Goal: Task Accomplishment & Management: Manage account settings

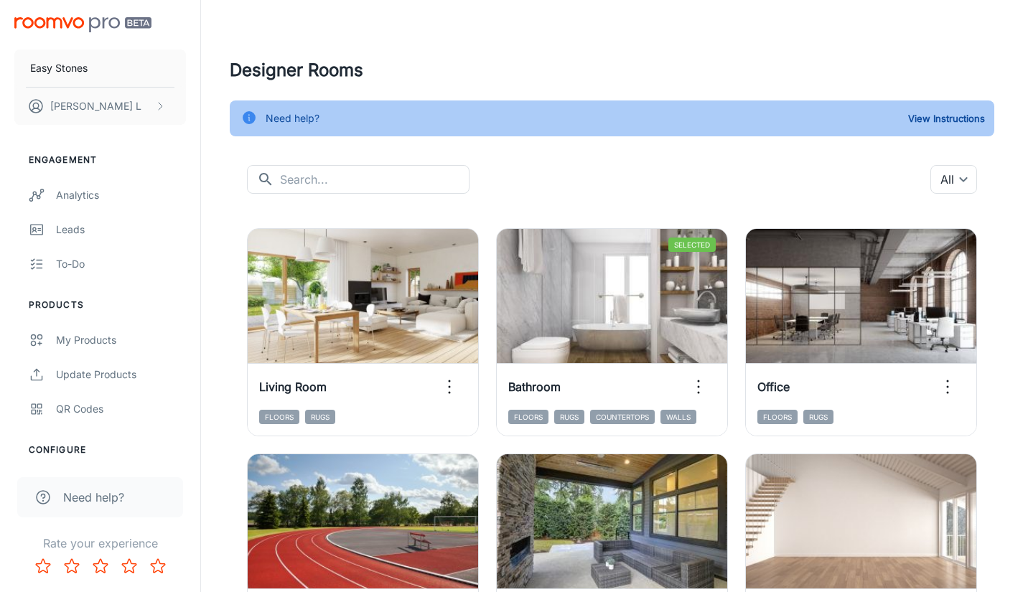
click at [662, 66] on h4 "Designer Rooms" at bounding box center [612, 70] width 764 height 26
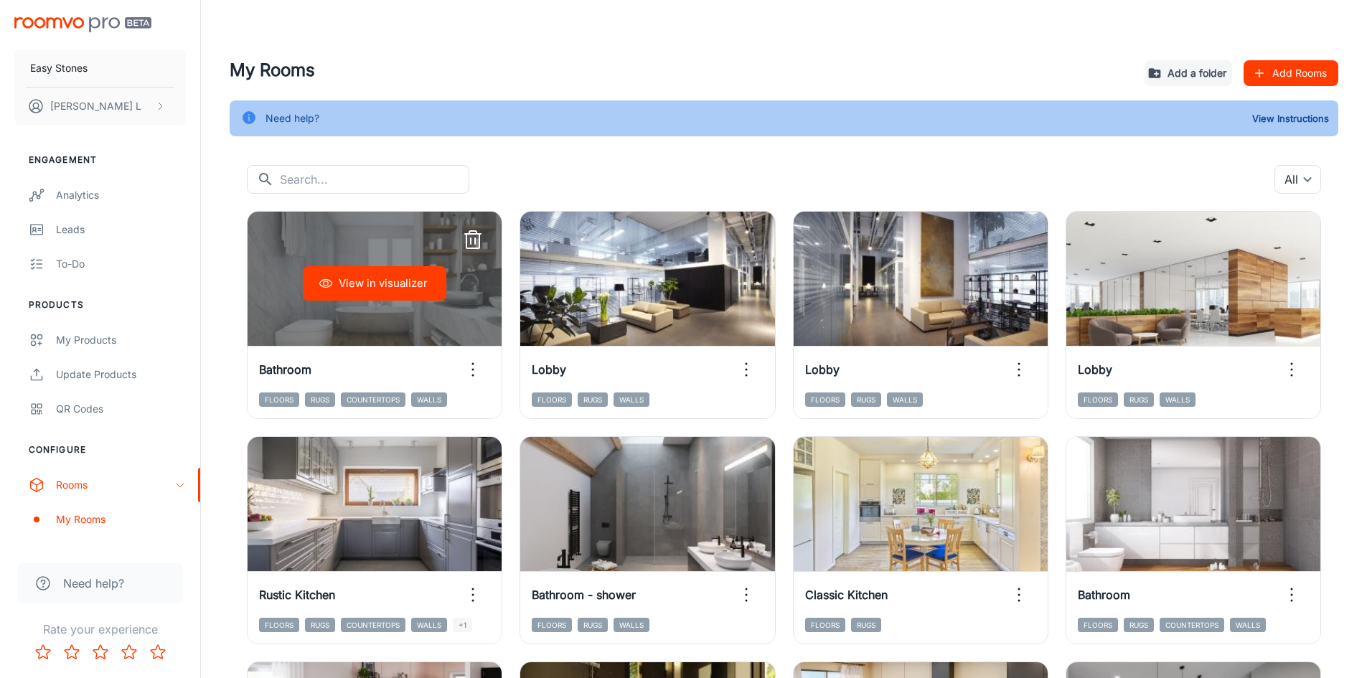
click at [418, 280] on button "View in visualizer" at bounding box center [375, 283] width 144 height 34
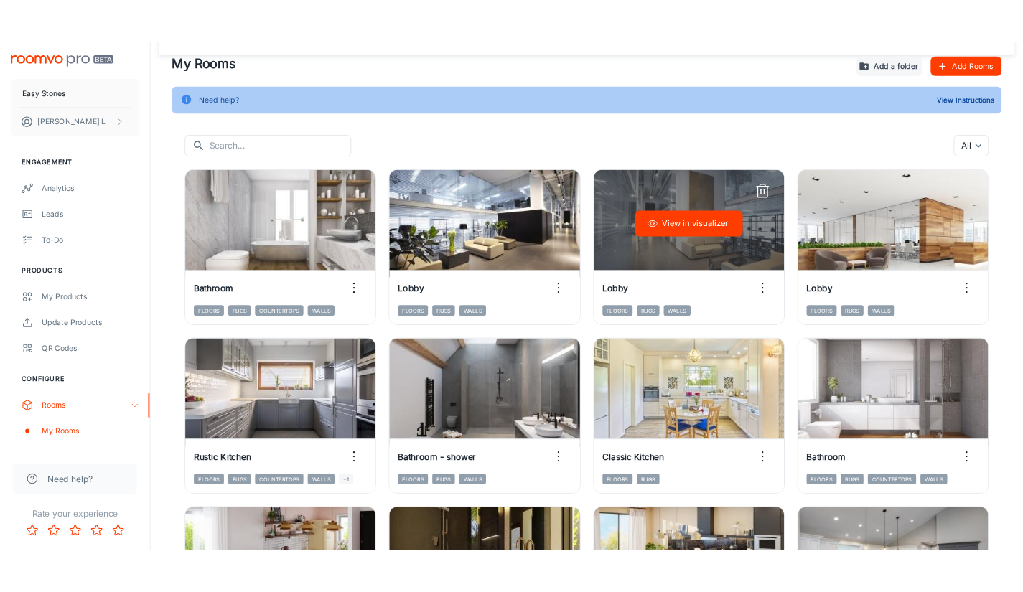
scroll to position [144, 0]
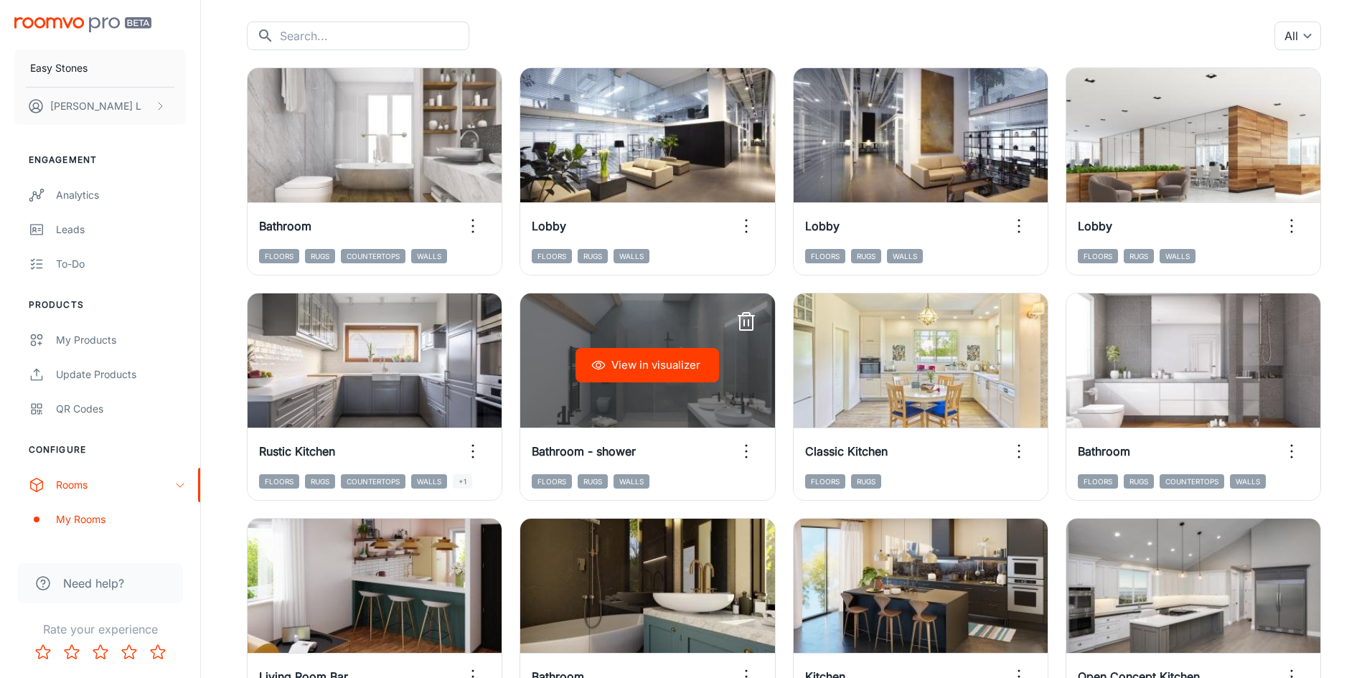
click at [680, 372] on button "View in visualizer" at bounding box center [648, 365] width 144 height 34
click at [751, 326] on icon "button" at bounding box center [746, 322] width 23 height 23
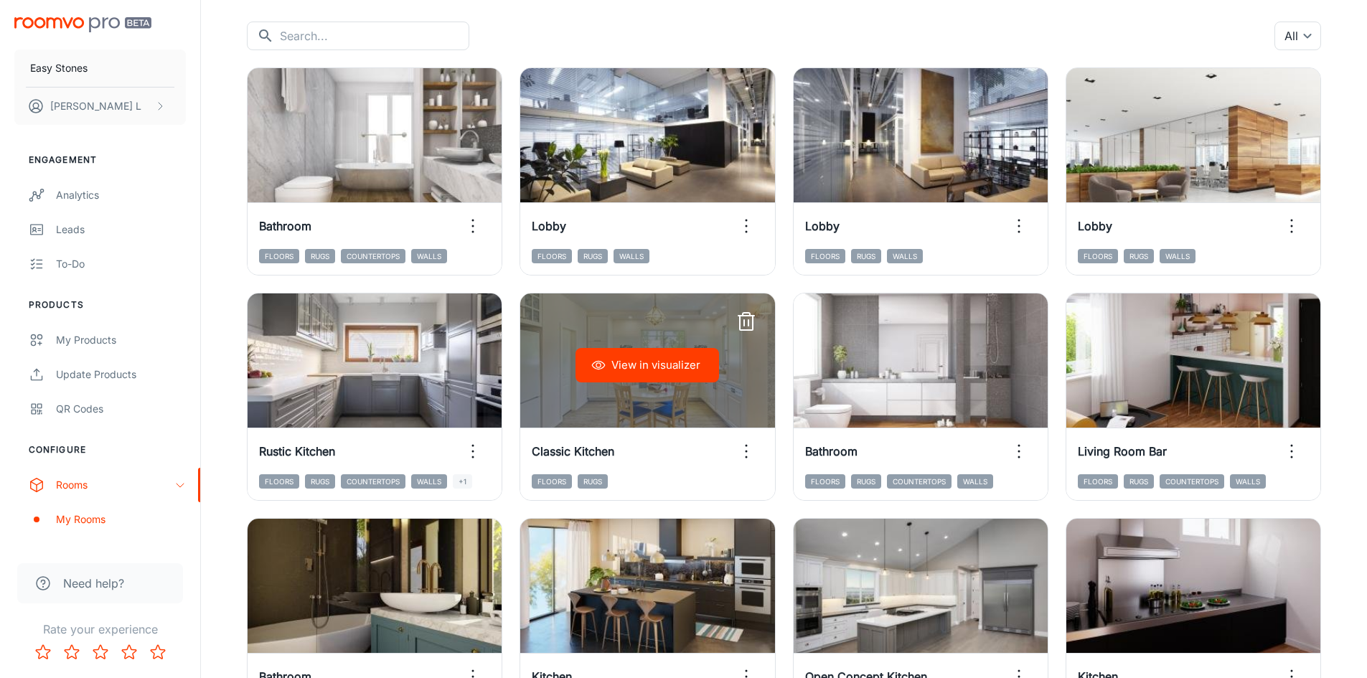
click at [749, 319] on icon "button" at bounding box center [746, 322] width 23 height 23
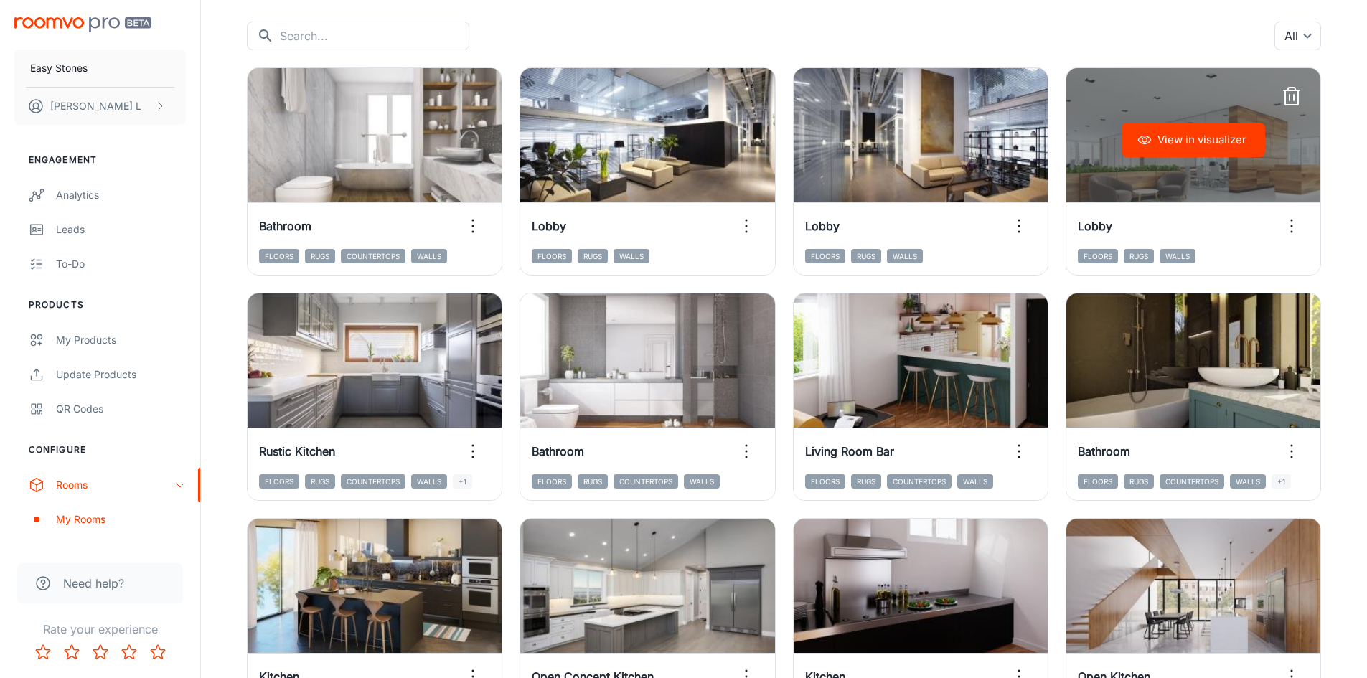
click at [1193, 149] on button "View in visualizer" at bounding box center [1194, 140] width 144 height 34
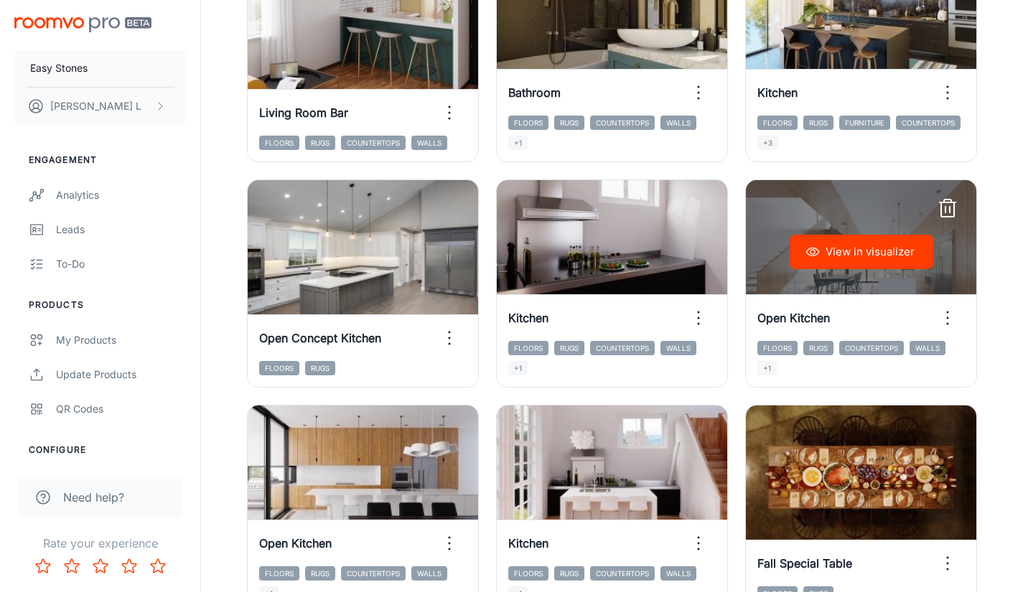
scroll to position [723, 0]
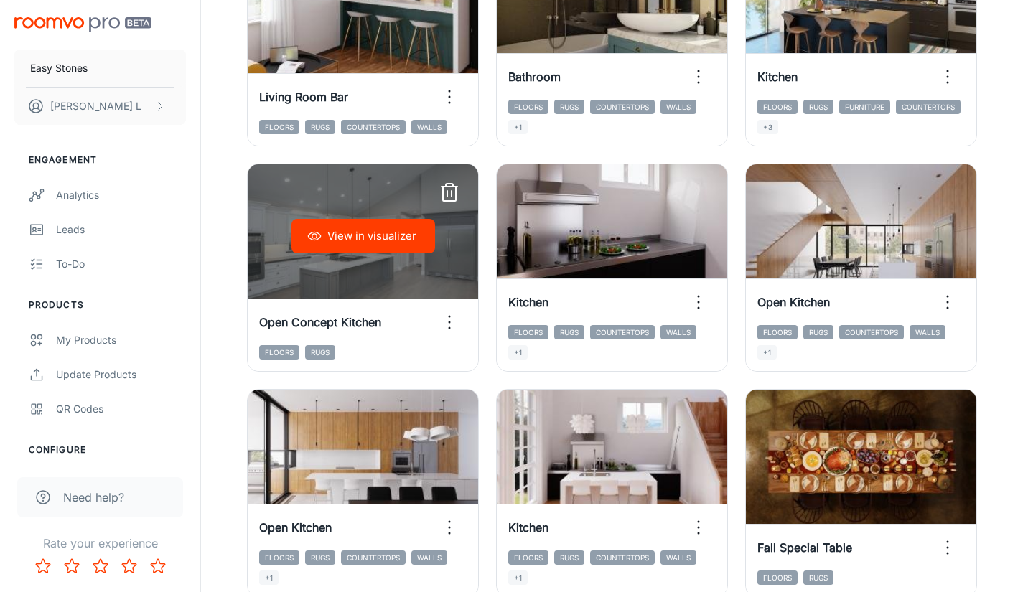
click at [449, 185] on icon "button" at bounding box center [449, 193] width 23 height 23
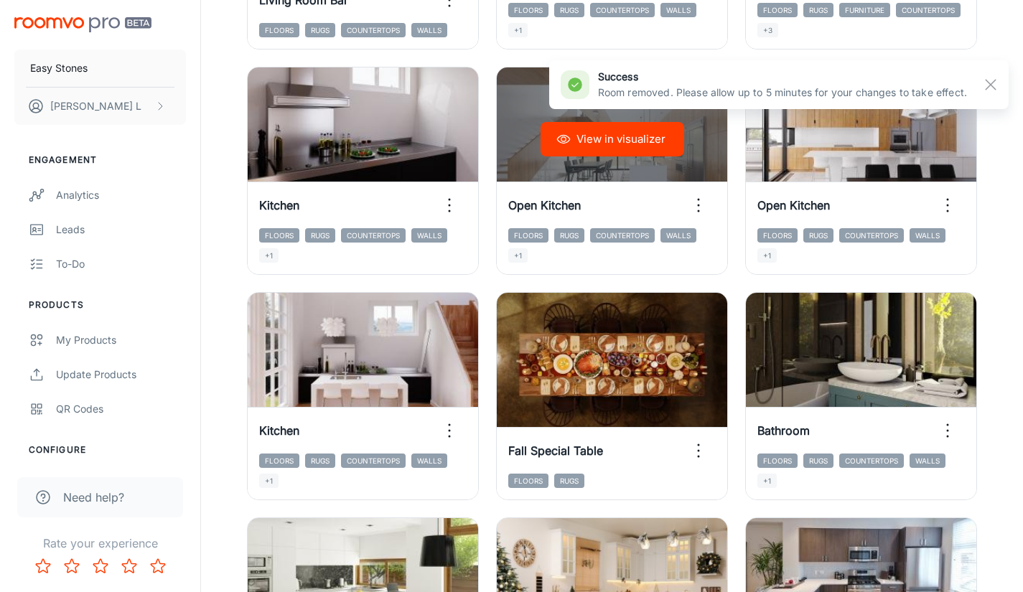
scroll to position [867, 0]
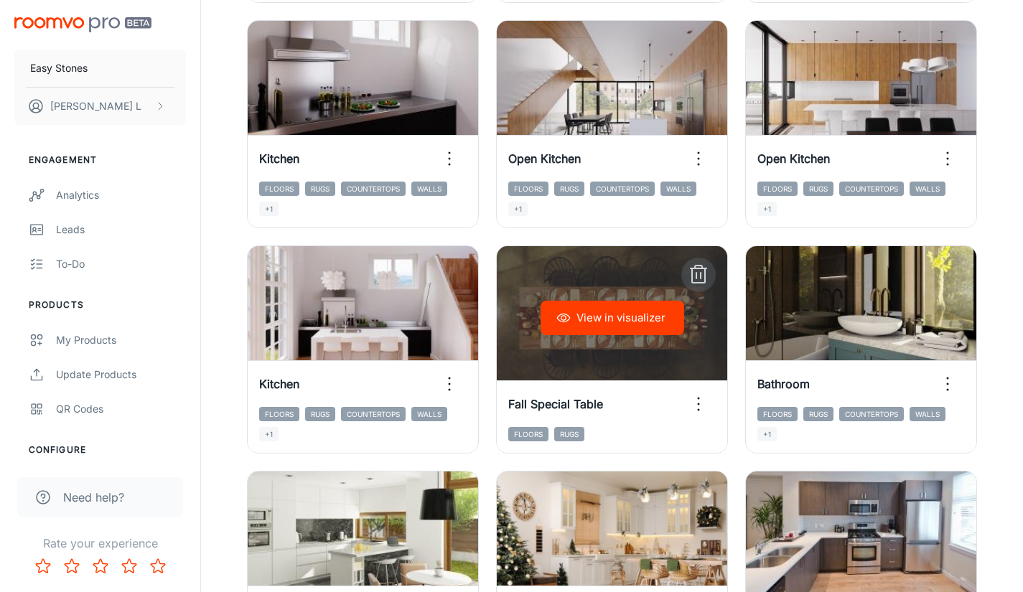
click at [689, 273] on icon "button" at bounding box center [698, 274] width 23 height 23
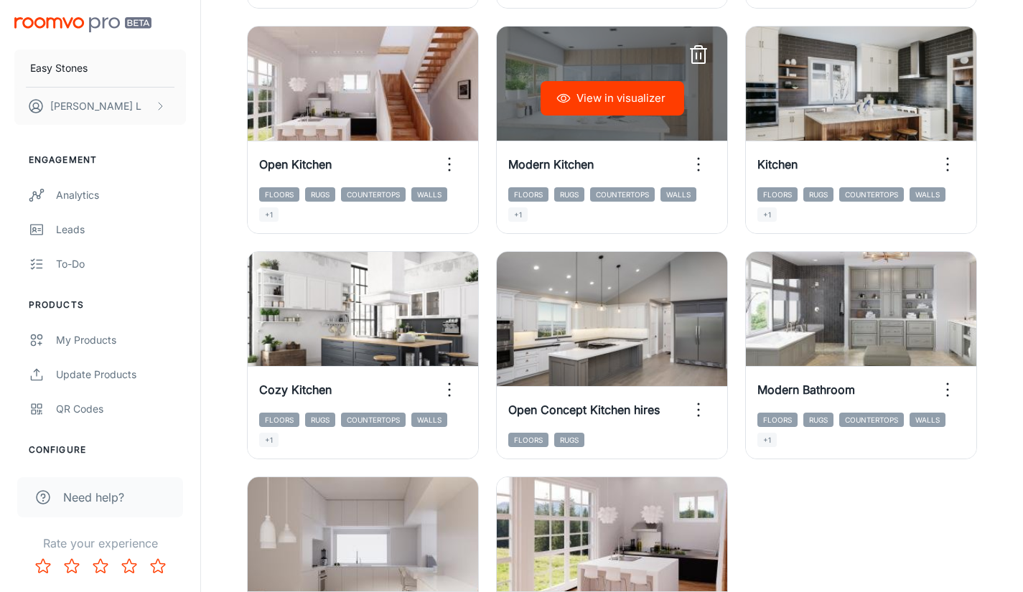
scroll to position [2015, 0]
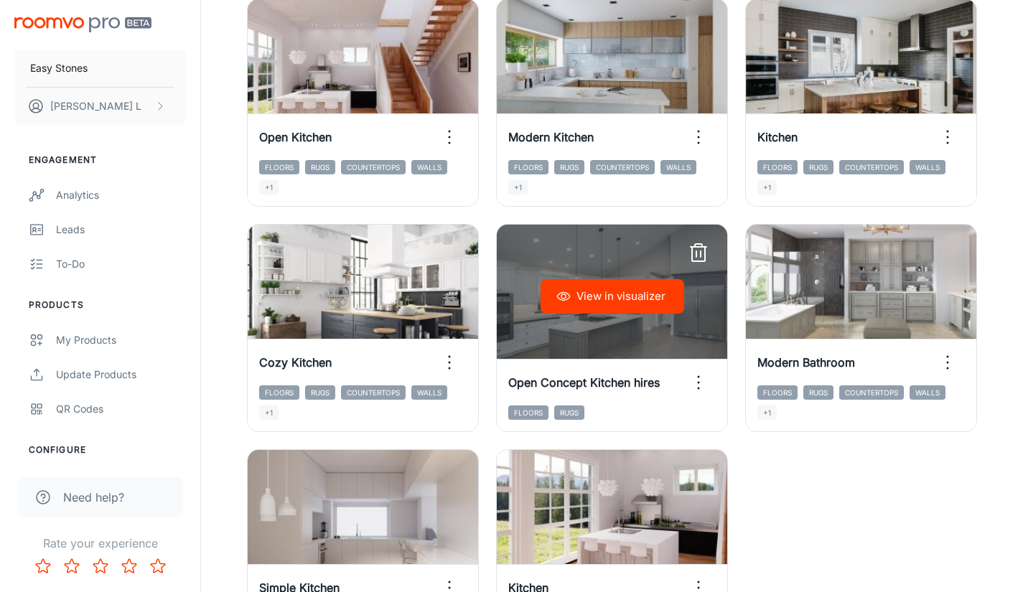
click at [695, 250] on icon "button" at bounding box center [698, 253] width 23 height 23
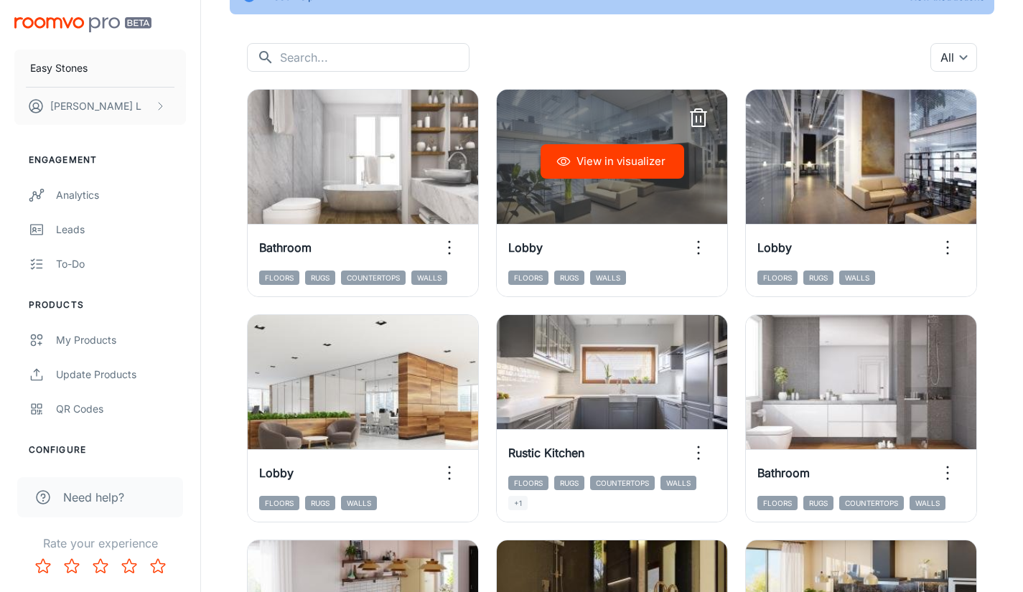
scroll to position [0, 0]
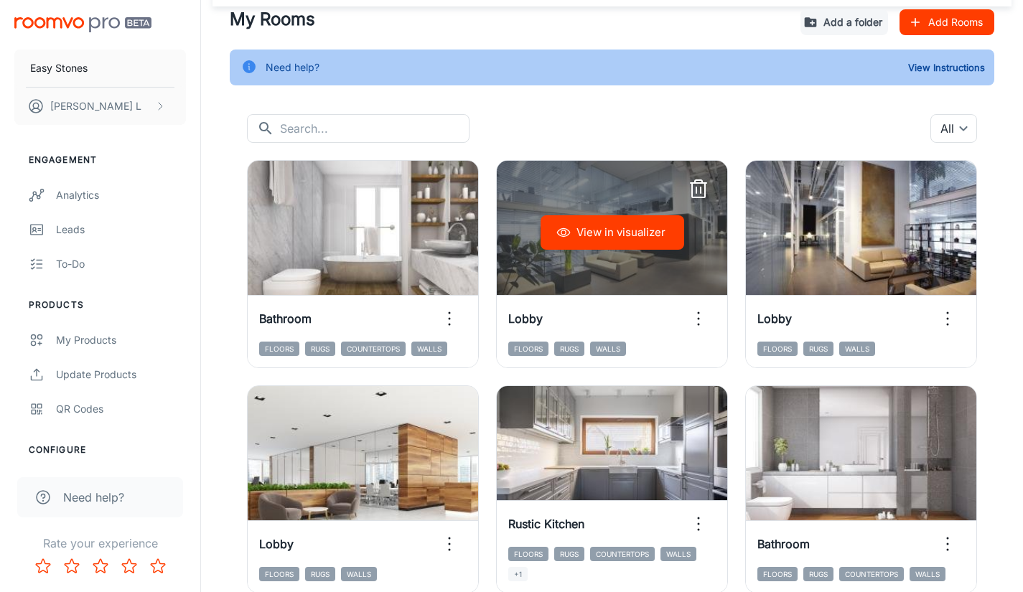
scroll to position [72, 0]
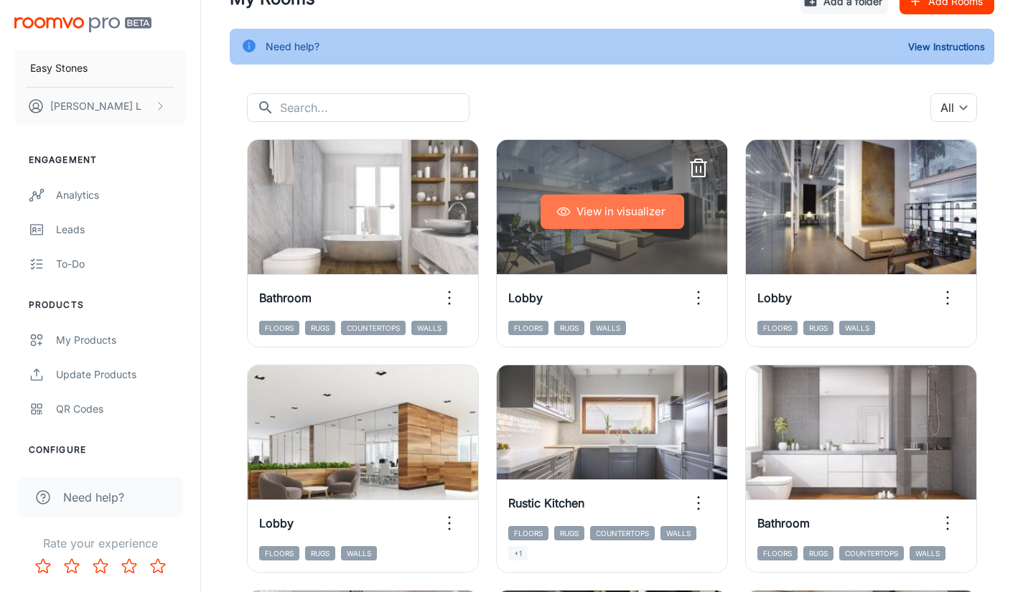
click at [623, 207] on button "View in visualizer" at bounding box center [612, 211] width 144 height 34
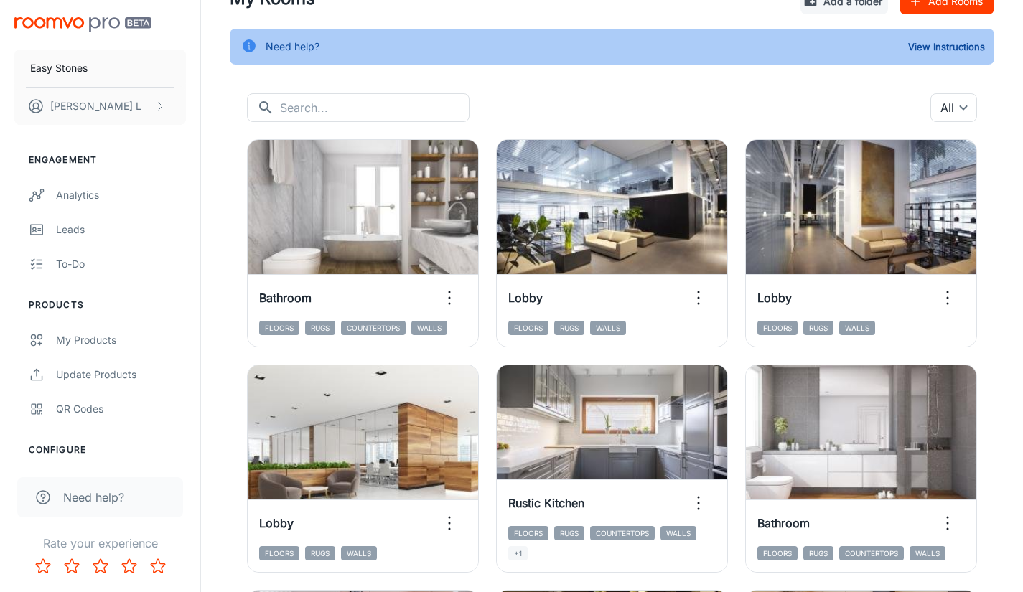
click at [736, 117] on div "​ ​ All ​" at bounding box center [612, 107] width 730 height 29
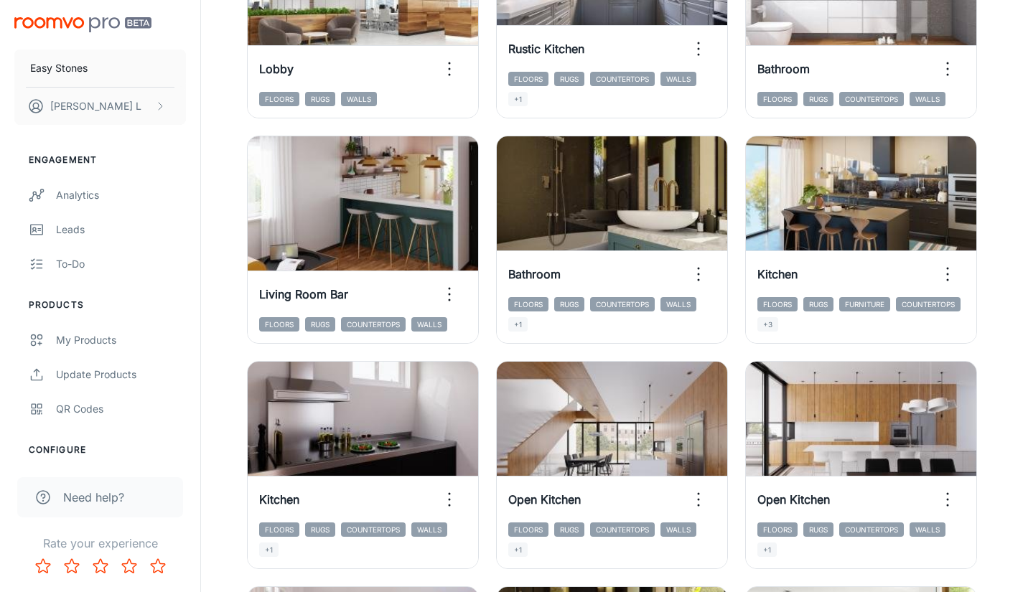
scroll to position [574, 0]
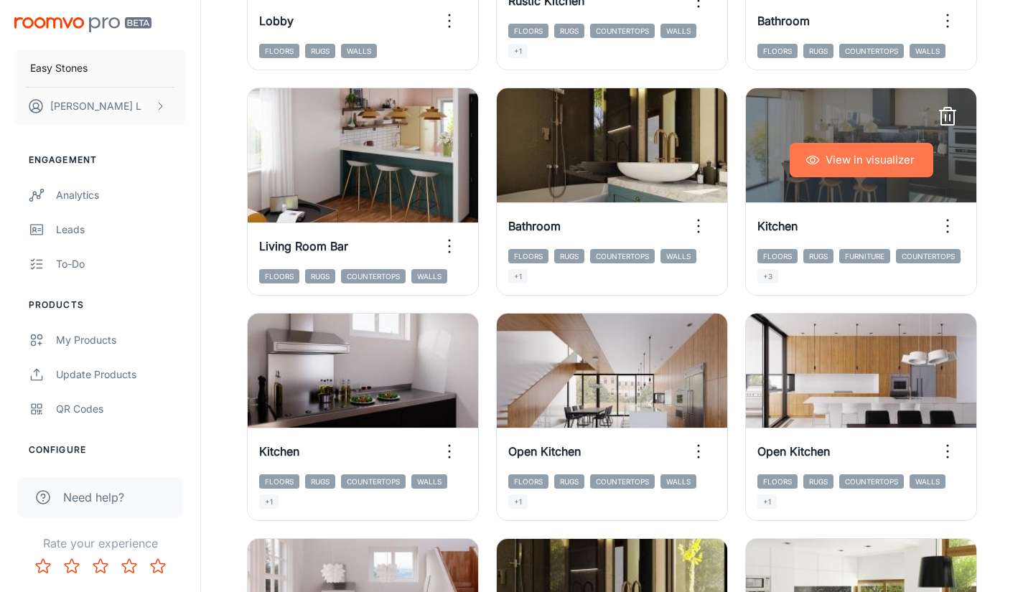
click at [856, 161] on button "View in visualizer" at bounding box center [861, 160] width 144 height 34
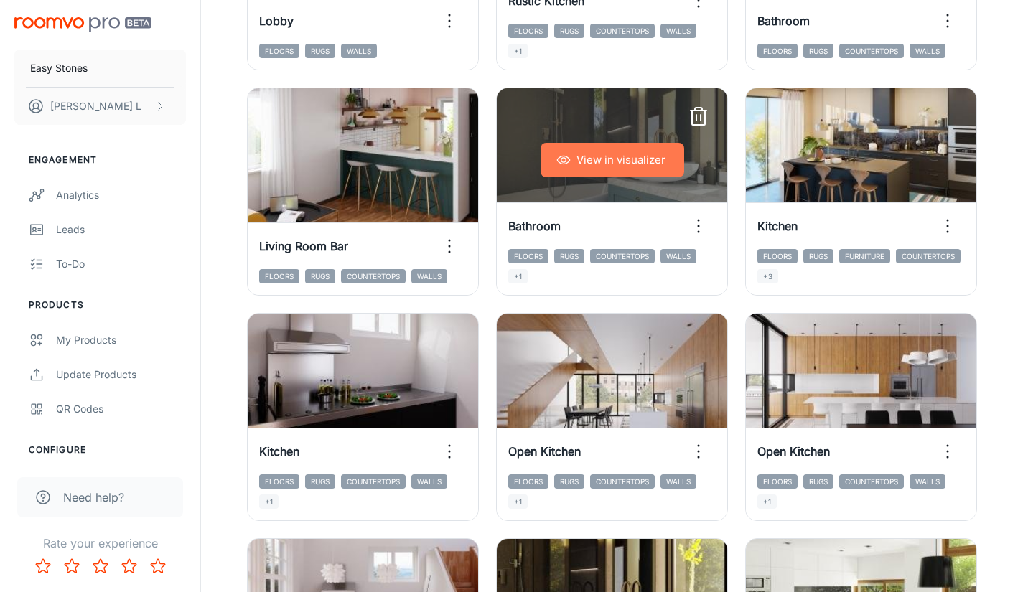
click at [639, 156] on button "View in visualizer" at bounding box center [612, 160] width 144 height 34
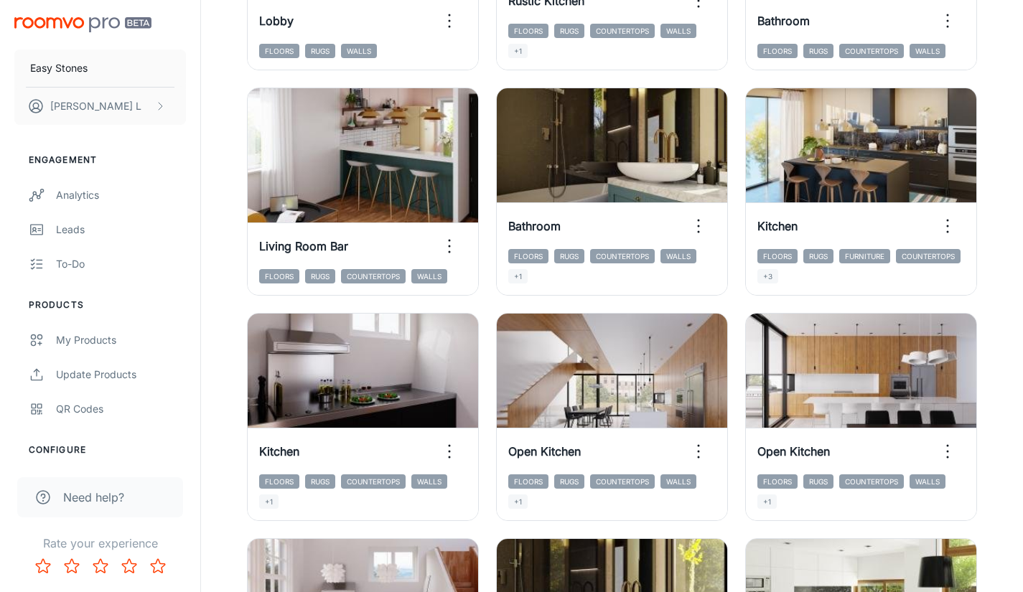
scroll to position [646, 0]
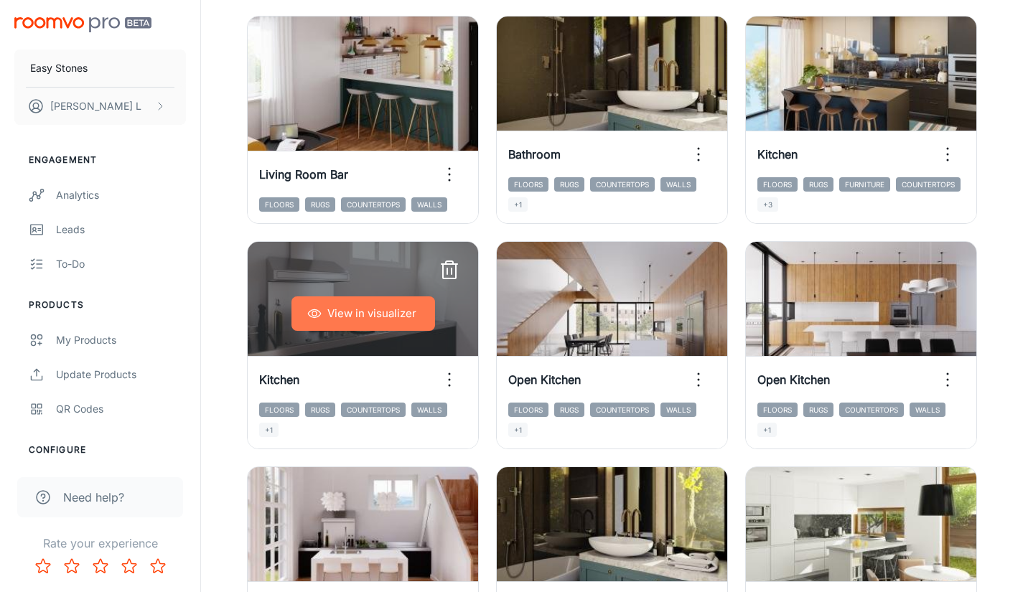
click at [383, 303] on button "View in visualizer" at bounding box center [363, 313] width 144 height 34
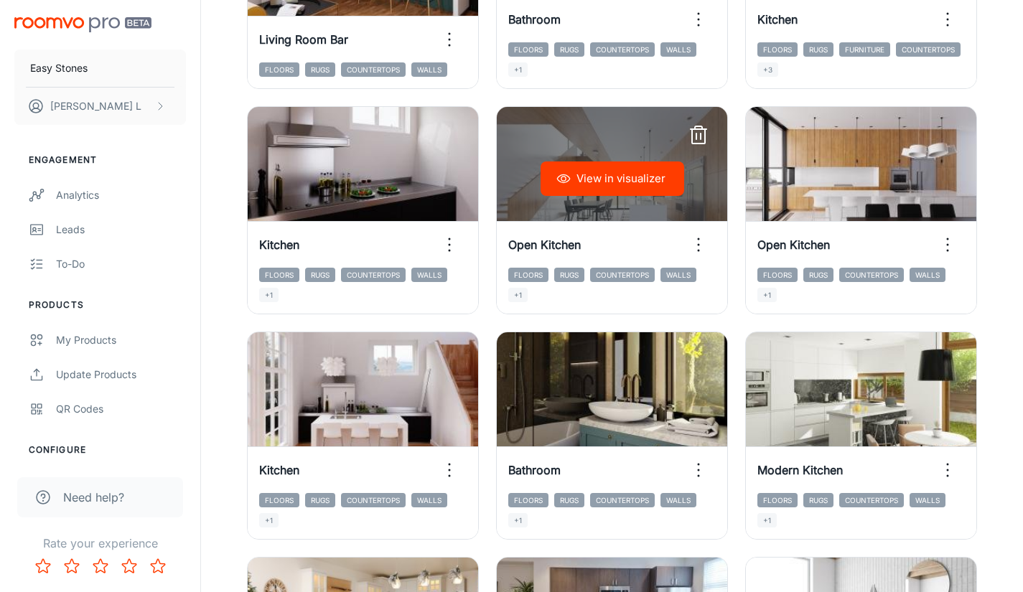
scroll to position [789, 0]
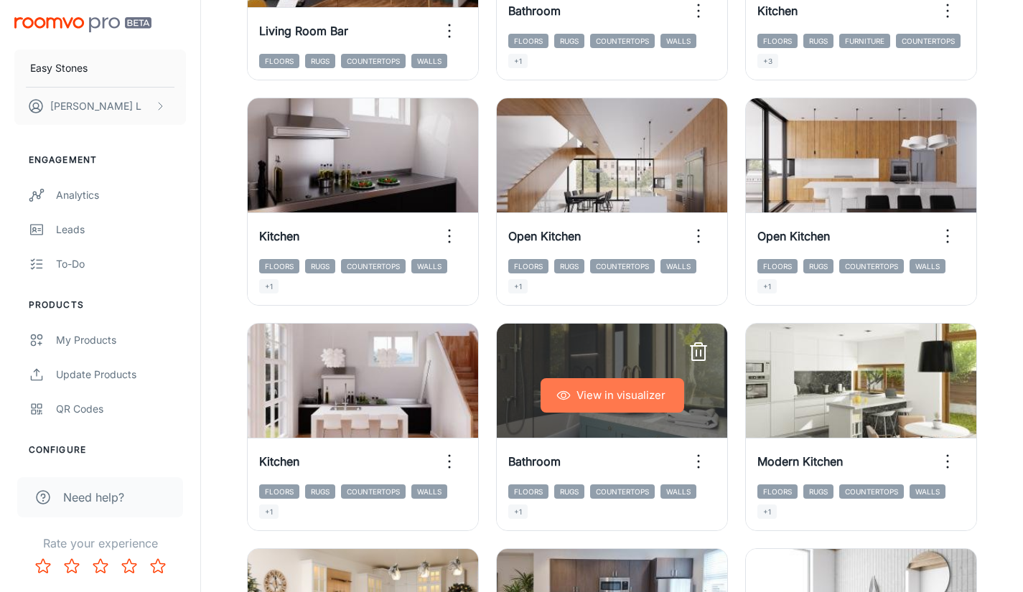
click at [630, 400] on button "View in visualizer" at bounding box center [612, 395] width 144 height 34
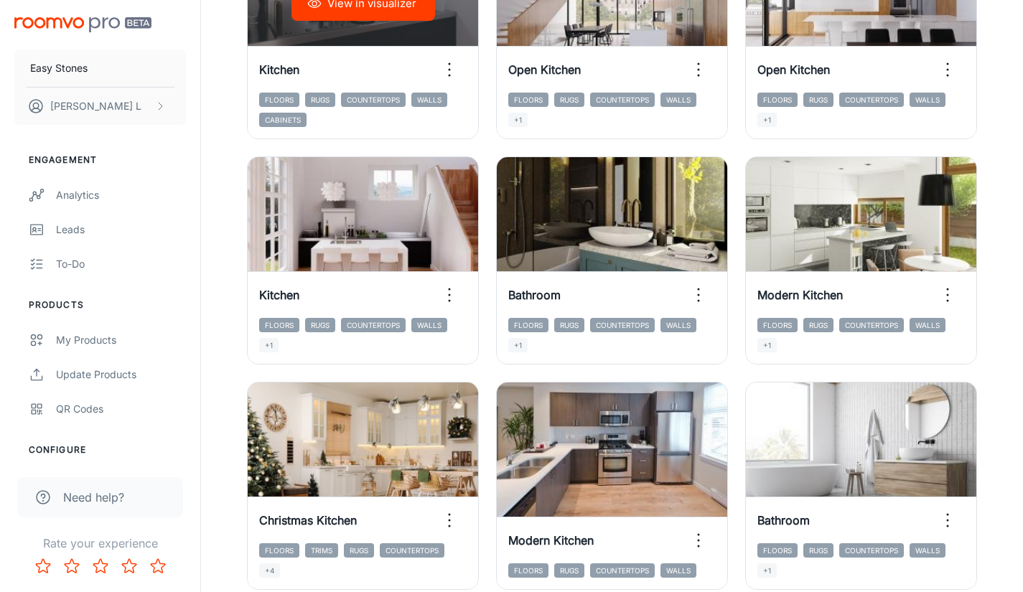
scroll to position [1005, 0]
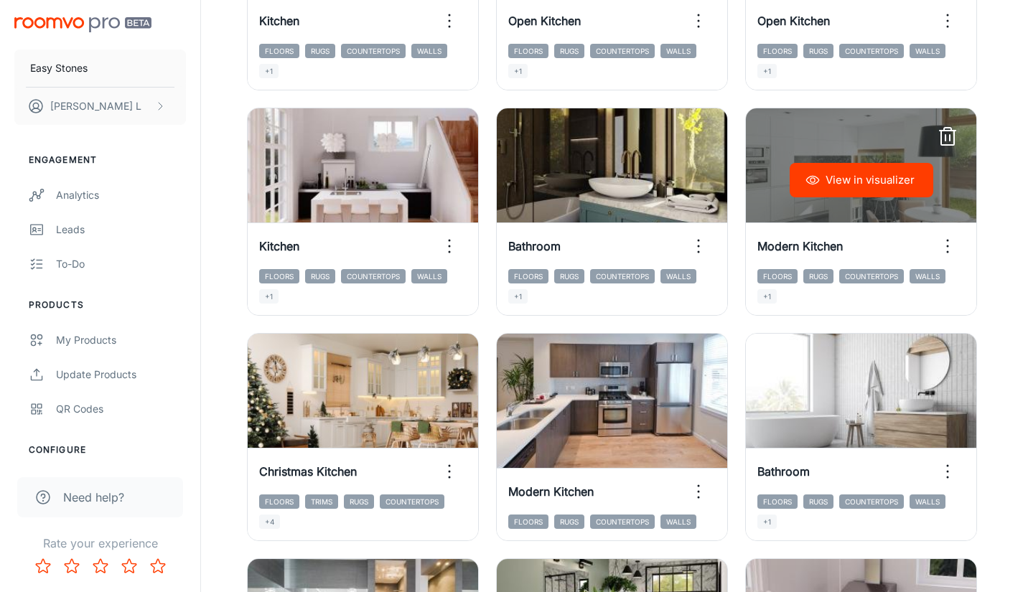
click at [888, 184] on button "View in visualizer" at bounding box center [861, 180] width 144 height 34
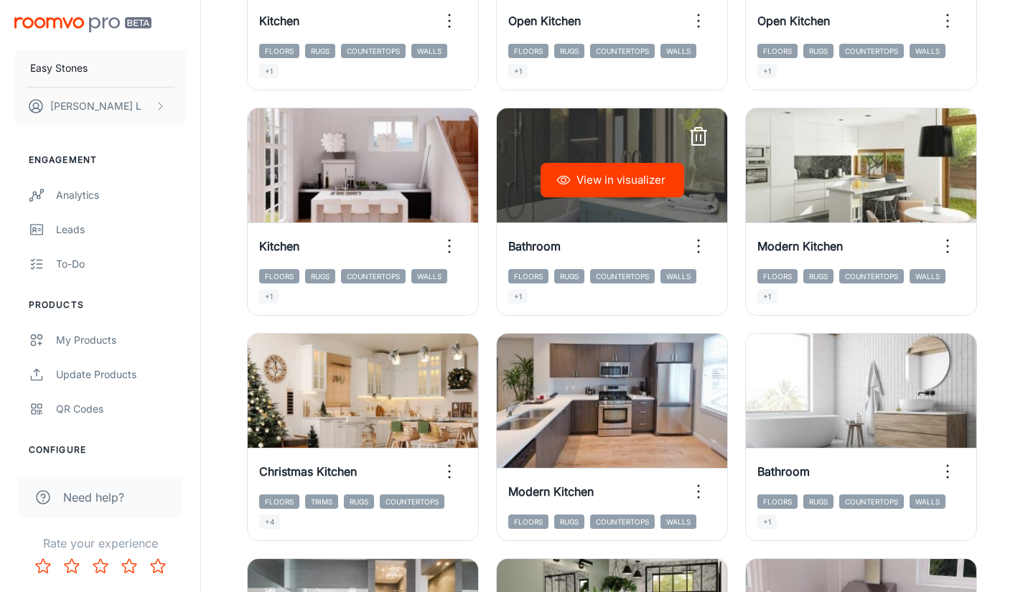
scroll to position [1148, 0]
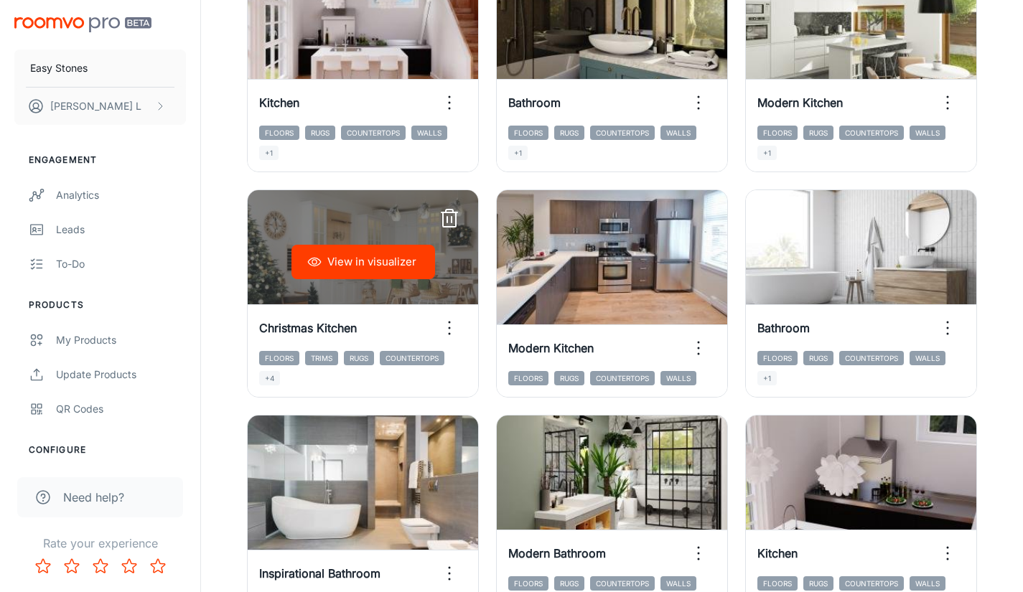
click at [368, 263] on button "View in visualizer" at bounding box center [363, 262] width 144 height 34
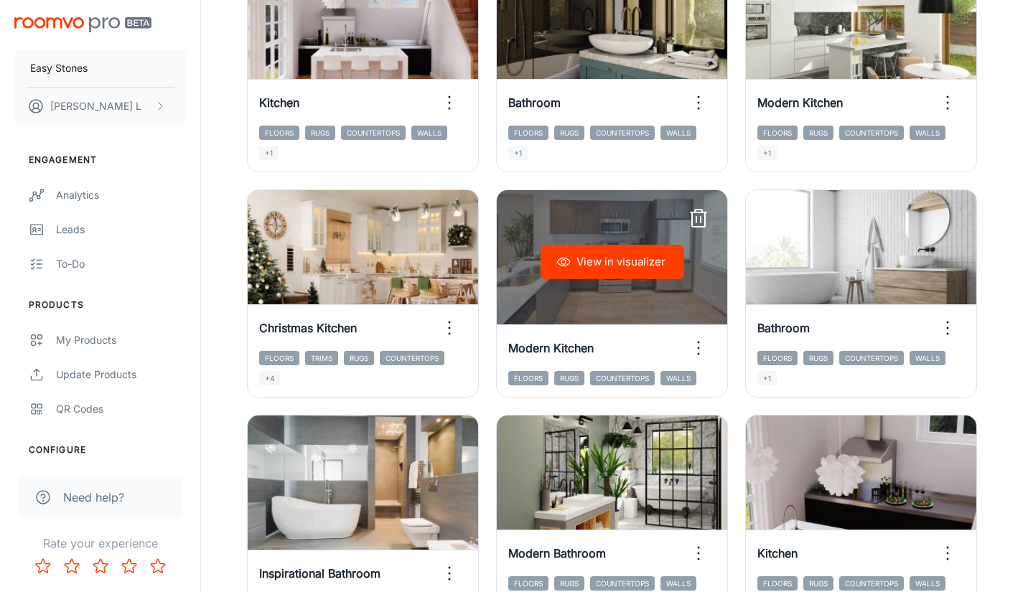
click at [610, 265] on button "View in visualizer" at bounding box center [612, 262] width 144 height 34
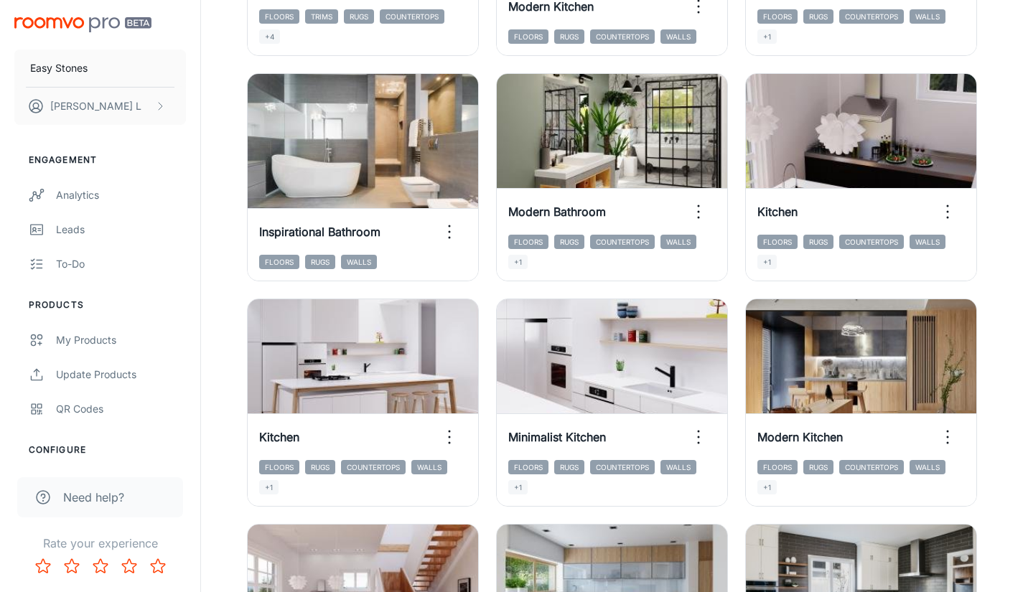
scroll to position [1507, 0]
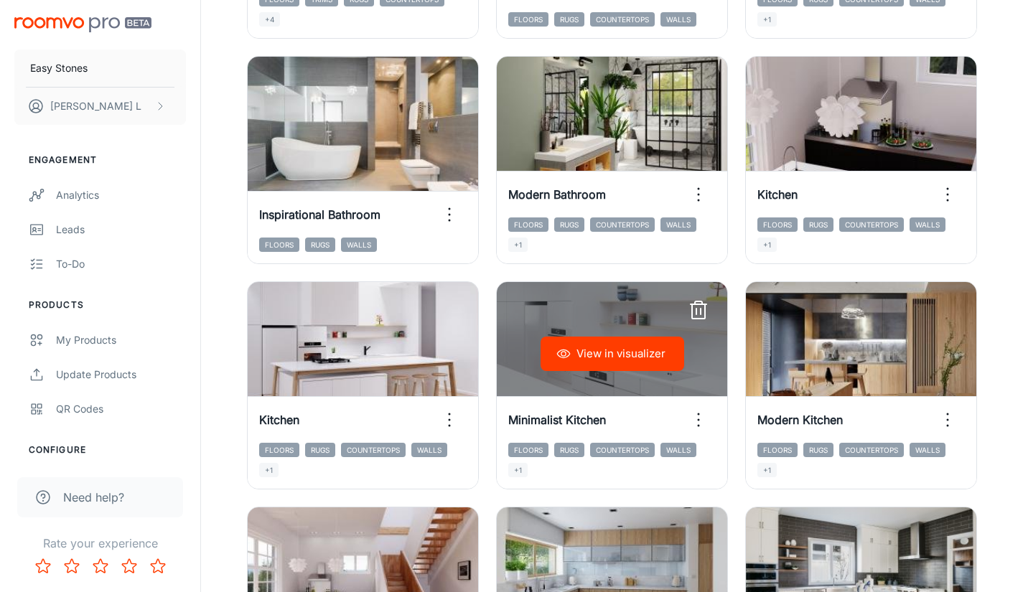
click at [580, 352] on button "View in visualizer" at bounding box center [612, 354] width 144 height 34
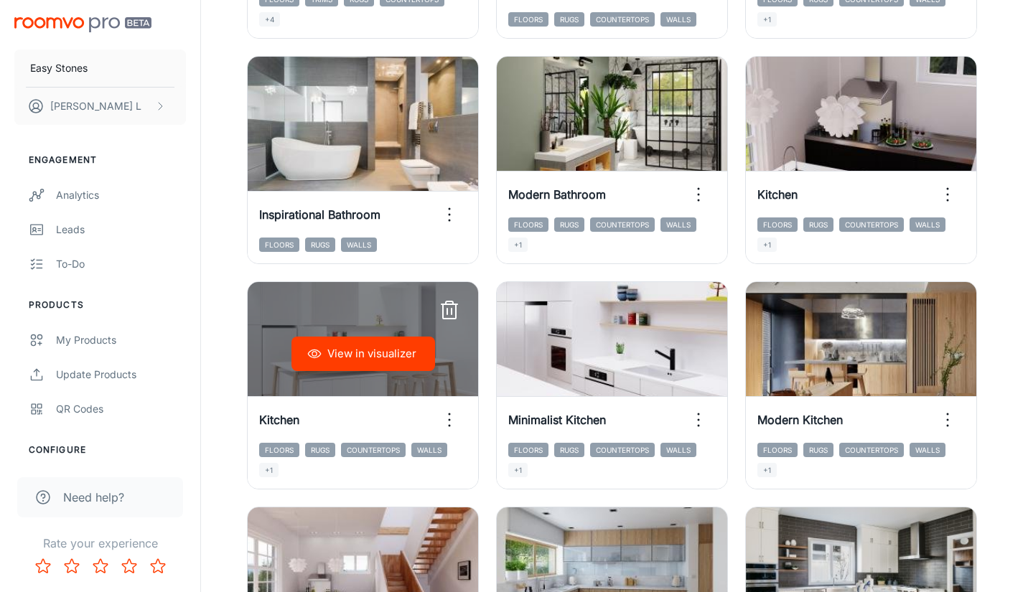
click at [400, 360] on button "View in visualizer" at bounding box center [363, 354] width 144 height 34
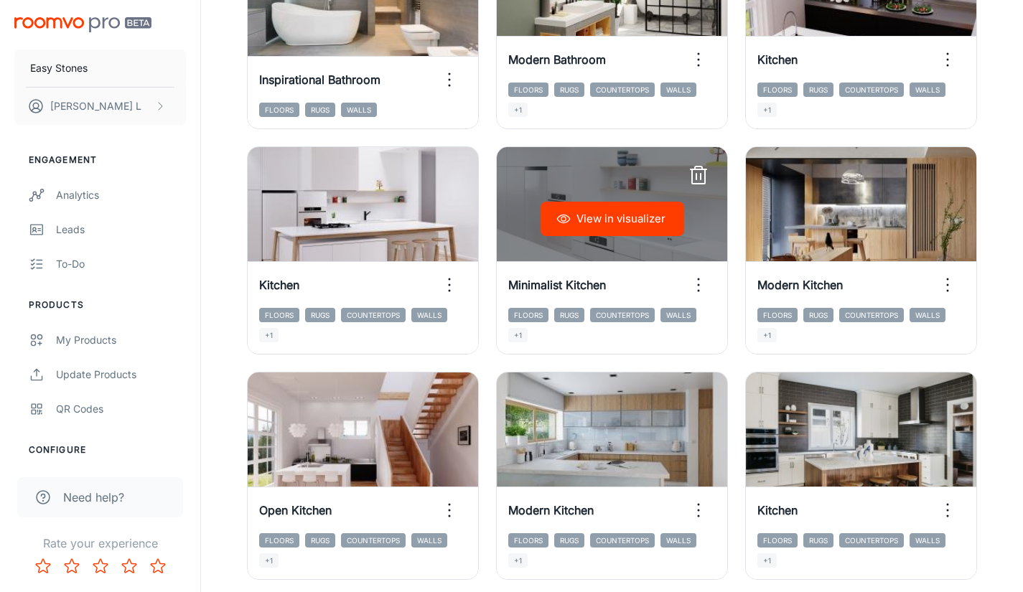
scroll to position [1651, 0]
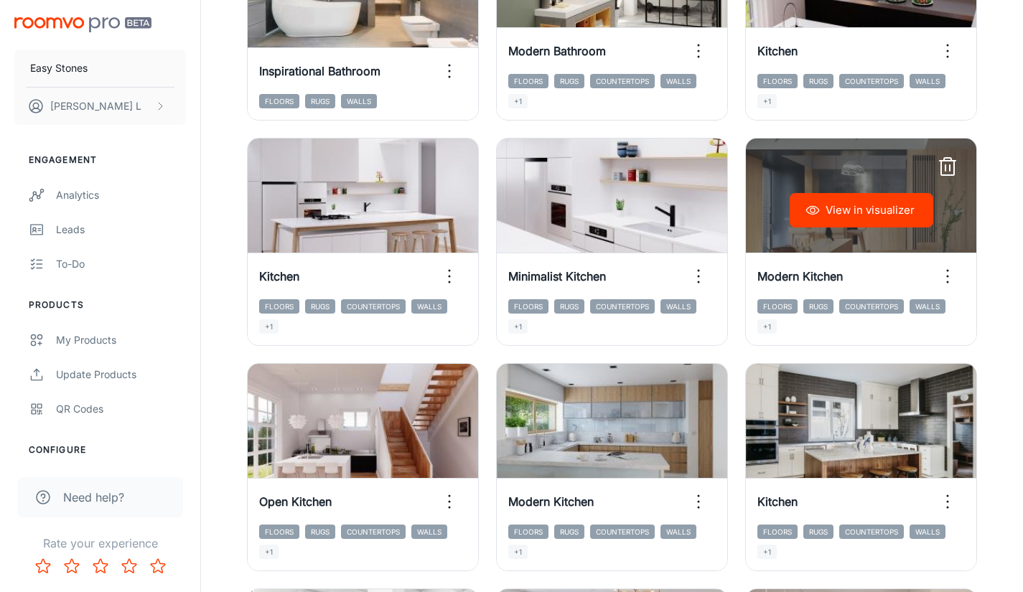
click at [843, 215] on button "View in visualizer" at bounding box center [861, 210] width 144 height 34
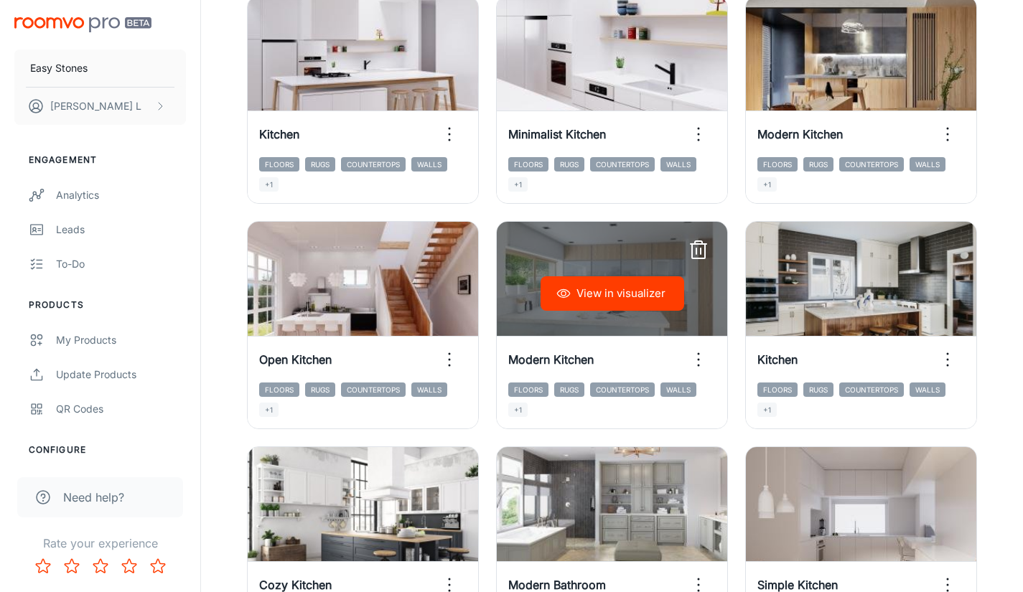
scroll to position [1794, 0]
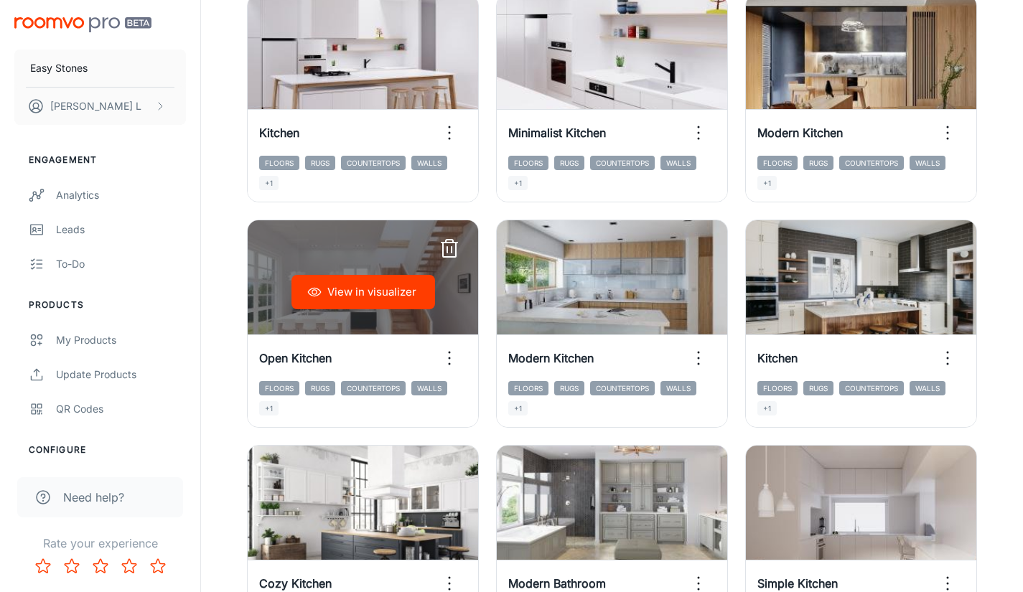
click at [344, 298] on button "View in visualizer" at bounding box center [363, 292] width 144 height 34
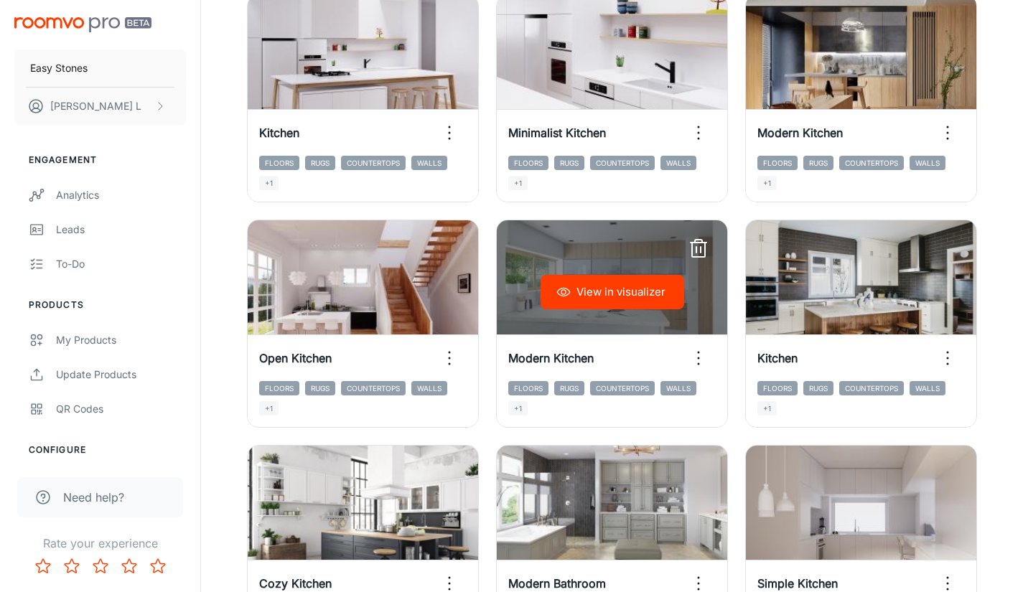
click at [656, 278] on button "View in visualizer" at bounding box center [612, 292] width 144 height 34
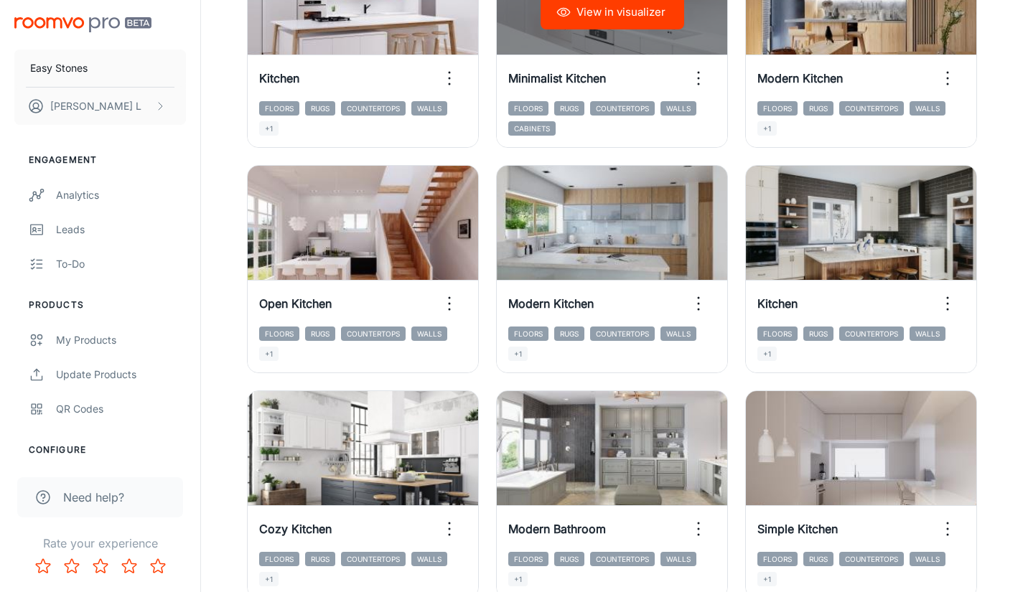
scroll to position [1866, 0]
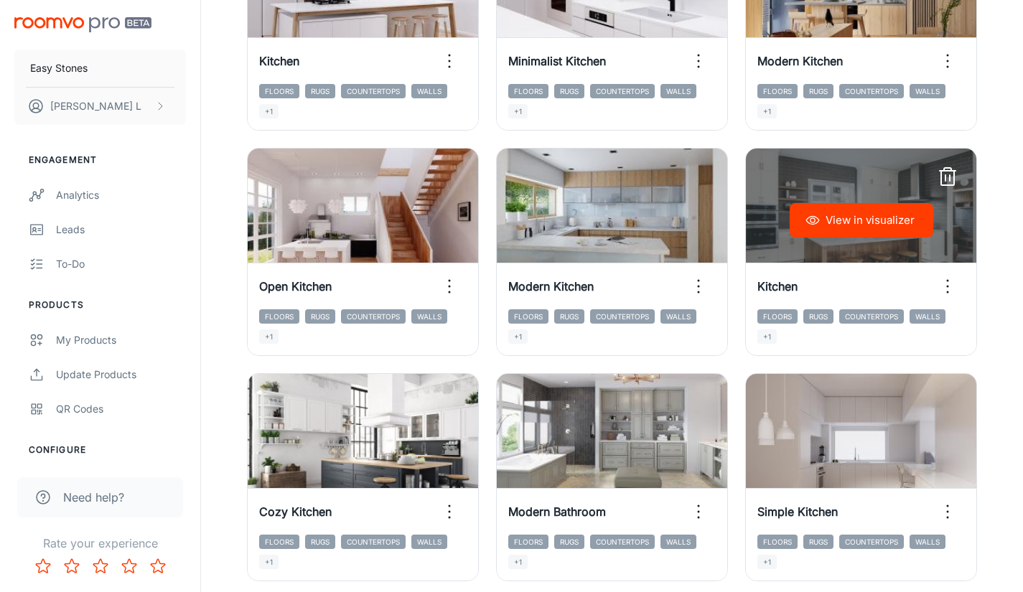
click at [837, 210] on button "View in visualizer" at bounding box center [861, 220] width 144 height 34
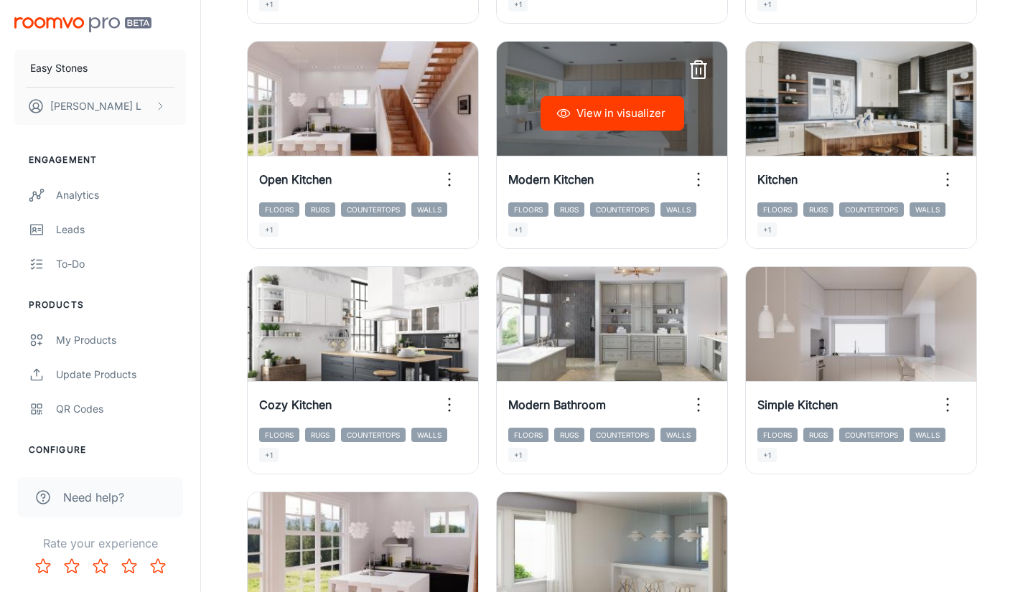
scroll to position [2009, 0]
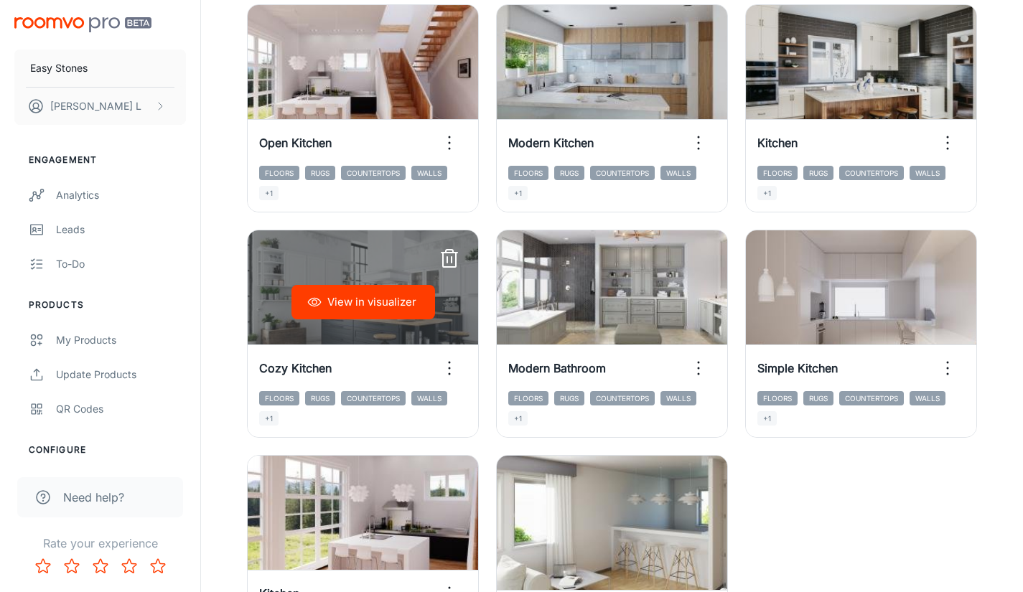
click at [371, 300] on button "View in visualizer" at bounding box center [363, 302] width 144 height 34
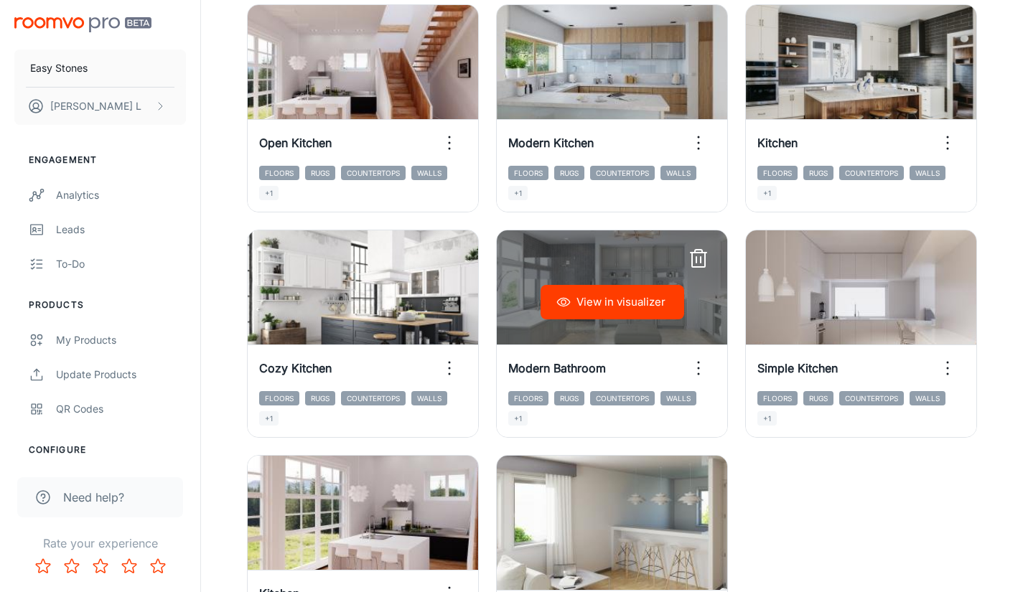
click at [647, 305] on button "View in visualizer" at bounding box center [612, 302] width 144 height 34
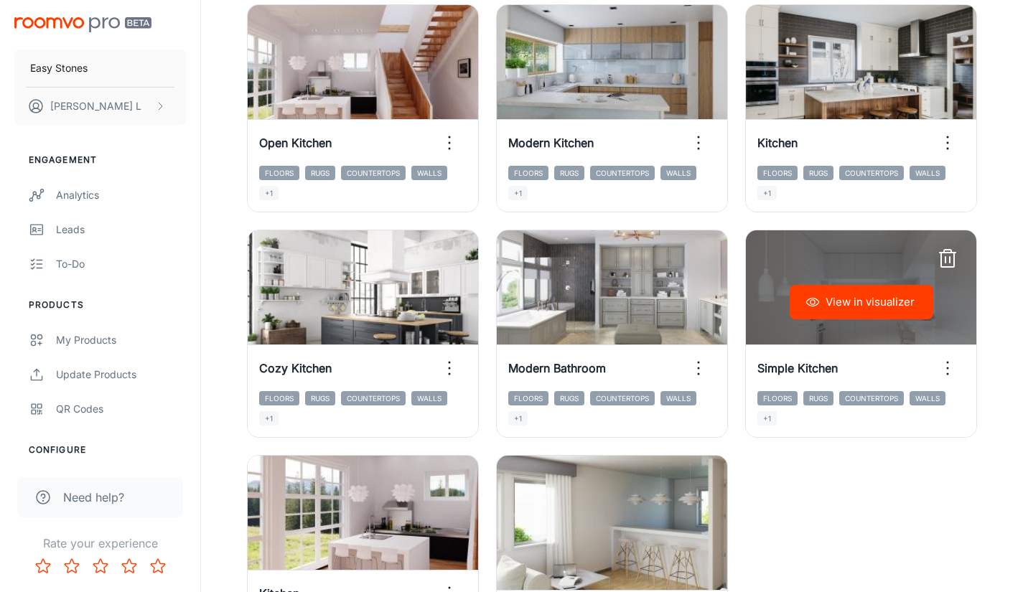
click at [858, 310] on button "View in visualizer" at bounding box center [861, 302] width 144 height 34
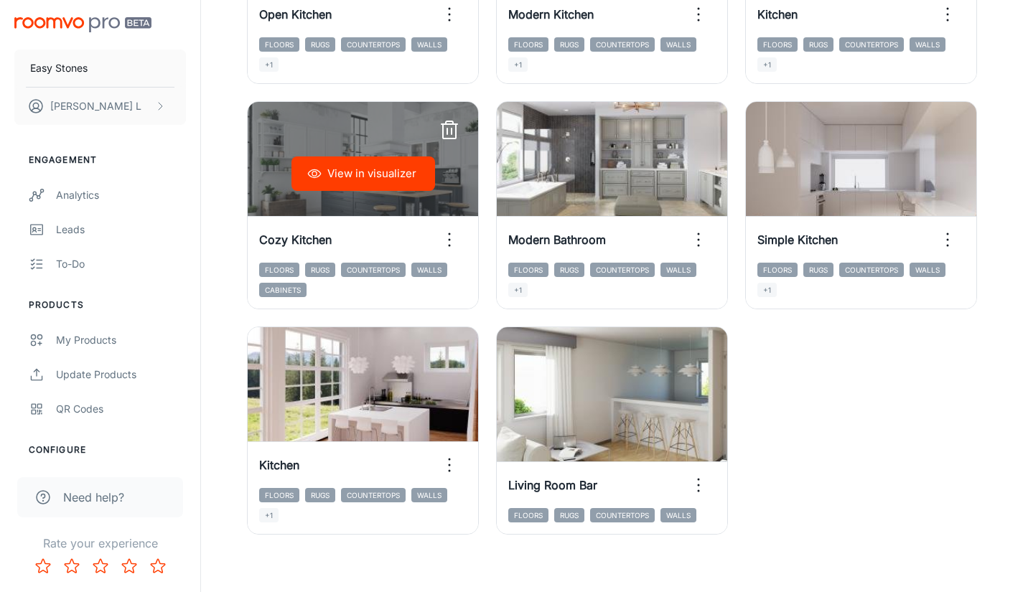
scroll to position [2149, 0]
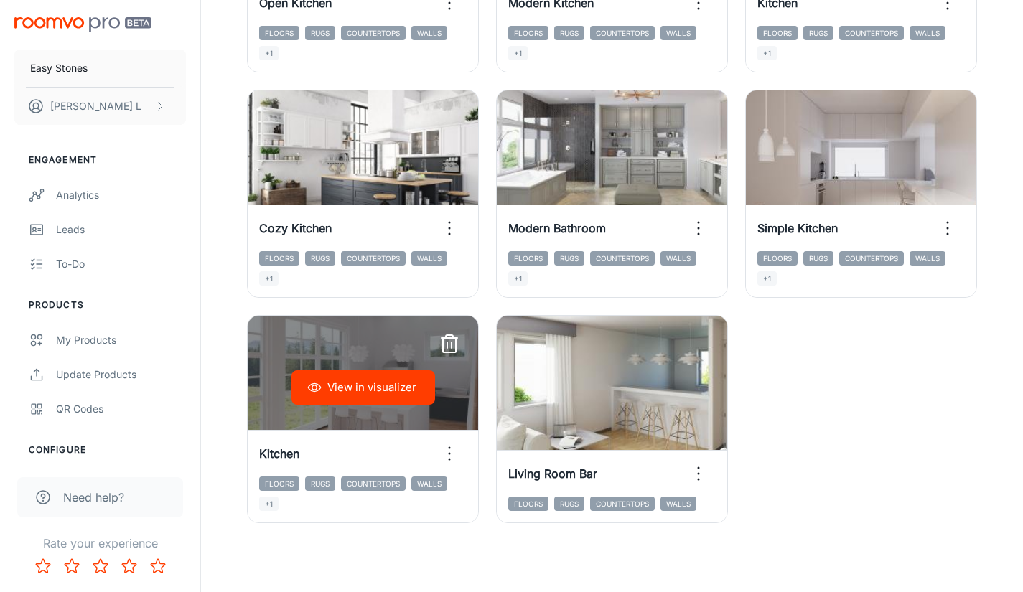
click at [399, 397] on button "View in visualizer" at bounding box center [363, 387] width 144 height 34
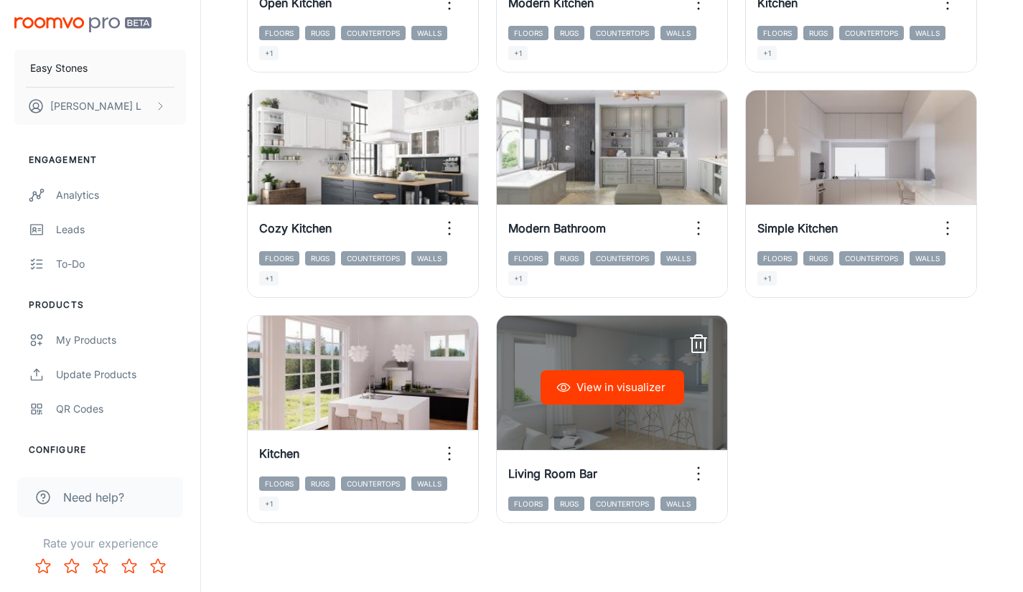
click at [615, 391] on button "View in visualizer" at bounding box center [612, 387] width 144 height 34
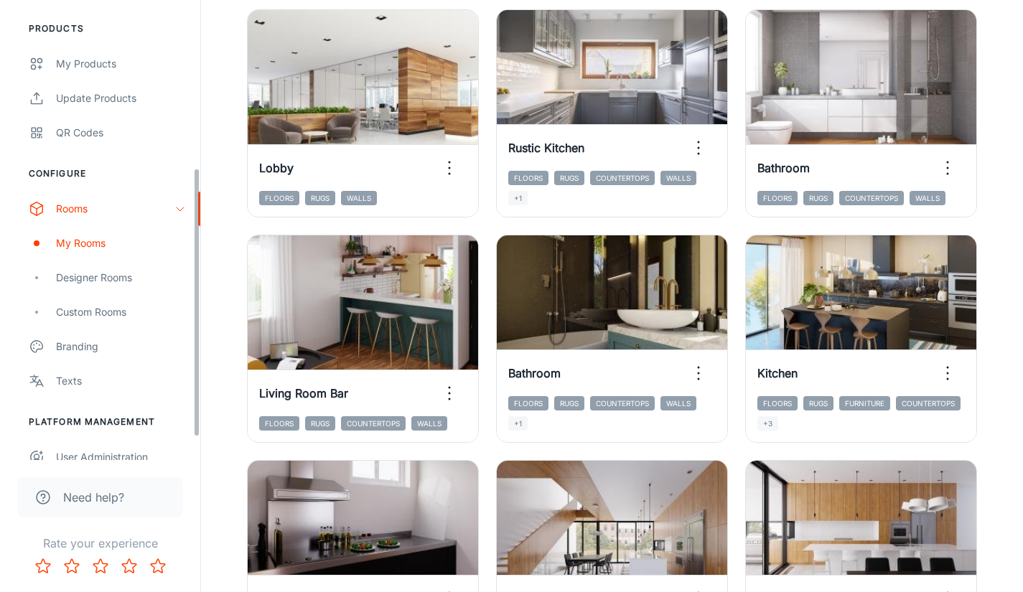
scroll to position [287, 0]
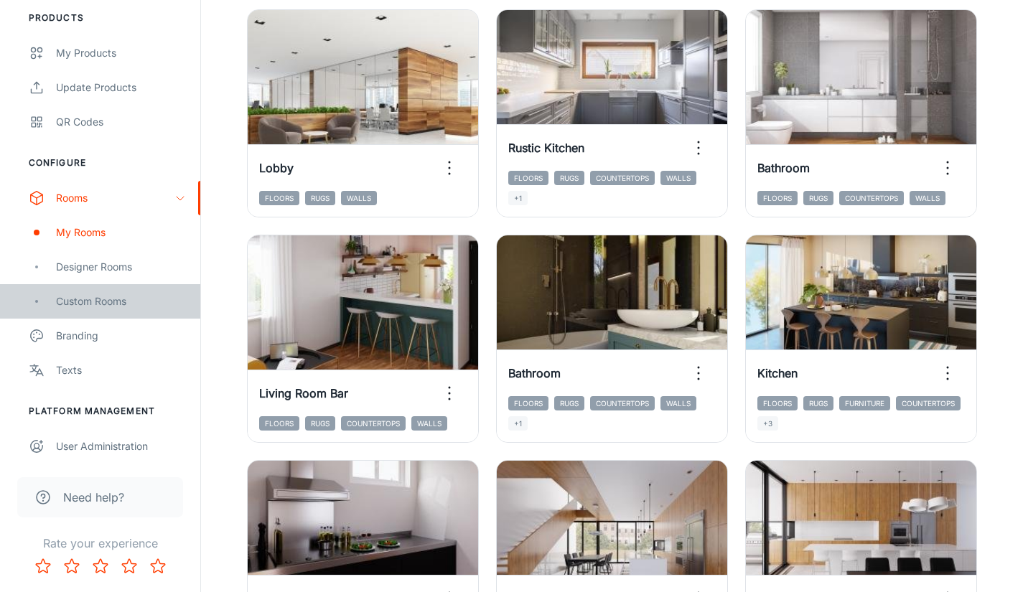
click at [98, 296] on div "Custom Rooms" at bounding box center [121, 302] width 130 height 16
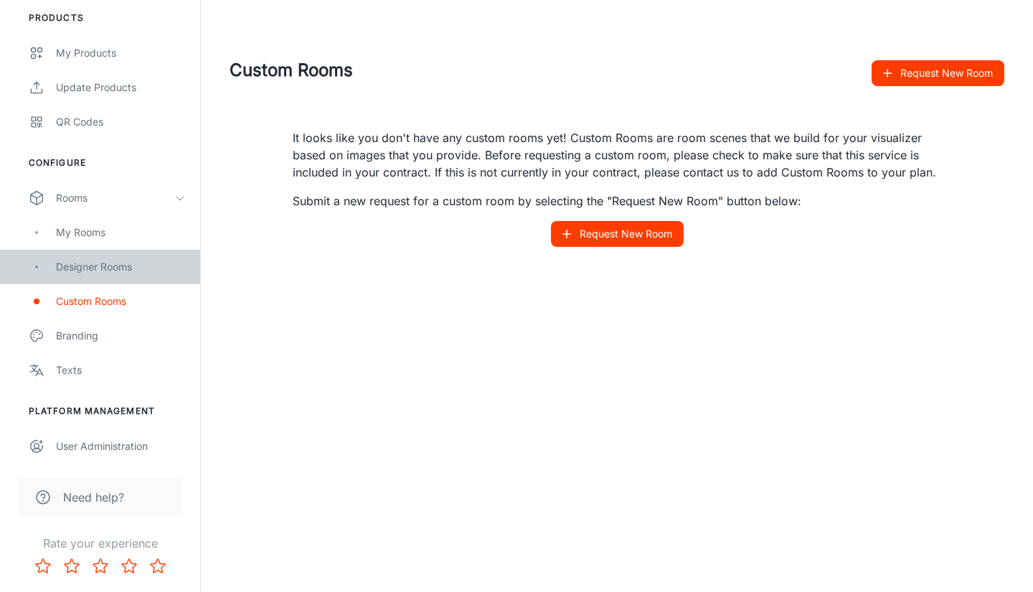
click at [91, 273] on div "Designer Rooms" at bounding box center [121, 267] width 130 height 16
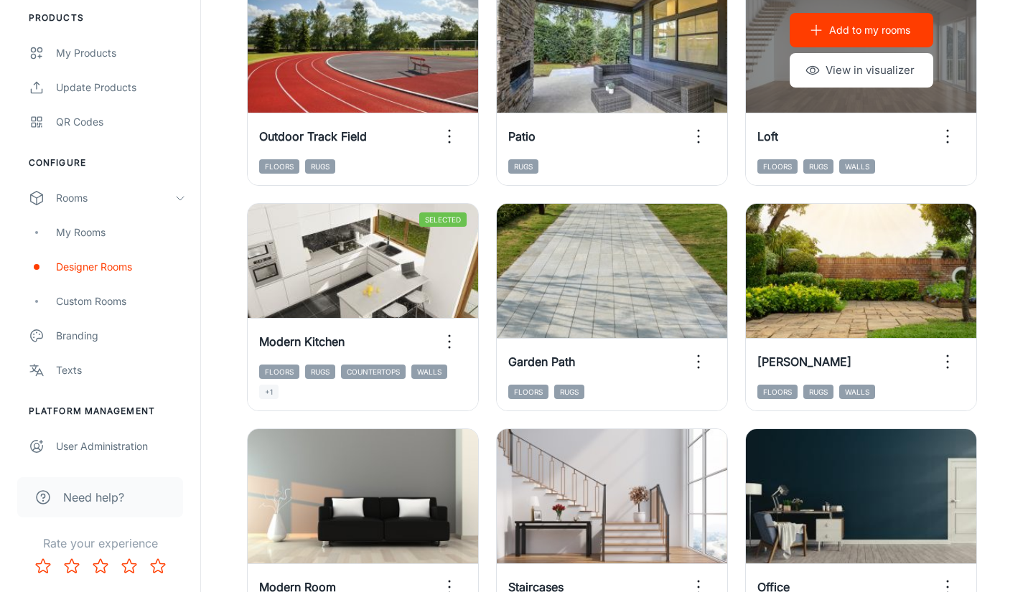
scroll to position [502, 0]
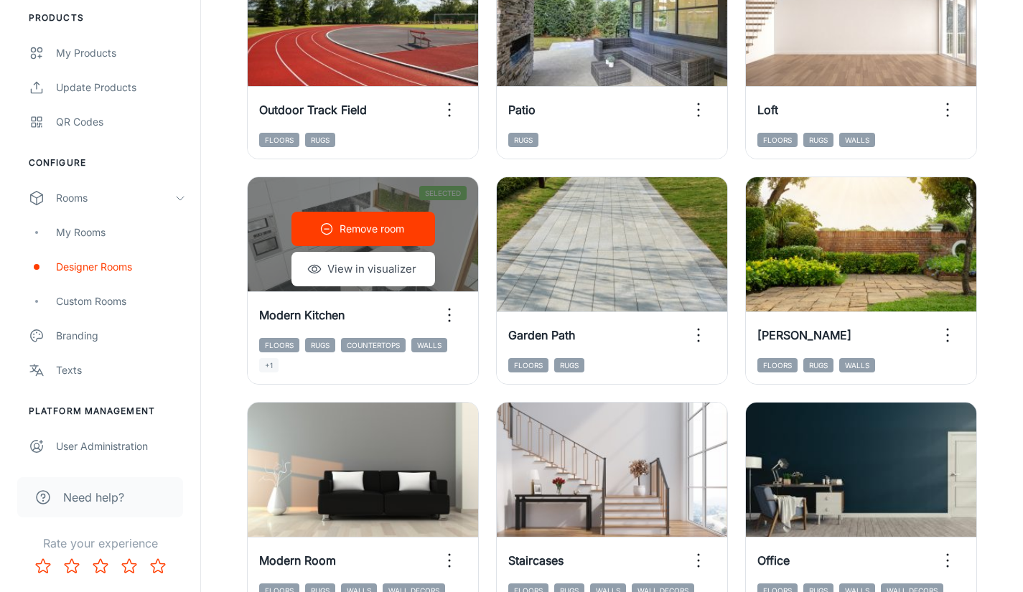
click at [344, 266] on button "View in visualizer" at bounding box center [363, 269] width 144 height 34
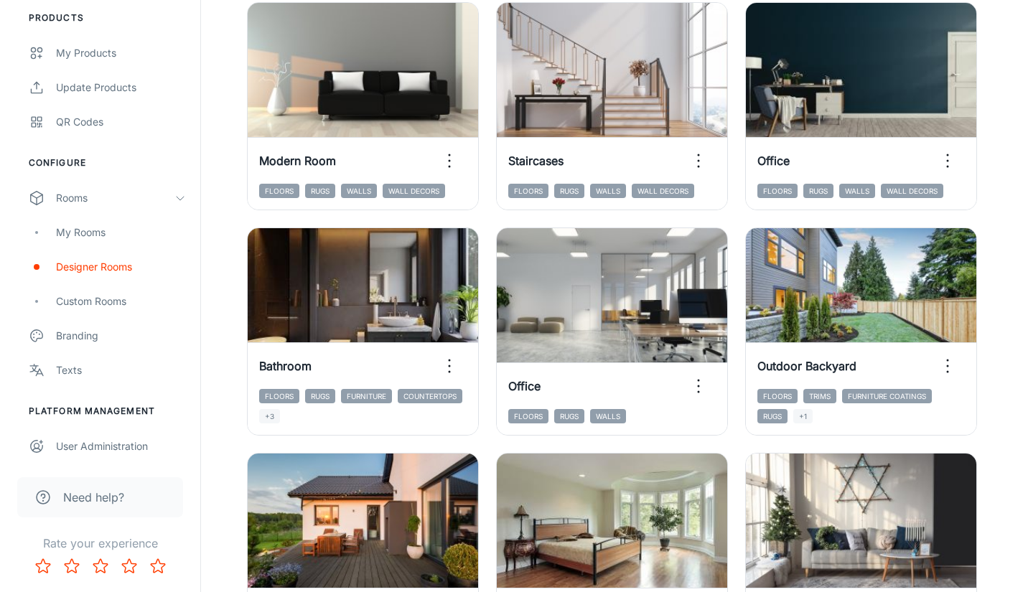
scroll to position [933, 0]
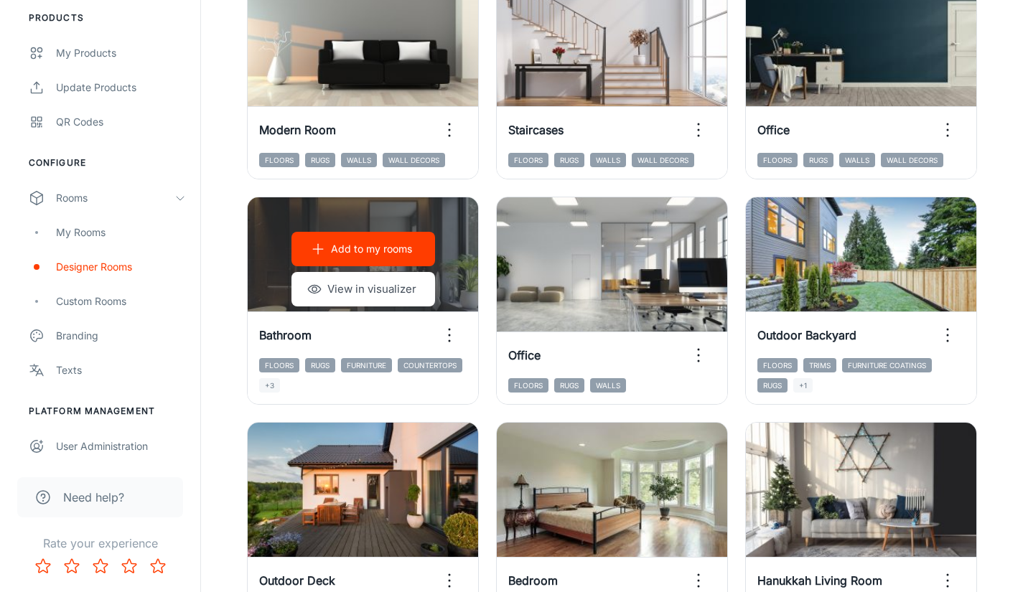
click at [352, 291] on button "View in visualizer" at bounding box center [363, 289] width 144 height 34
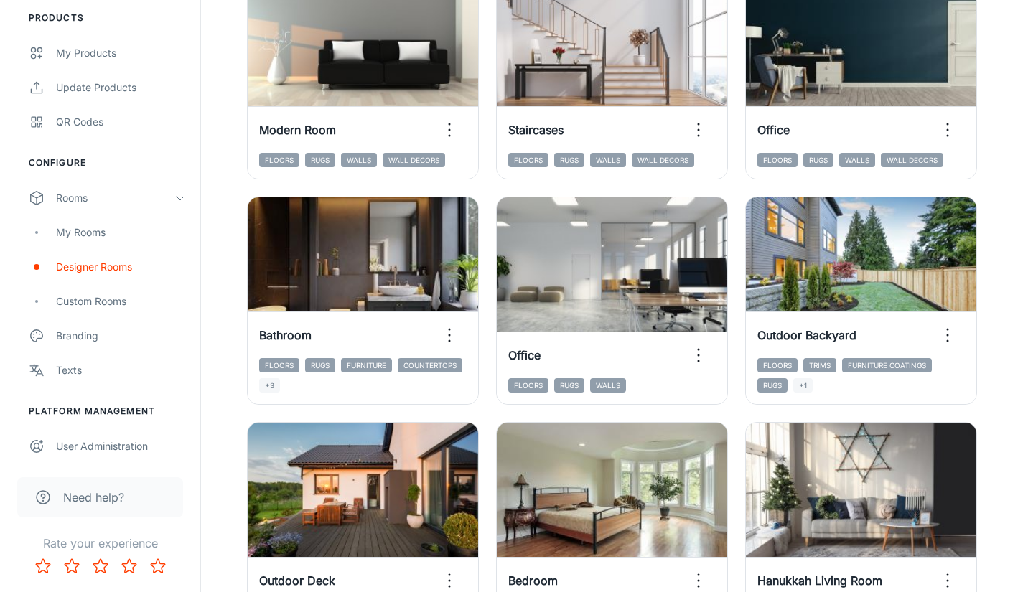
scroll to position [1005, 0]
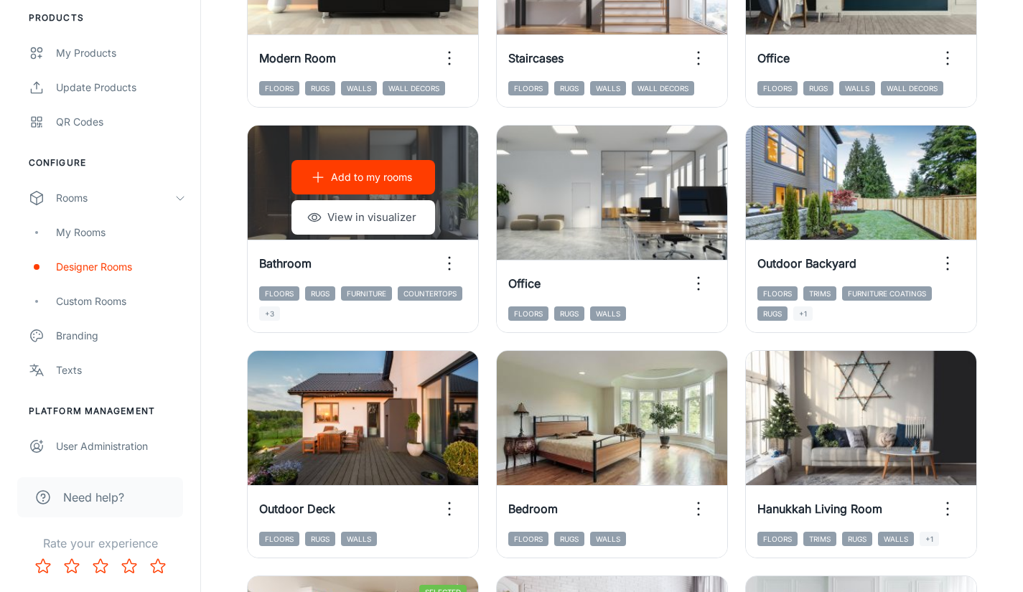
click at [359, 183] on p "Add to my rooms" at bounding box center [371, 177] width 81 height 16
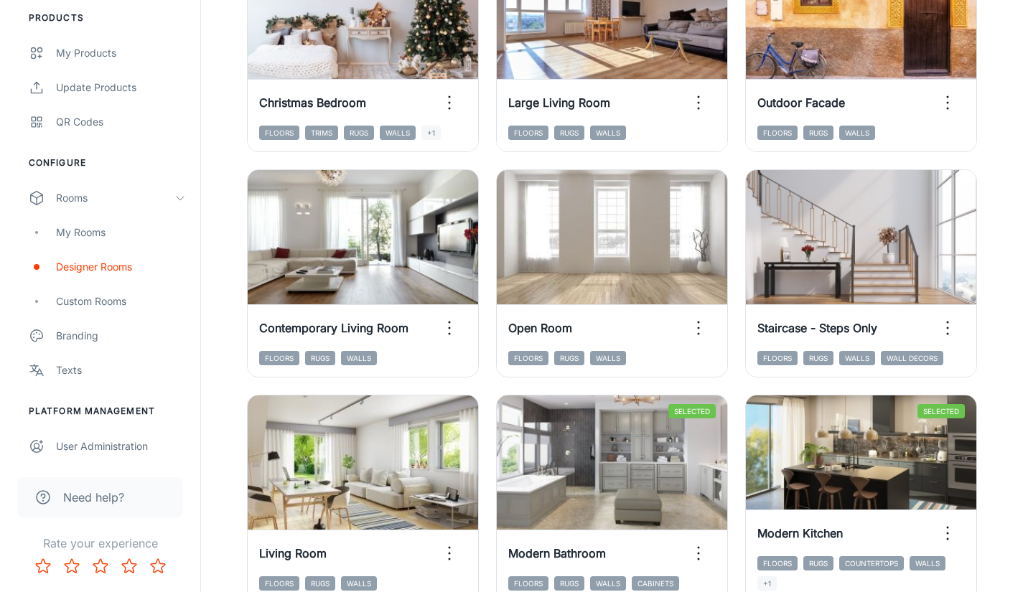
scroll to position [1866, 0]
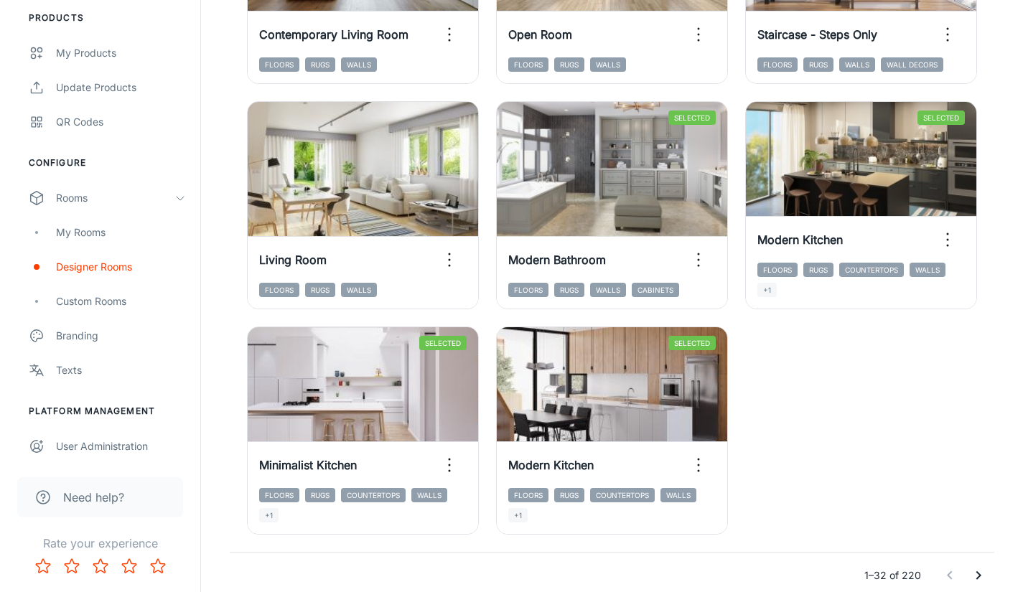
scroll to position [2219, 0]
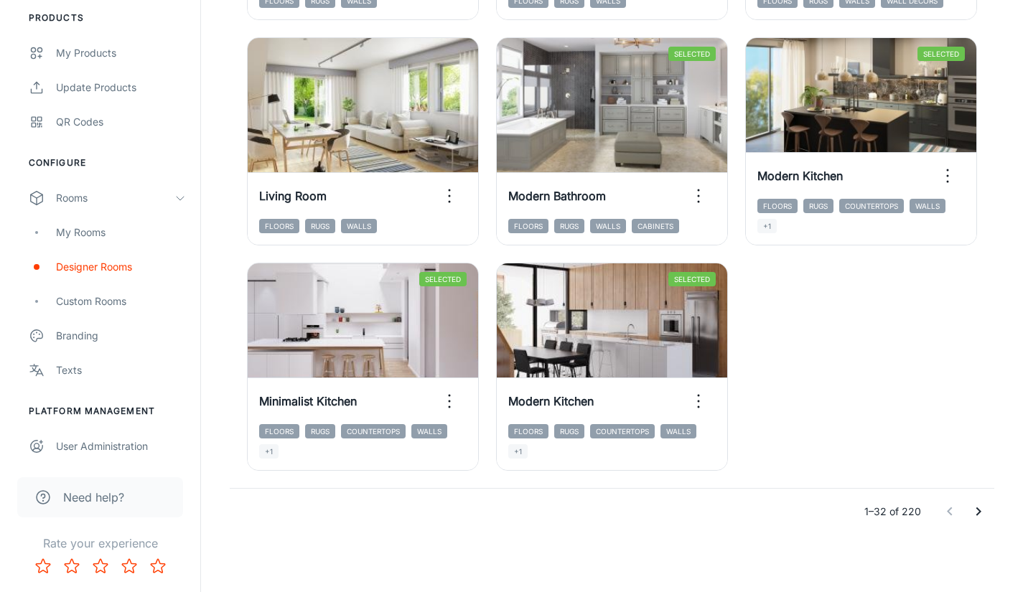
click at [982, 512] on icon "Go to next page" at bounding box center [978, 511] width 17 height 17
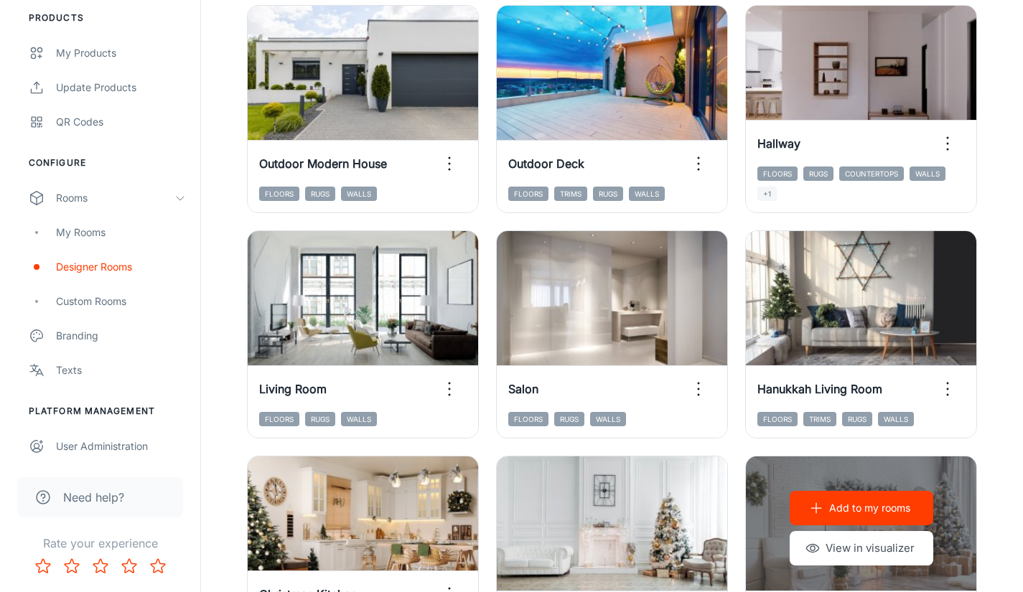
scroll to position [1788, 0]
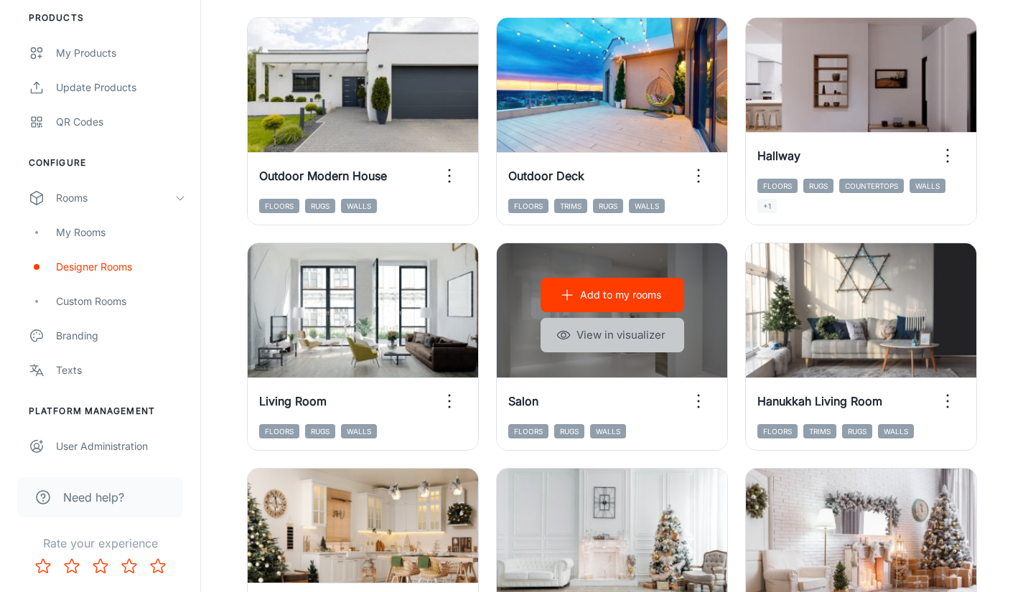
click at [622, 329] on button "View in visualizer" at bounding box center [612, 335] width 144 height 34
click at [609, 304] on button "Add to my rooms" at bounding box center [612, 295] width 144 height 34
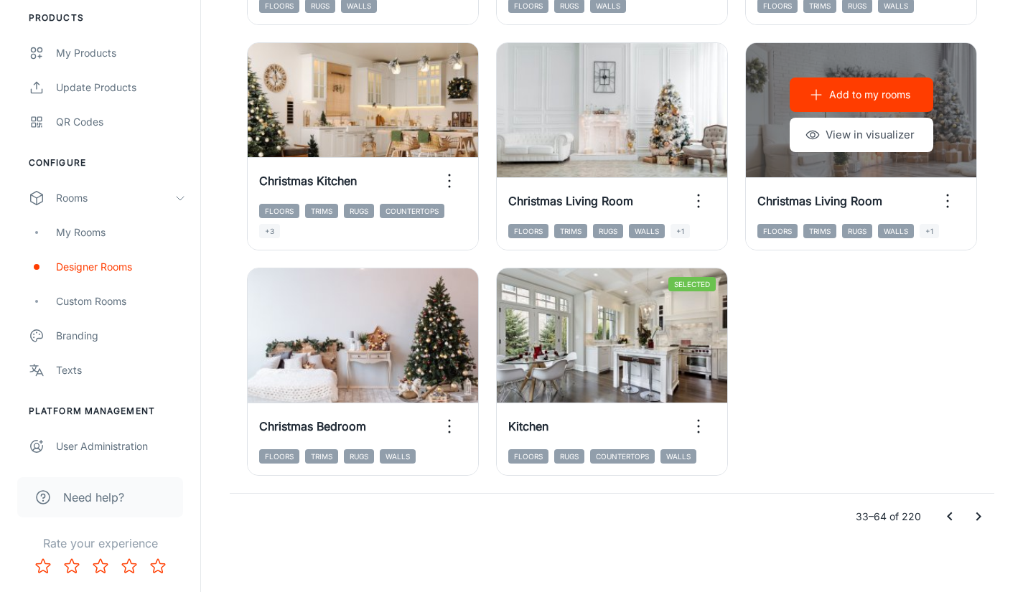
scroll to position [2219, 0]
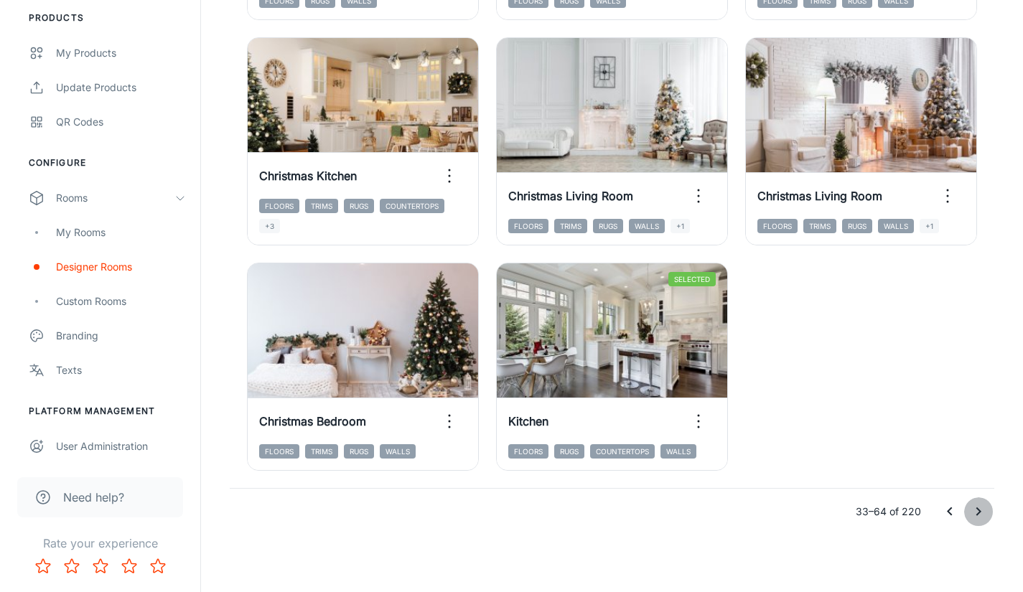
click at [973, 512] on icon "Go to next page" at bounding box center [978, 511] width 17 height 17
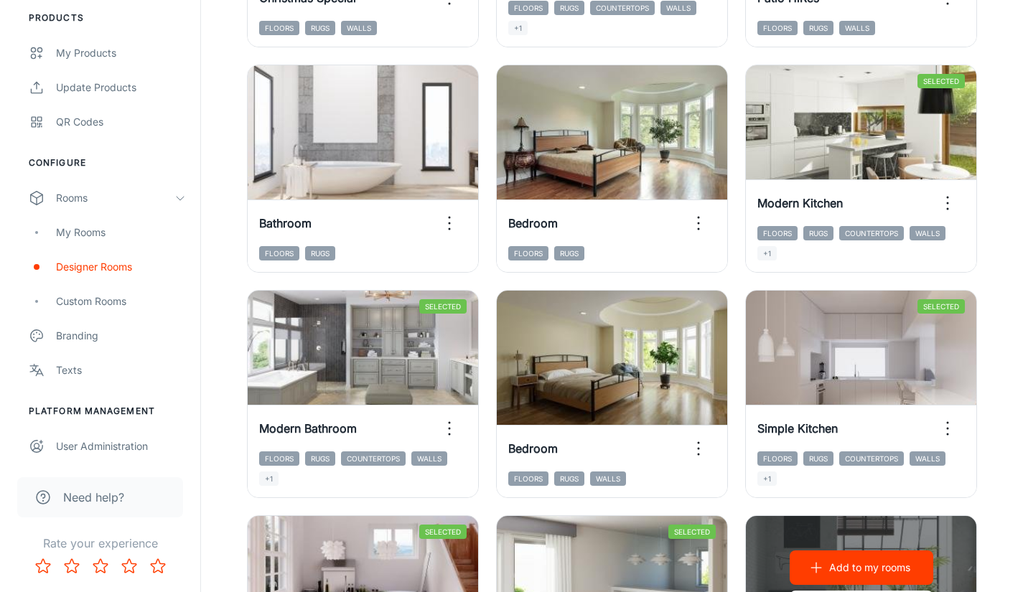
scroll to position [1717, 0]
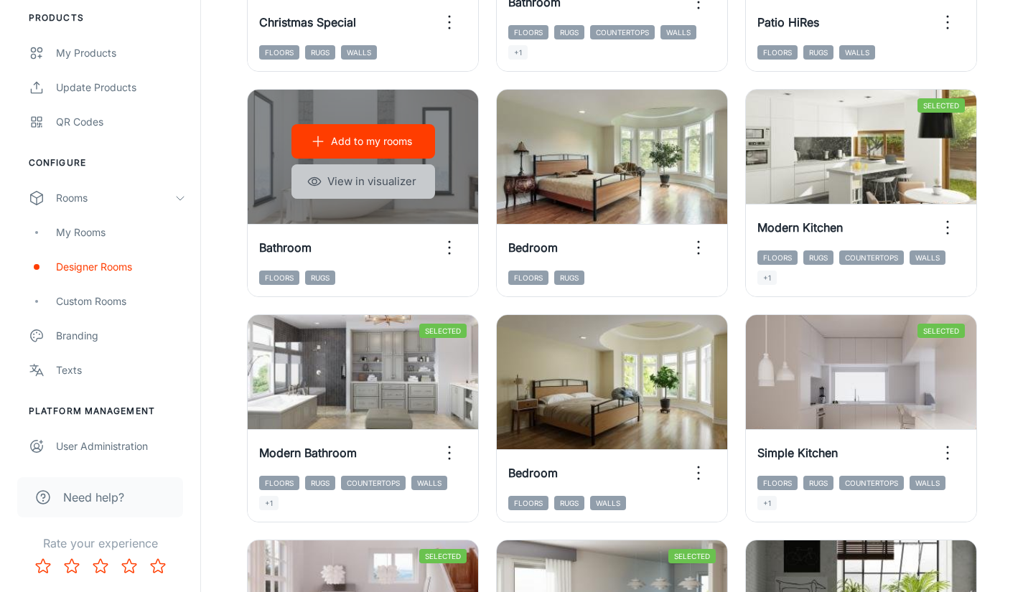
click at [358, 186] on button "View in visualizer" at bounding box center [363, 181] width 144 height 34
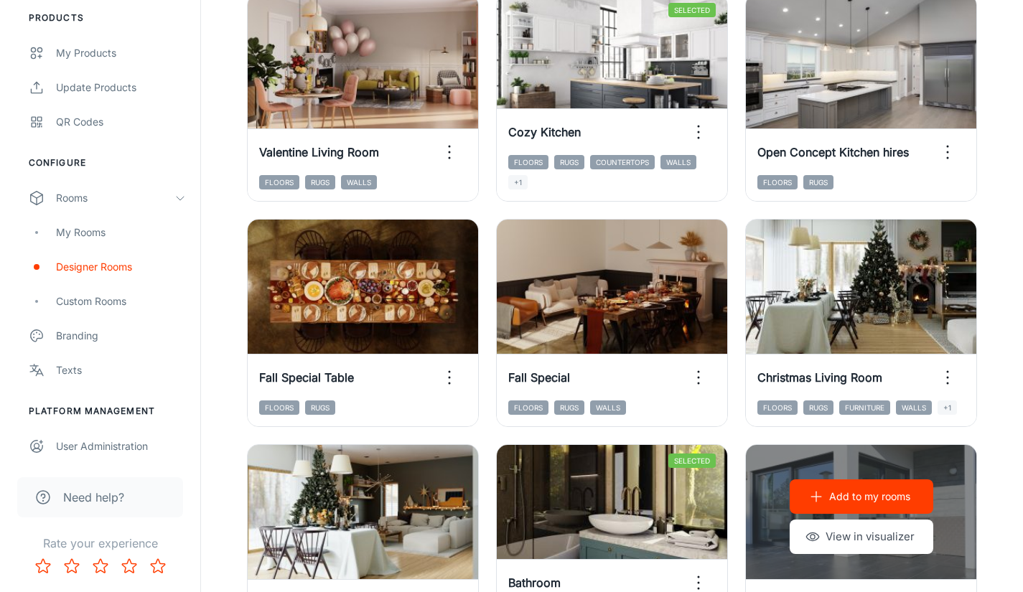
scroll to position [1071, 0]
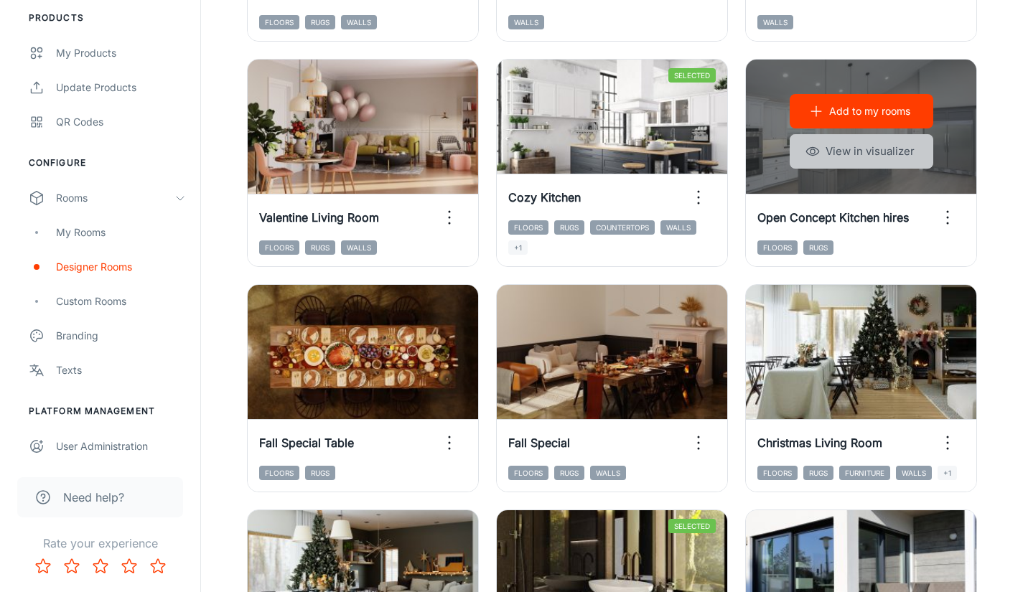
click at [868, 161] on button "View in visualizer" at bounding box center [861, 151] width 144 height 34
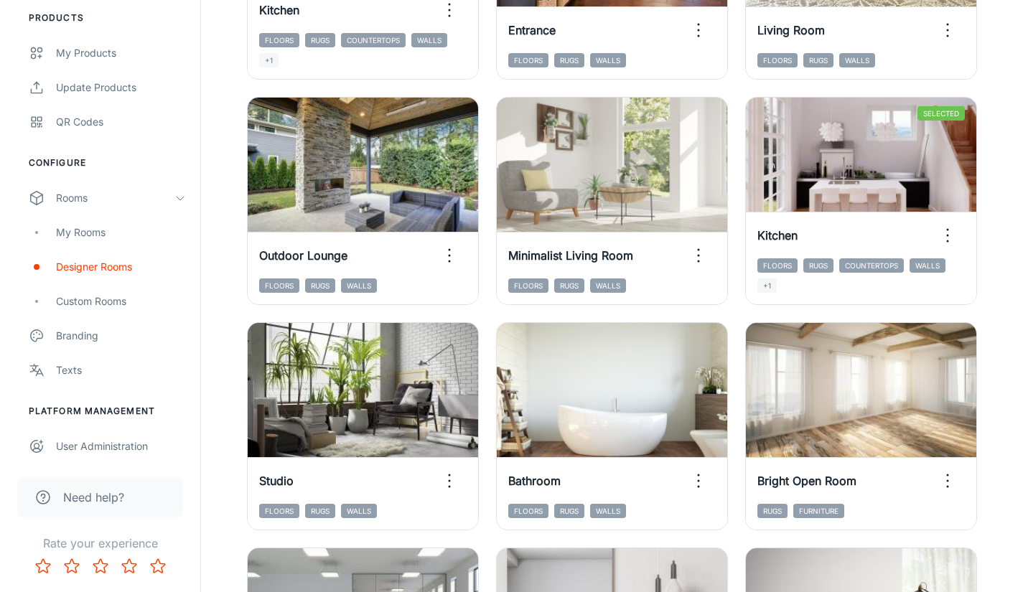
scroll to position [353, 0]
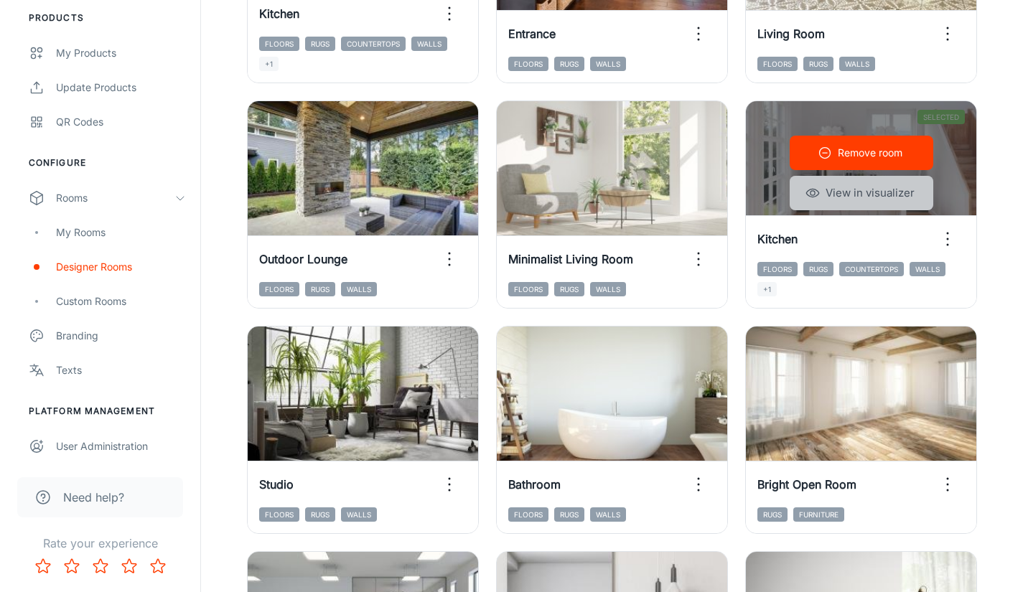
click at [909, 189] on button "View in visualizer" at bounding box center [861, 193] width 144 height 34
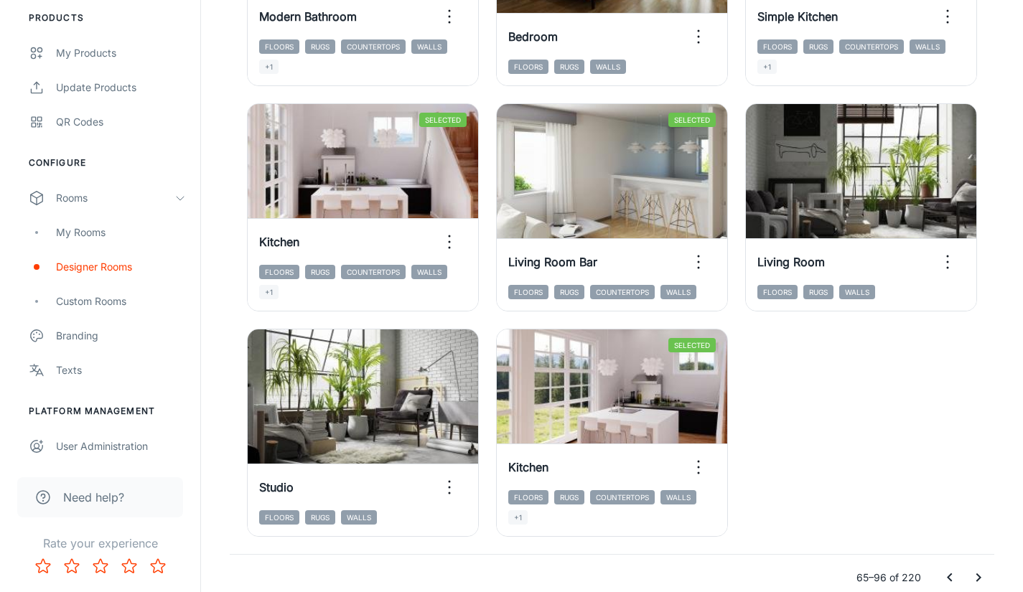
scroll to position [2219, 0]
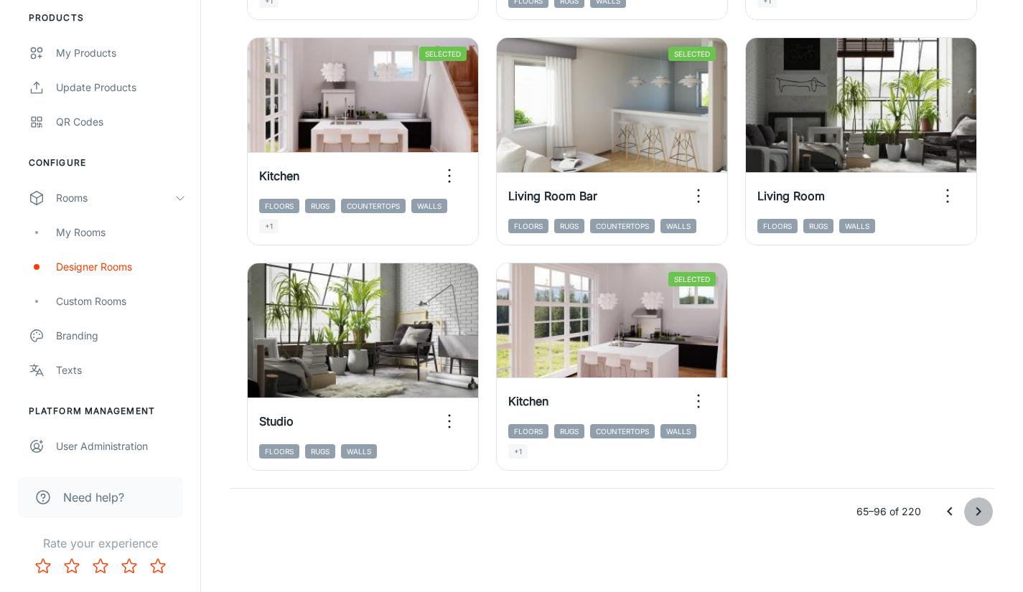
click at [977, 515] on icon "Go to next page" at bounding box center [978, 511] width 5 height 9
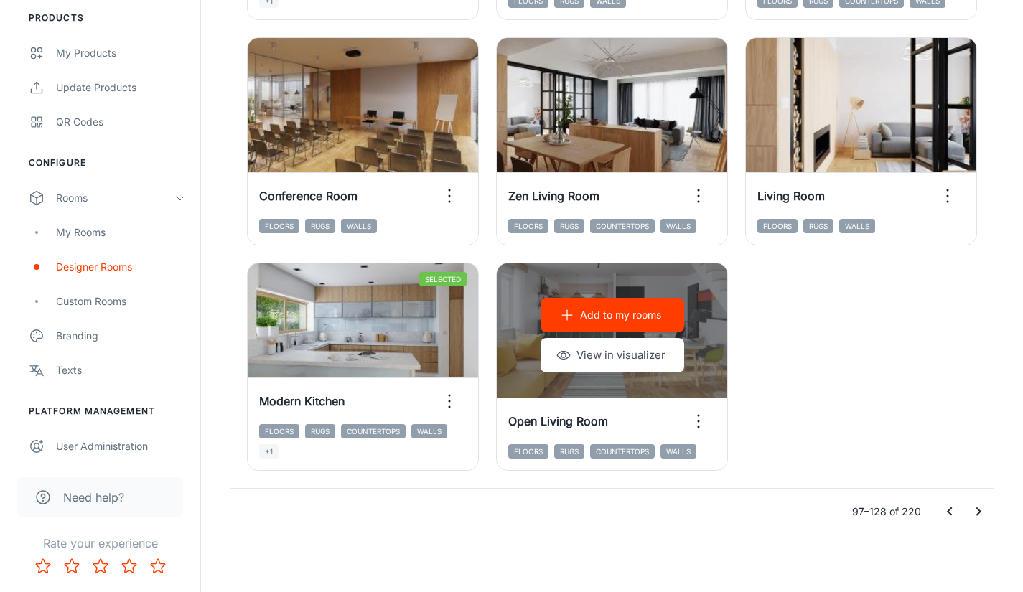
click at [630, 343] on button "View in visualizer" at bounding box center [612, 355] width 144 height 34
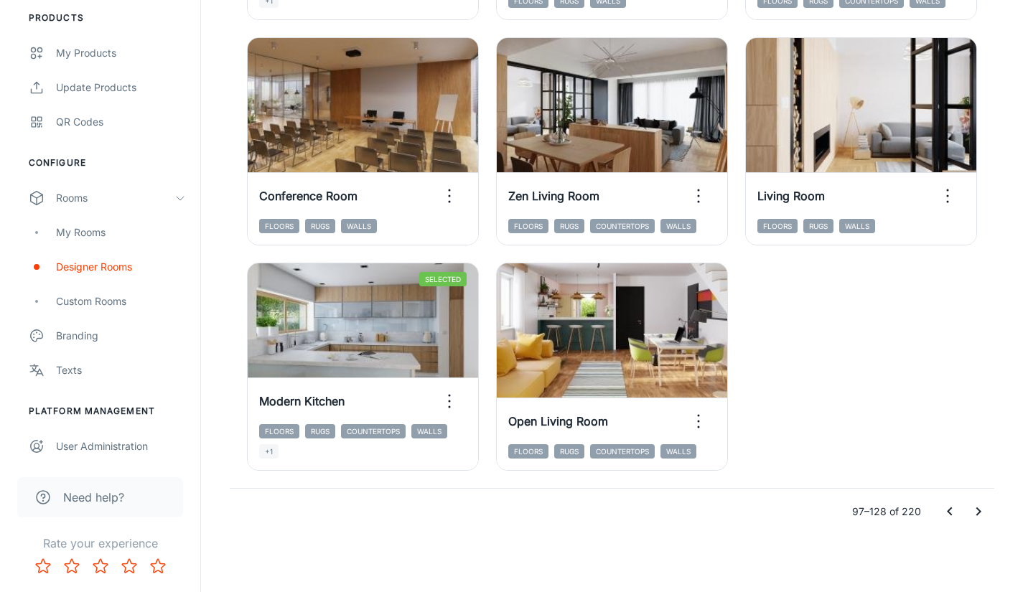
click at [977, 509] on icon "Go to next page" at bounding box center [978, 511] width 5 height 9
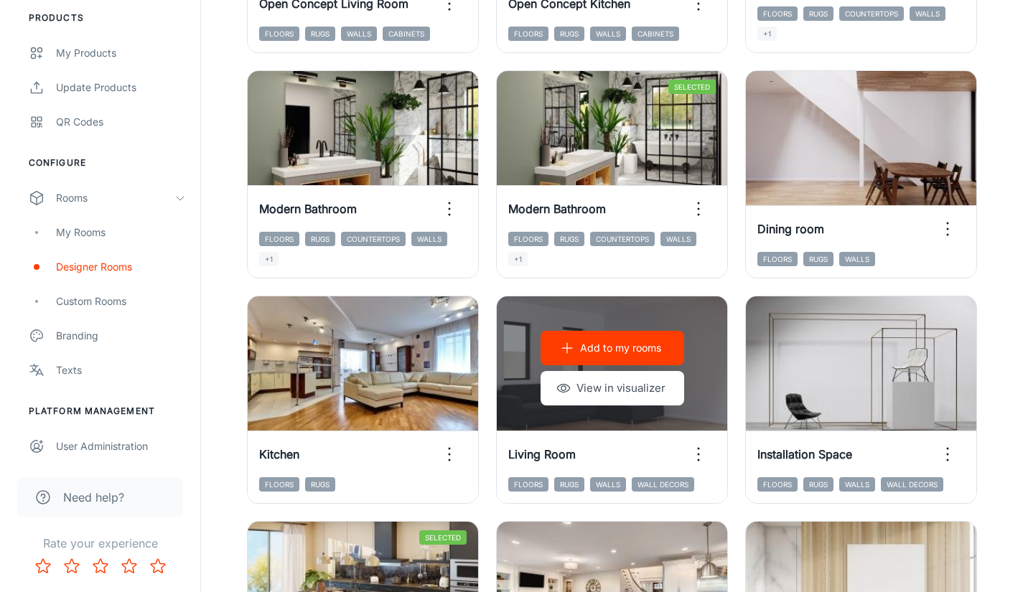
scroll to position [1214, 0]
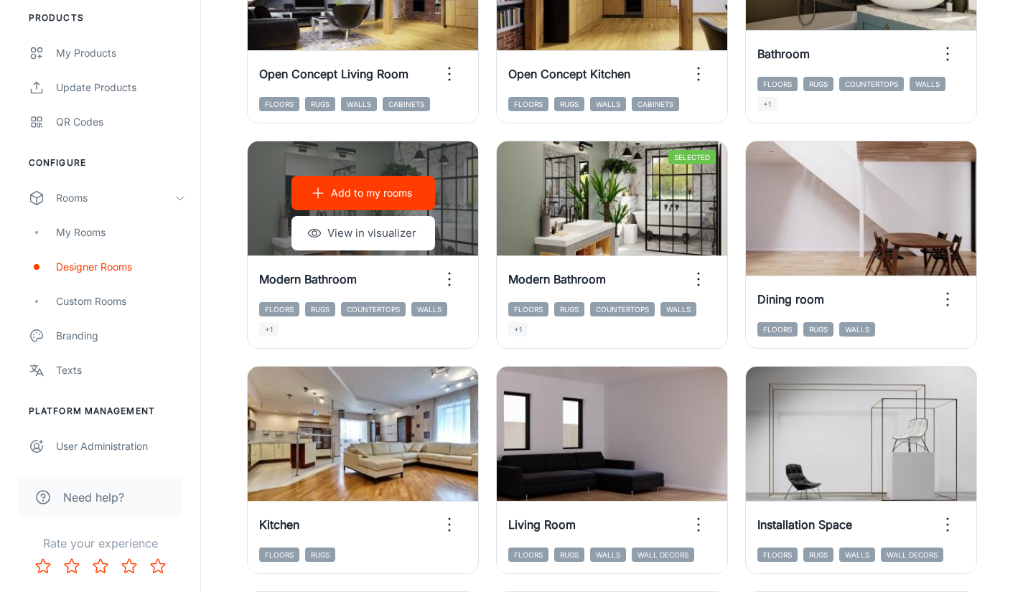
click at [395, 231] on button "View in visualizer" at bounding box center [363, 233] width 144 height 34
click at [377, 187] on p "Add to my rooms" at bounding box center [371, 193] width 81 height 16
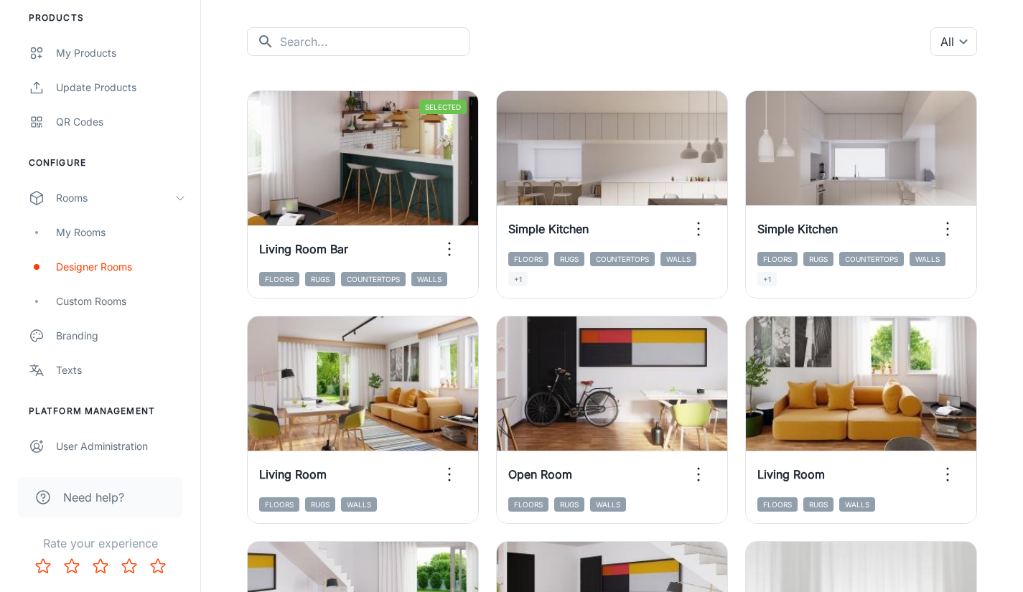
scroll to position [138, 0]
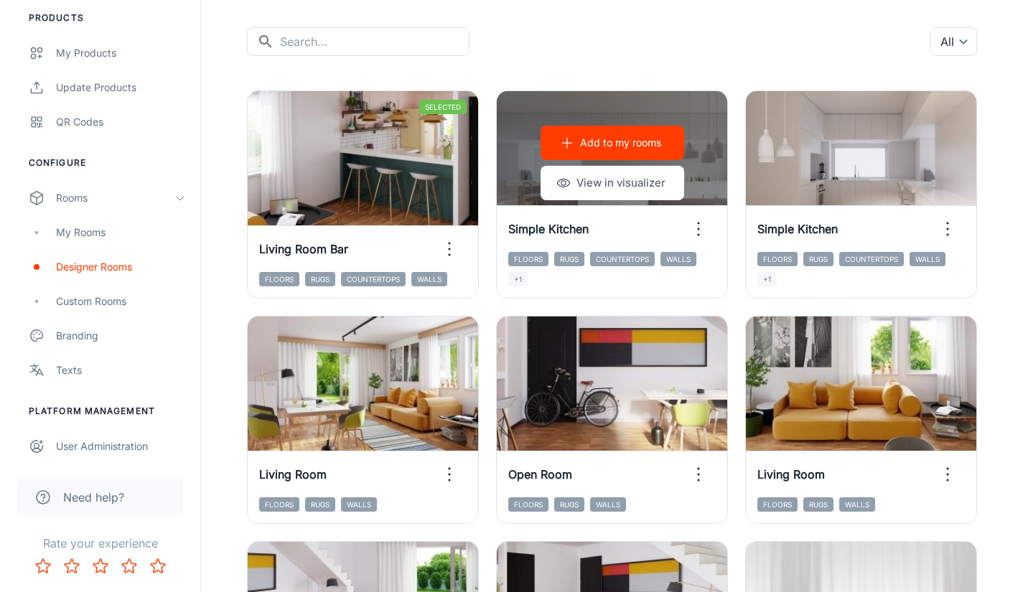
click at [628, 192] on button "View in visualizer" at bounding box center [612, 183] width 144 height 34
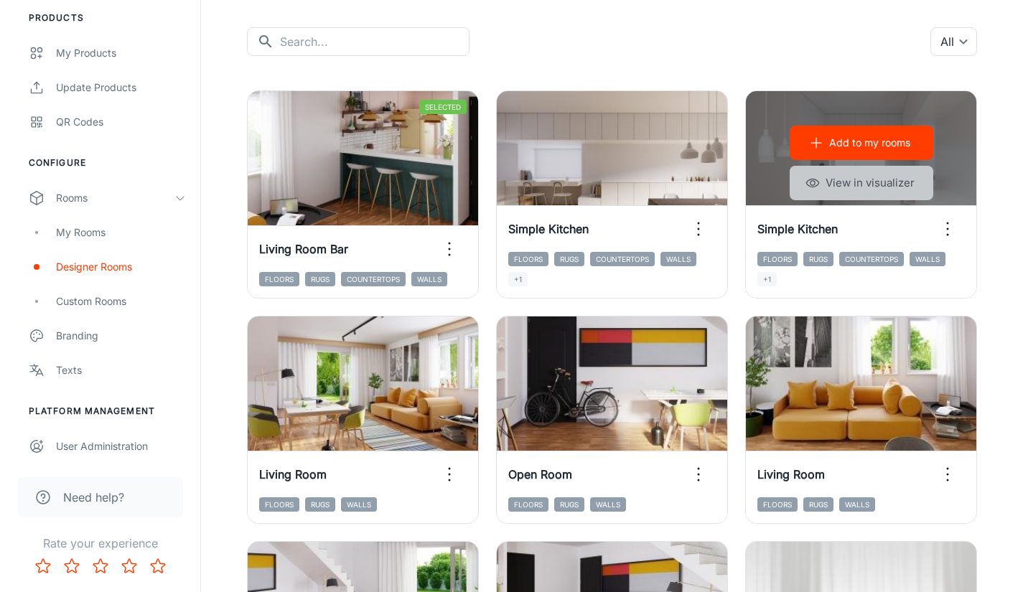
click at [849, 186] on button "View in visualizer" at bounding box center [861, 183] width 144 height 34
click at [886, 136] on p "Add to my rooms" at bounding box center [869, 143] width 81 height 16
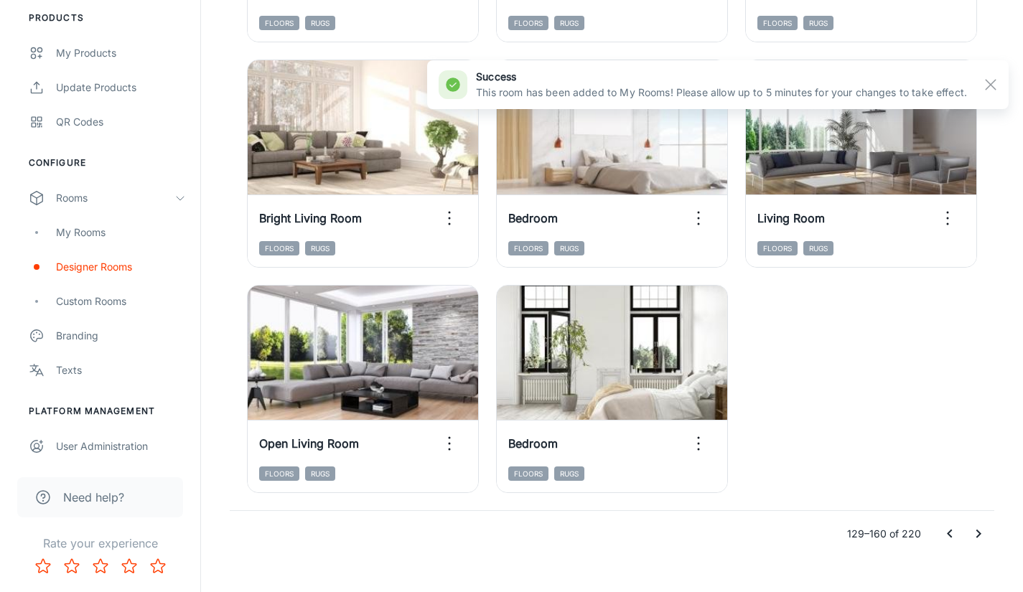
scroll to position [2219, 0]
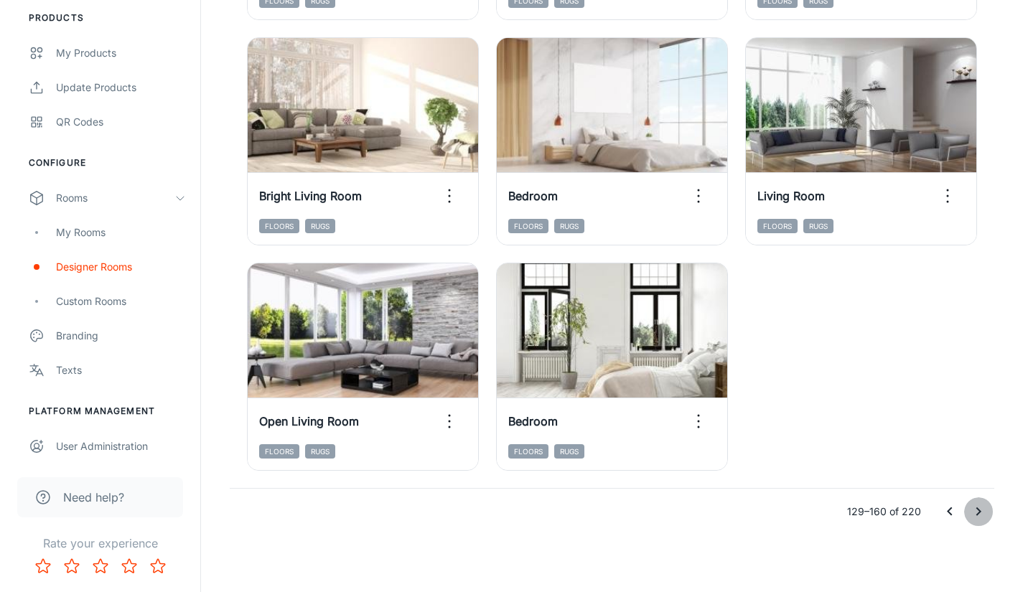
click at [975, 510] on icon "Go to next page" at bounding box center [978, 511] width 17 height 17
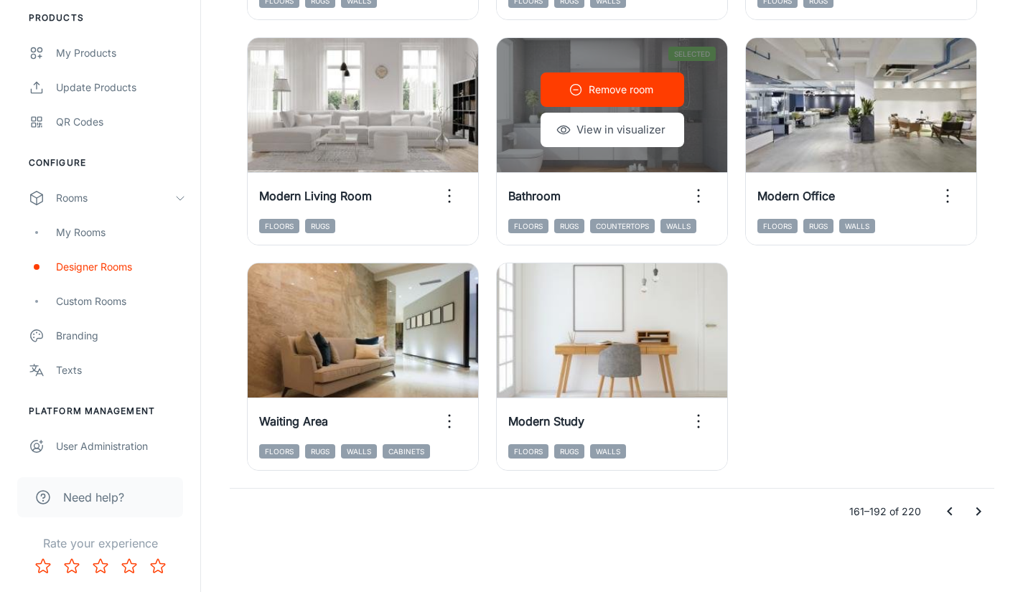
click at [601, 133] on button "View in visualizer" at bounding box center [612, 130] width 144 height 34
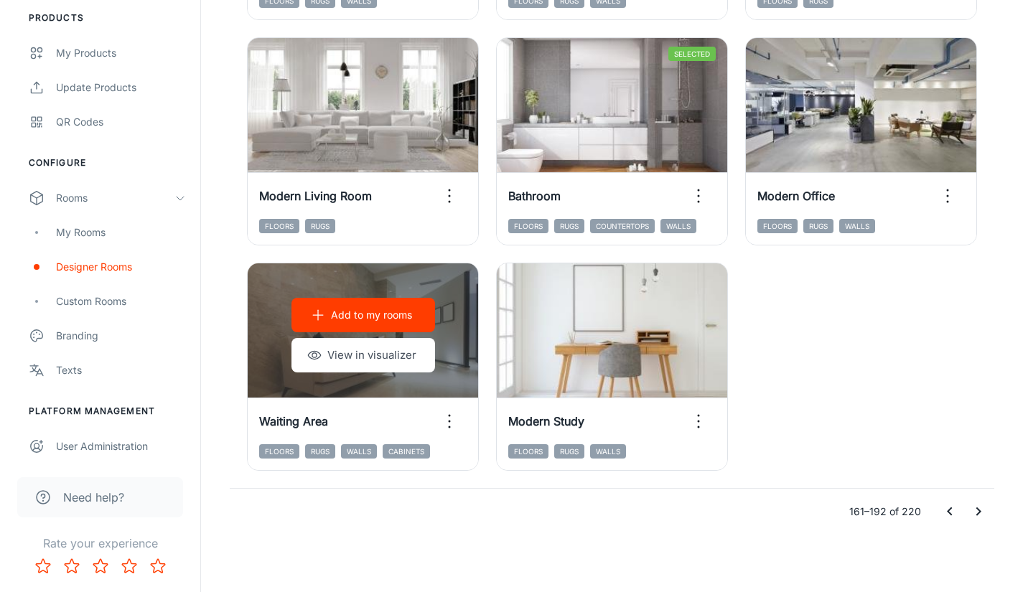
click at [352, 357] on button "View in visualizer" at bounding box center [363, 355] width 144 height 34
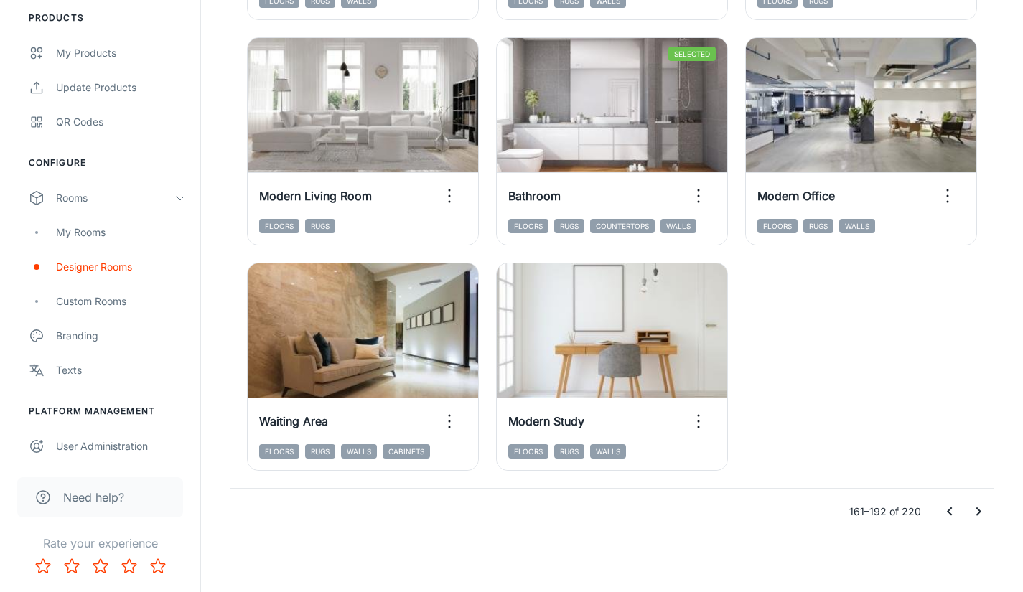
click at [980, 507] on icon "Go to next page" at bounding box center [978, 511] width 17 height 17
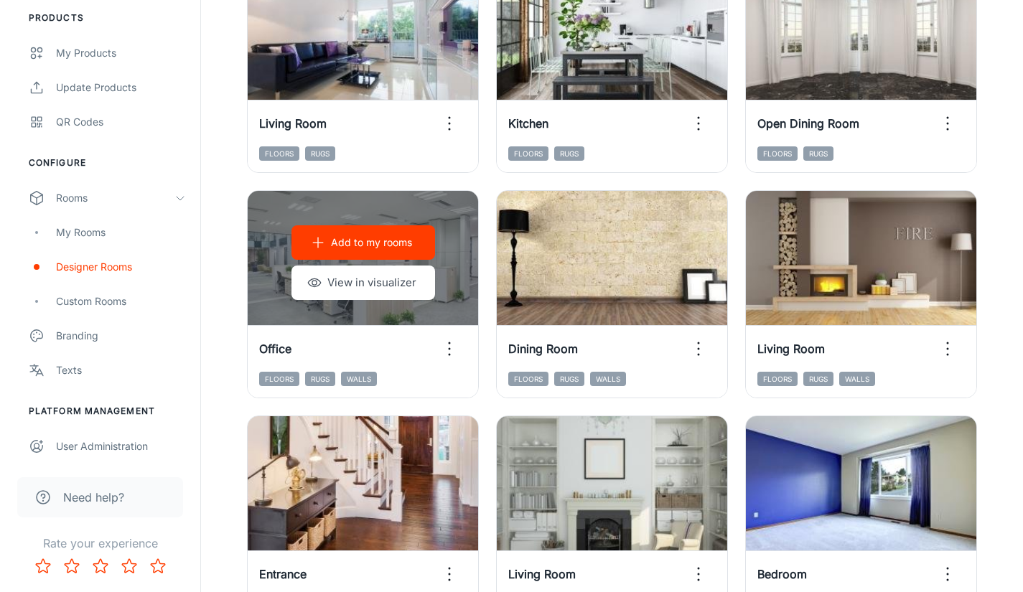
scroll to position [1061, 0]
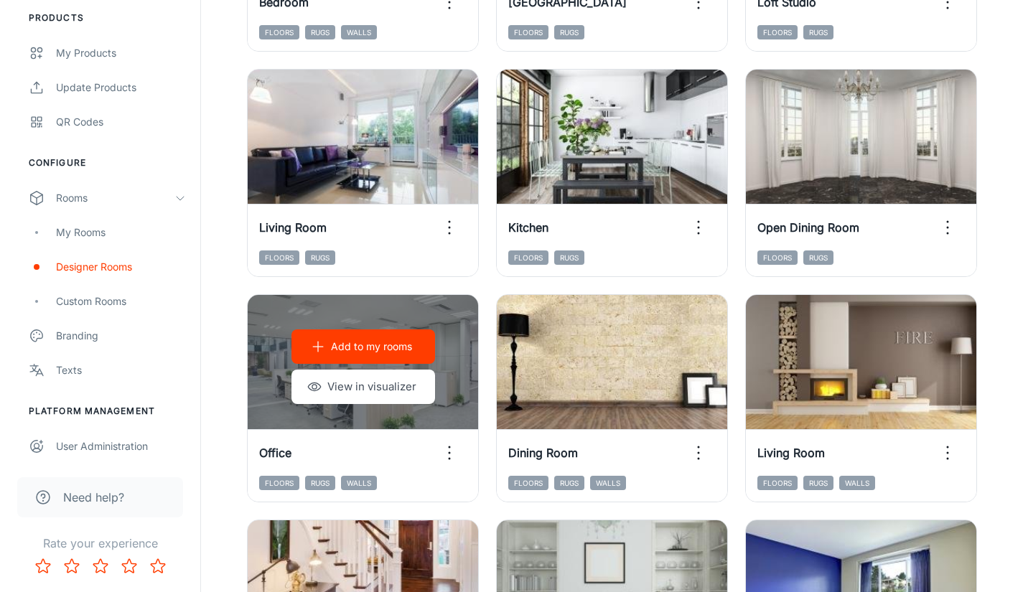
click at [401, 387] on button "View in visualizer" at bounding box center [363, 387] width 144 height 34
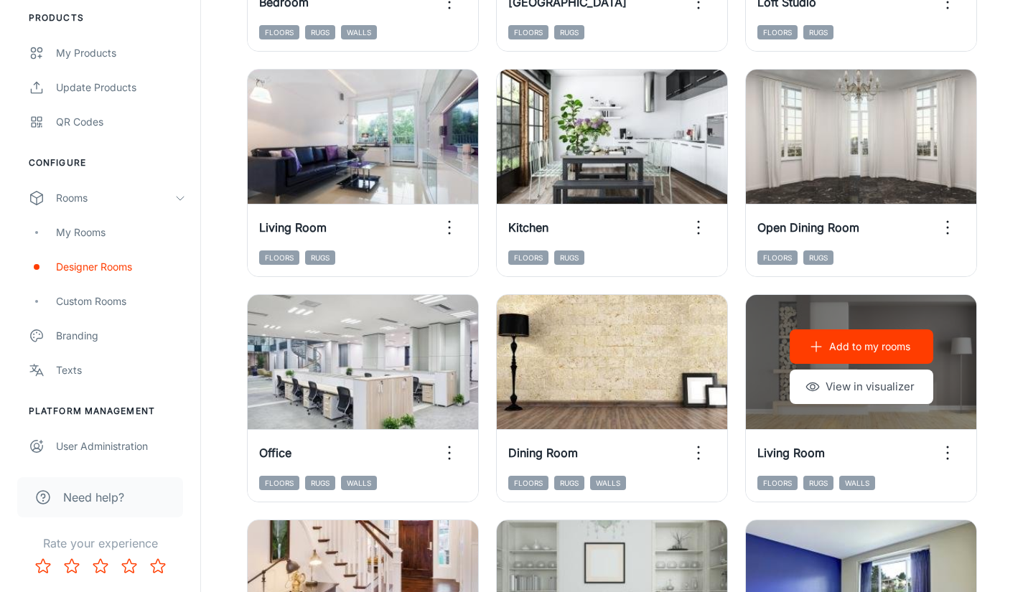
click at [881, 388] on button "View in visualizer" at bounding box center [861, 387] width 144 height 34
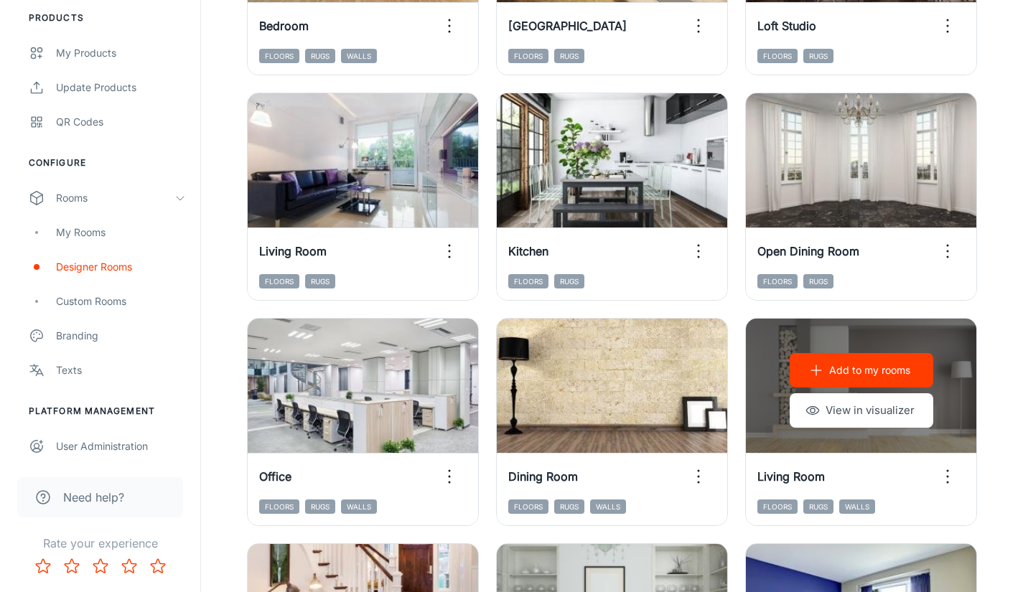
scroll to position [917, 0]
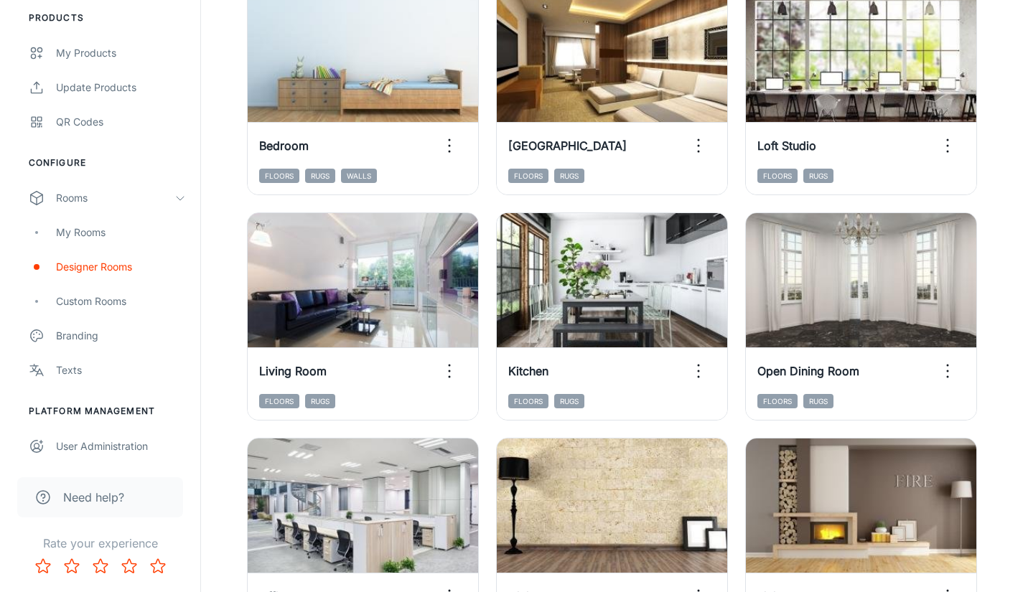
click at [1003, 297] on div "Designer Rooms Need help? View Instructions ​ ​ All ​ Add to my rooms View in v…" at bounding box center [611, 375] width 799 height 2471
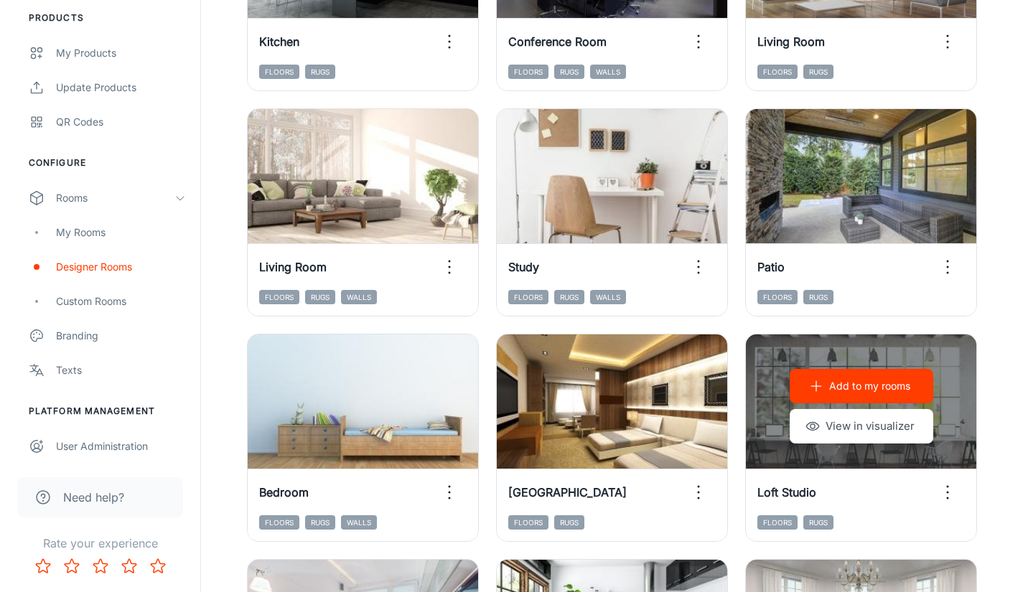
scroll to position [558, 0]
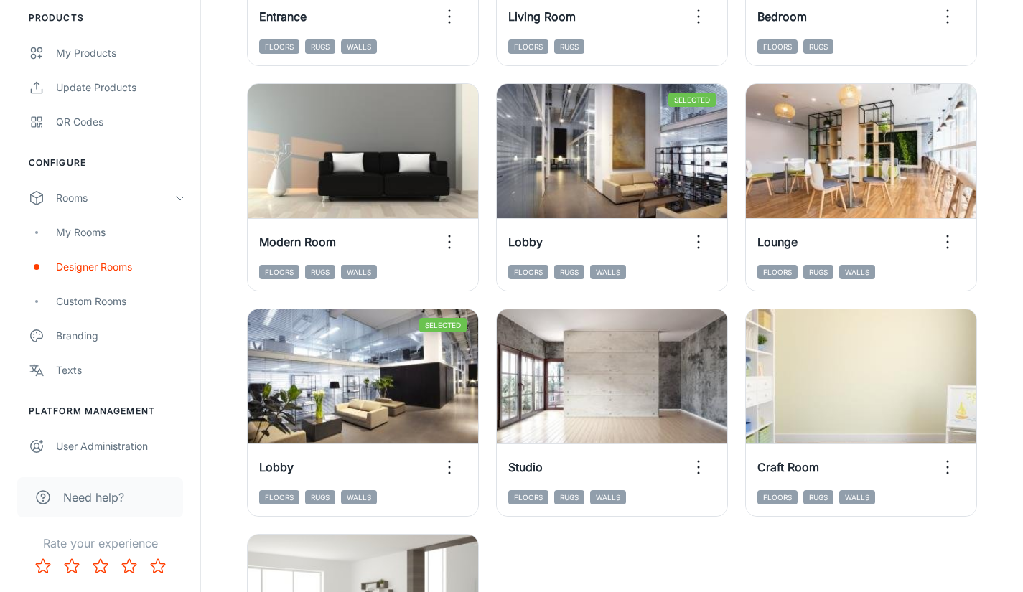
scroll to position [1994, 0]
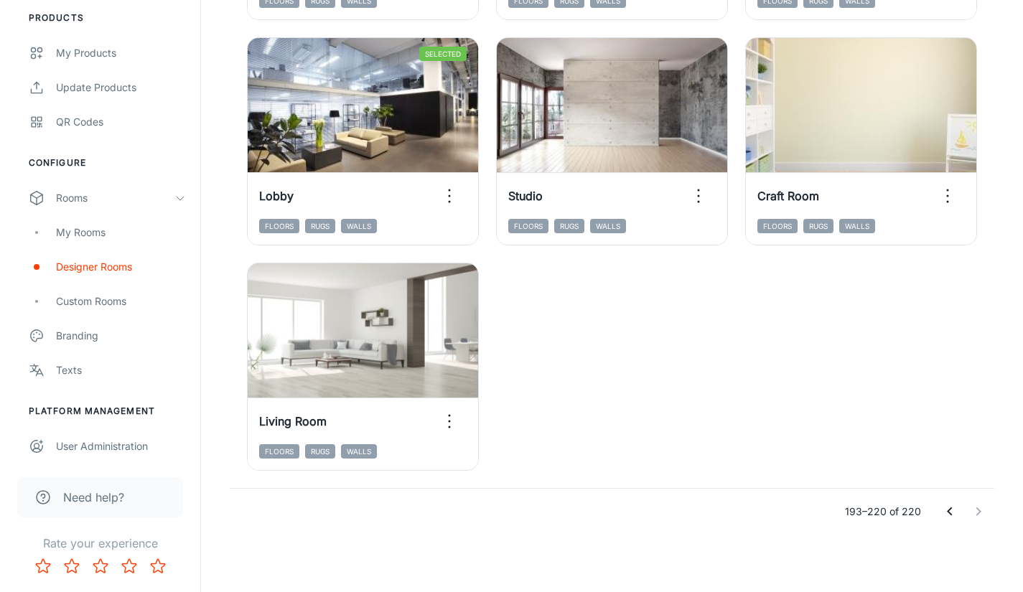
click at [75, 233] on div "My Rooms" at bounding box center [121, 233] width 130 height 16
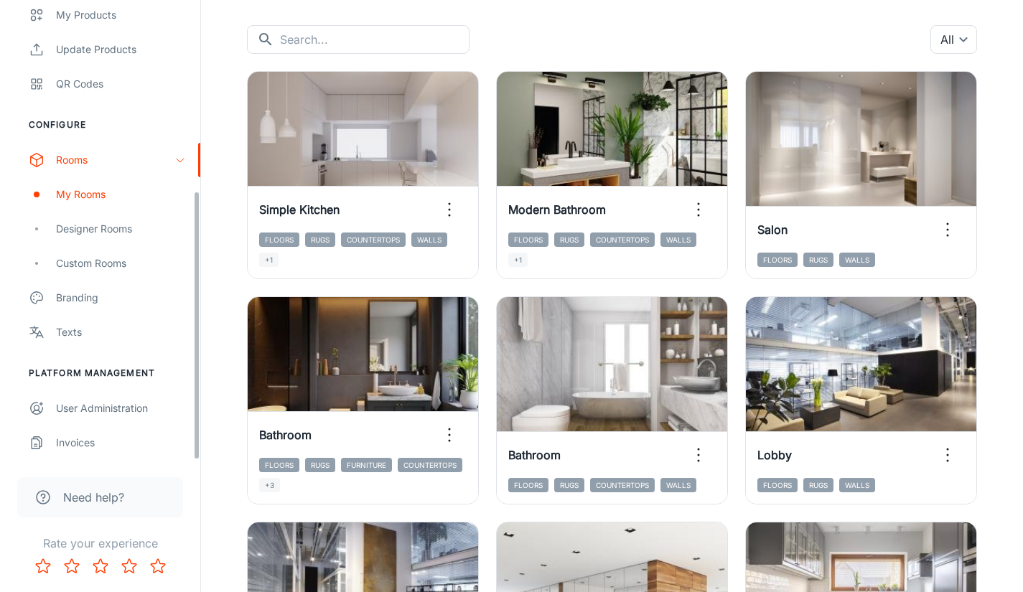
scroll to position [144, 0]
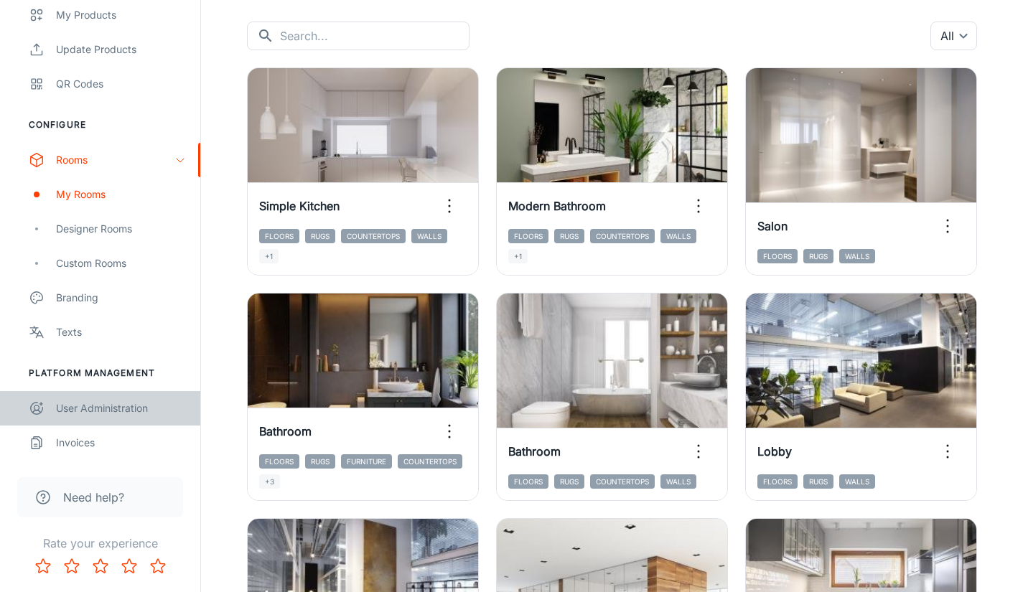
click at [106, 404] on div "User Administration" at bounding box center [121, 408] width 130 height 16
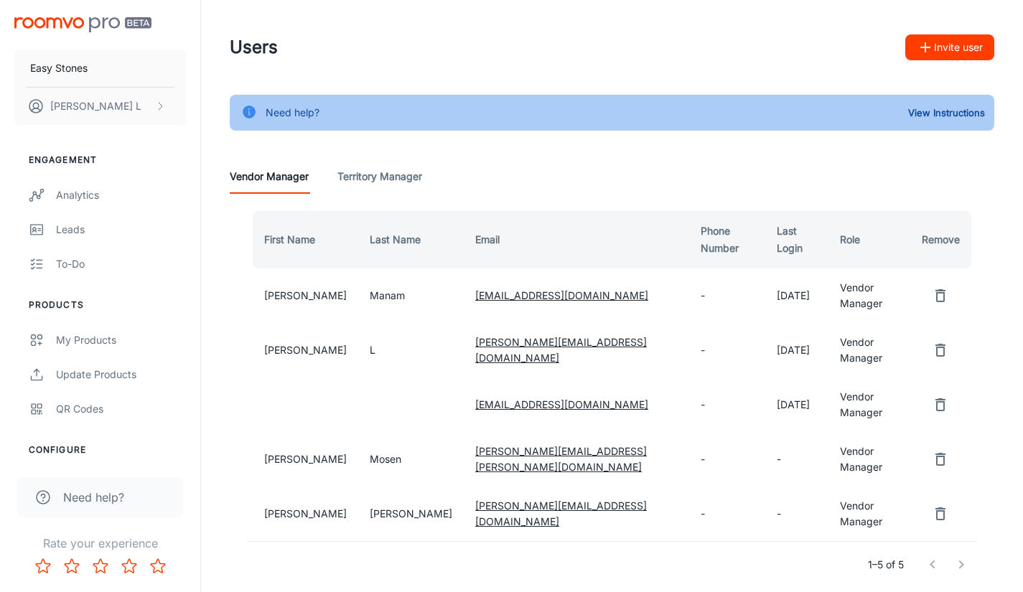
click at [83, 342] on div "My Products" at bounding box center [121, 340] width 130 height 16
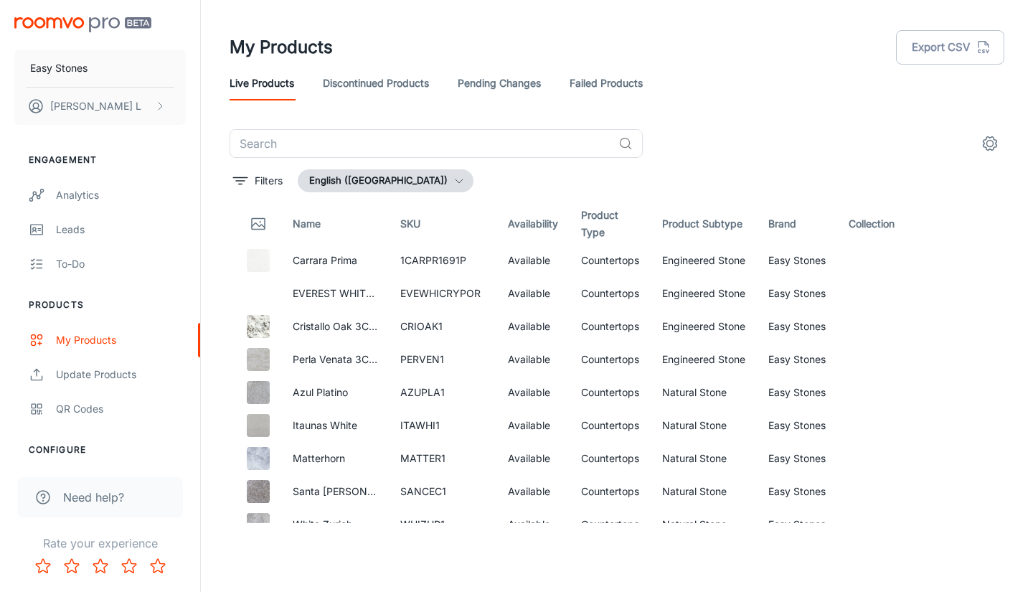
click at [264, 263] on img at bounding box center [258, 260] width 23 height 23
click at [288, 260] on td "Carrara Prima" at bounding box center [335, 260] width 108 height 33
click at [443, 261] on td "1CARPR1691P" at bounding box center [443, 260] width 108 height 33
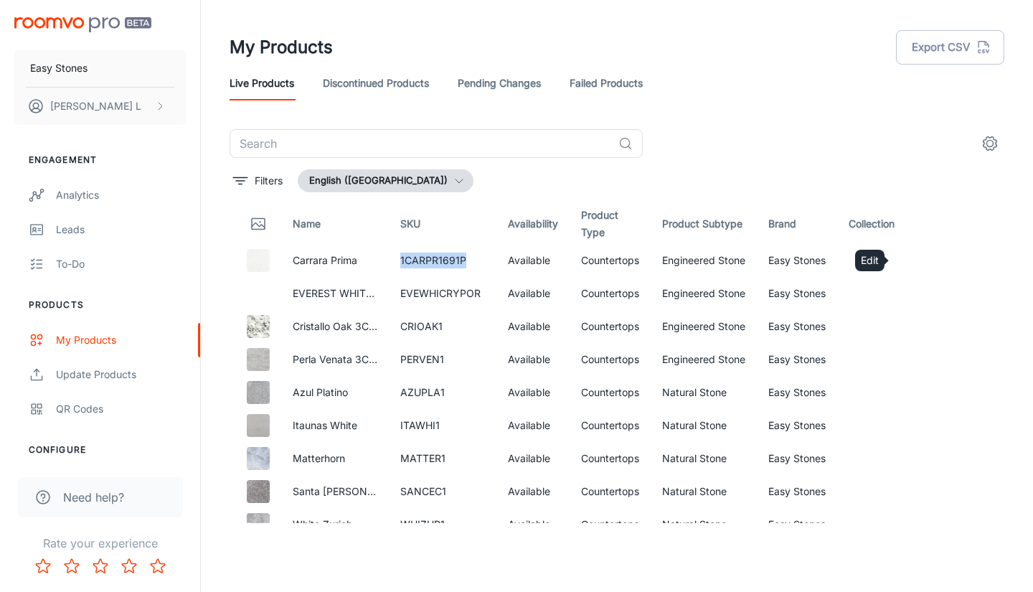
click at [909, 264] on icon "Edit" at bounding box center [917, 260] width 17 height 17
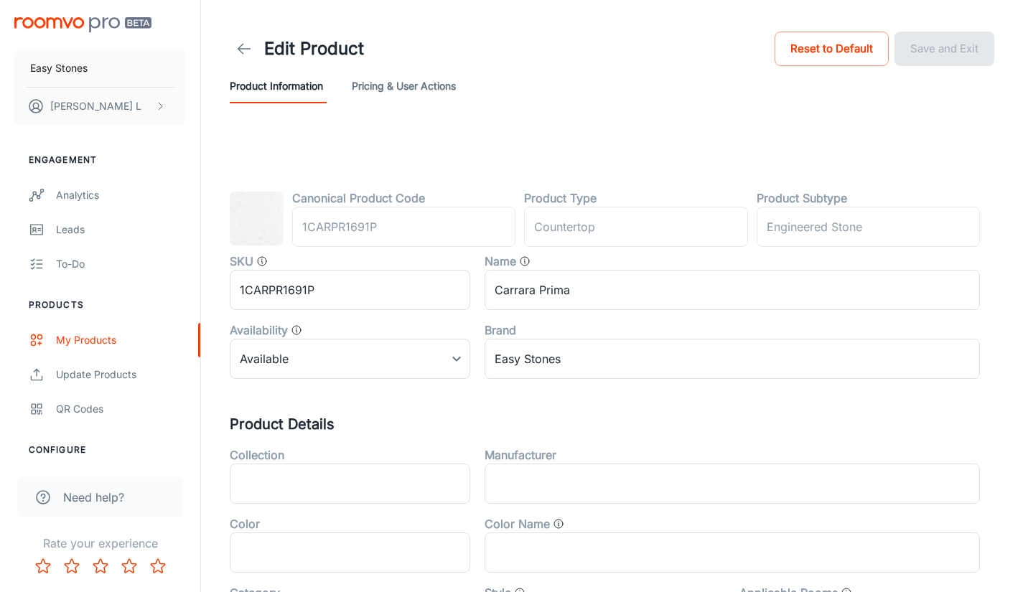
click at [261, 227] on img at bounding box center [257, 219] width 54 height 54
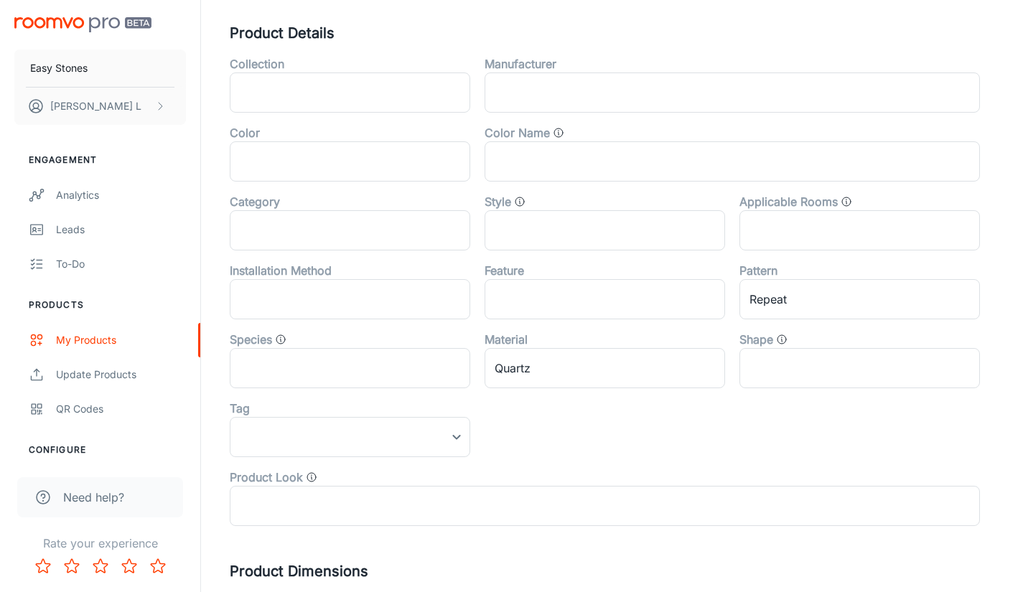
scroll to position [542, 0]
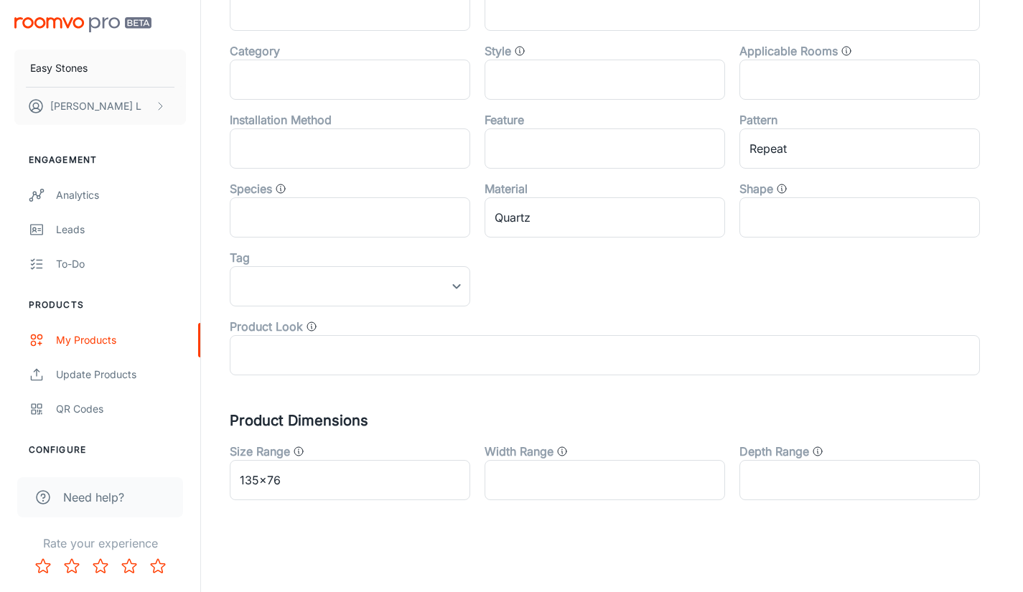
click at [602, 300] on div "Collection ​ Manufacturer ​ Color ​ Color Name ​ Category ​ Style ​ Applicable …" at bounding box center [597, 134] width 764 height 482
click at [586, 300] on div "Collection ​ Manufacturer ​ Color ​ Color Name ​ Category ​ Style ​ Applicable …" at bounding box center [597, 134] width 764 height 482
click at [390, 147] on input "text" at bounding box center [350, 148] width 240 height 40
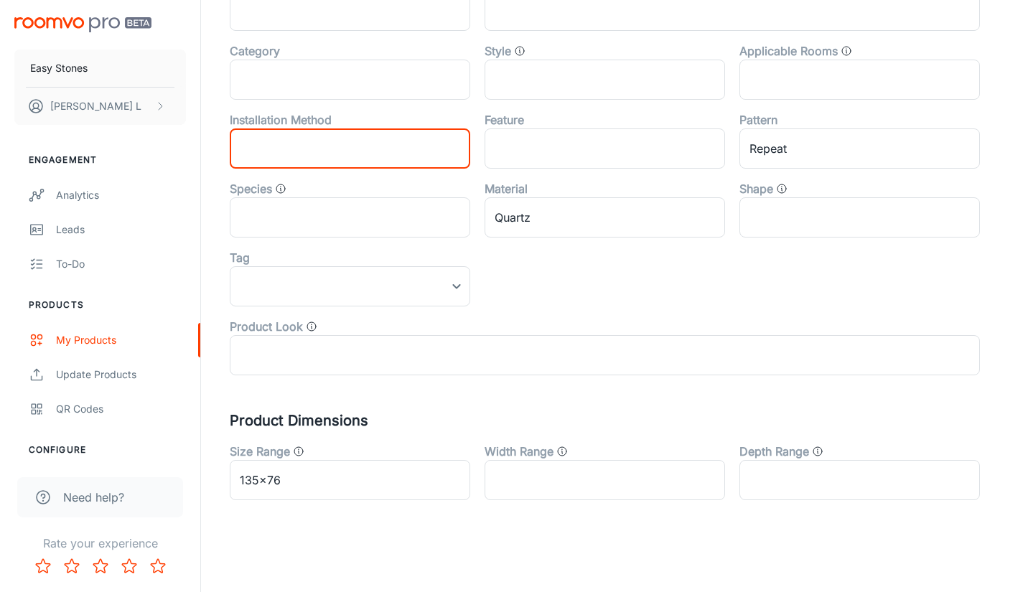
click at [423, 89] on input "text" at bounding box center [350, 80] width 240 height 40
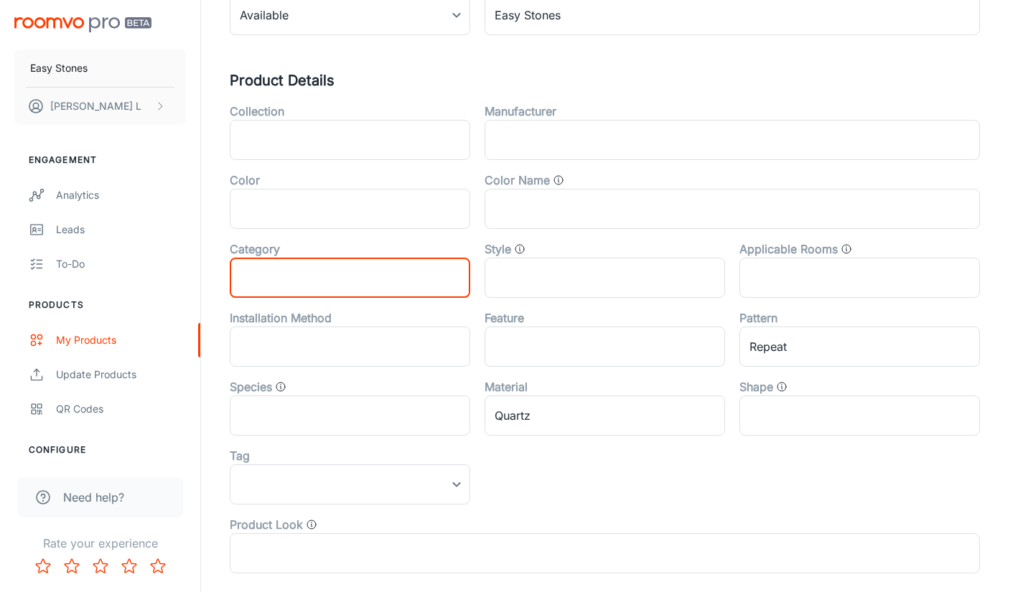
scroll to position [327, 0]
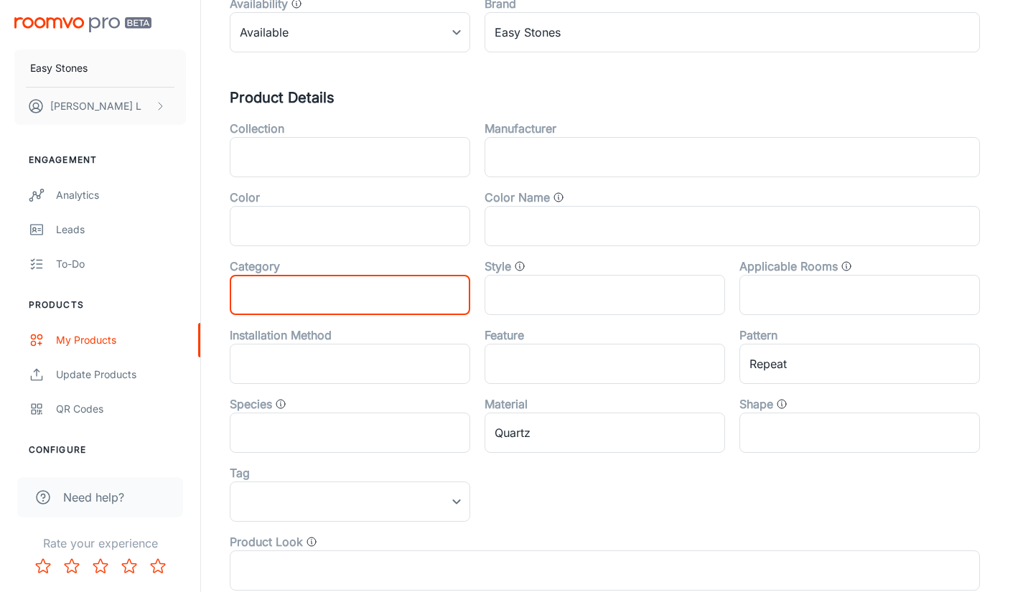
click at [586, 84] on div "Canonical Product Code 1CARPR1691P ​ Product Type countertop ​ Product Subtype …" at bounding box center [612, 289] width 764 height 853
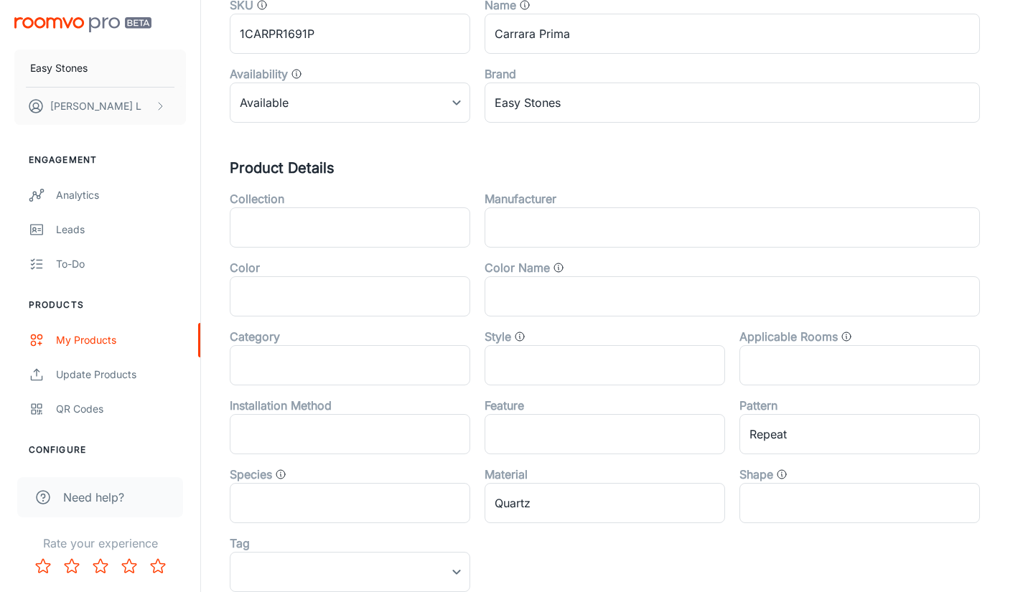
scroll to position [111, 0]
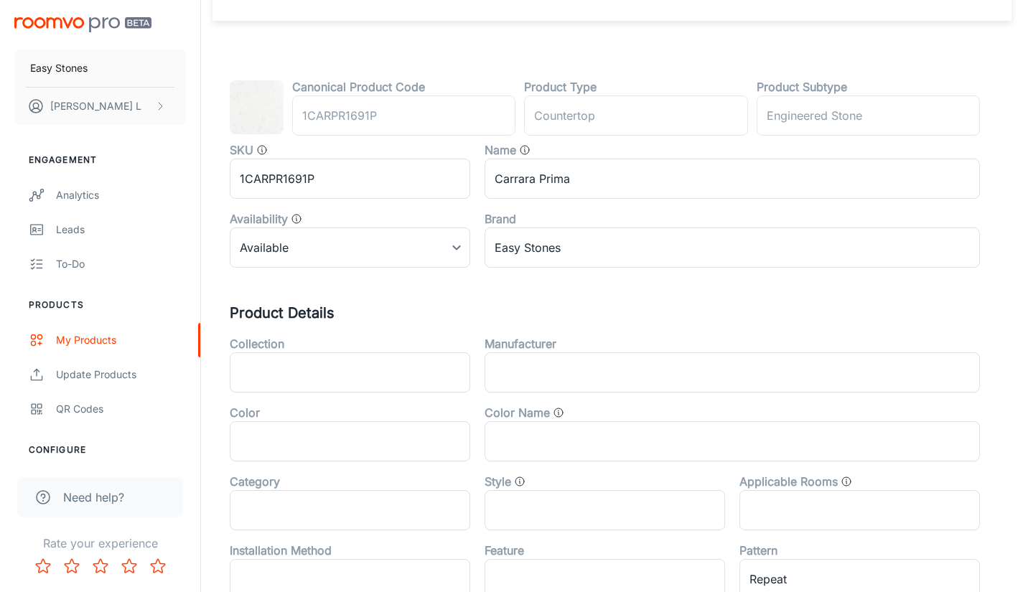
click at [550, 65] on div "Canonical Product Code 1CARPR1691P ​ Product Type countertop ​ Product Subtype …" at bounding box center [611, 476] width 799 height 910
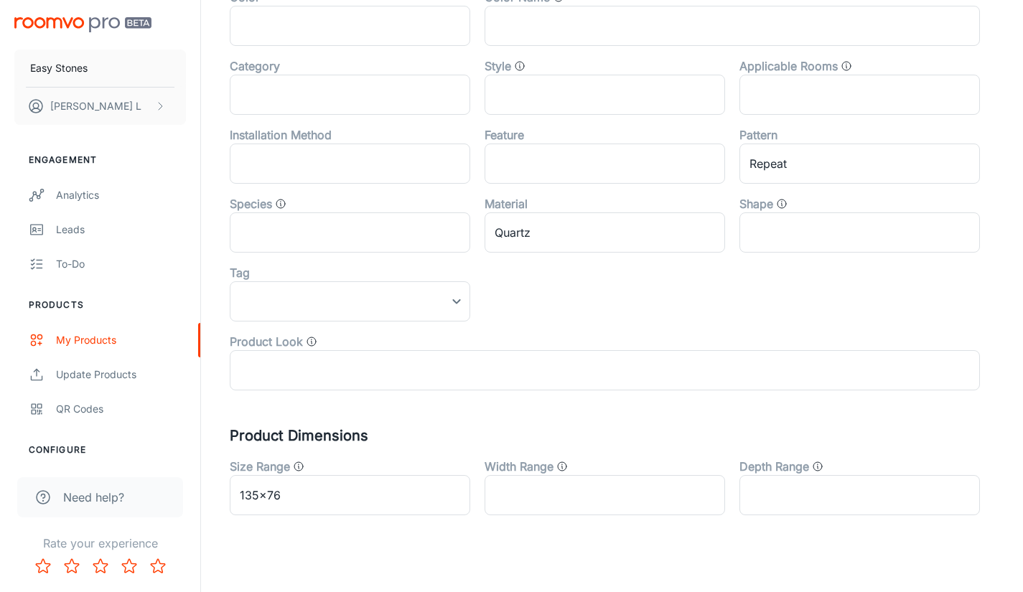
scroll to position [542, 0]
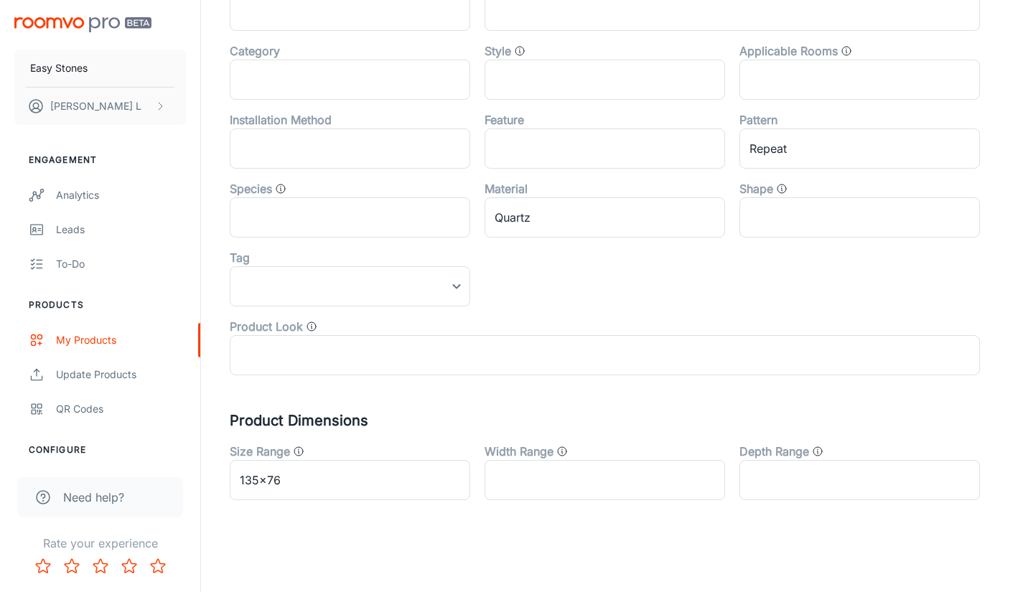
click at [644, 292] on div "Collection ​ Manufacturer ​ Color ​ Color Name ​ Category ​ Style ​ Applicable …" at bounding box center [597, 134] width 764 height 482
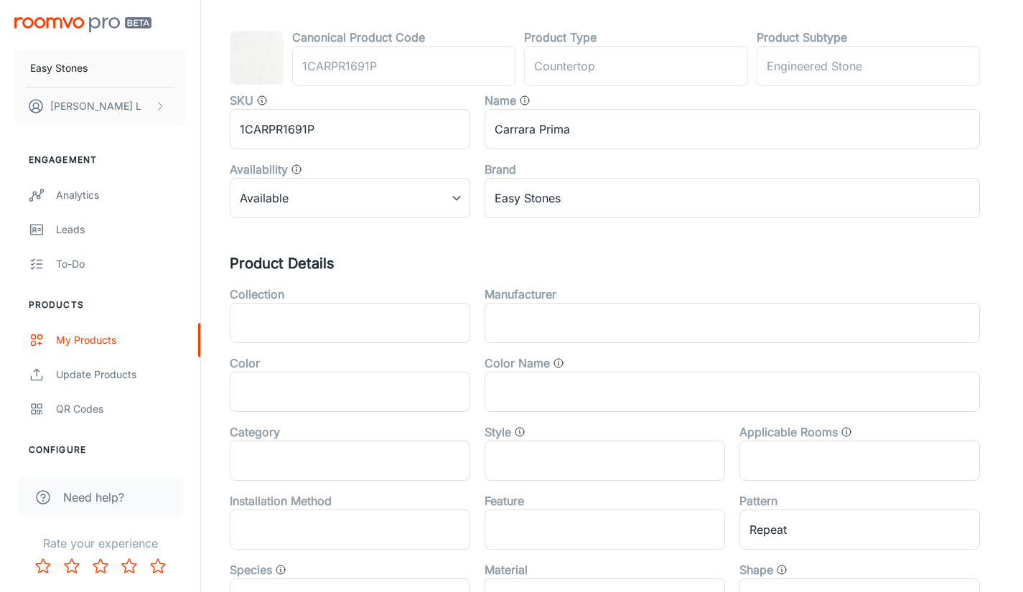
scroll to position [111, 0]
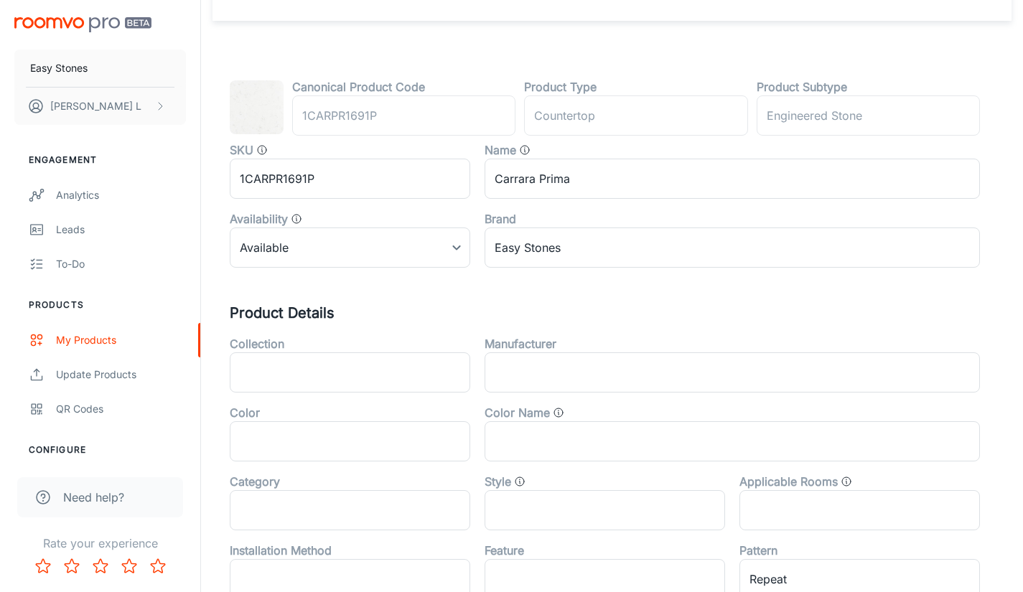
click at [661, 40] on div "Canonical Product Code 1CARPR1691P ​ Product Type countertop ​ Product Subtype …" at bounding box center [611, 476] width 799 height 910
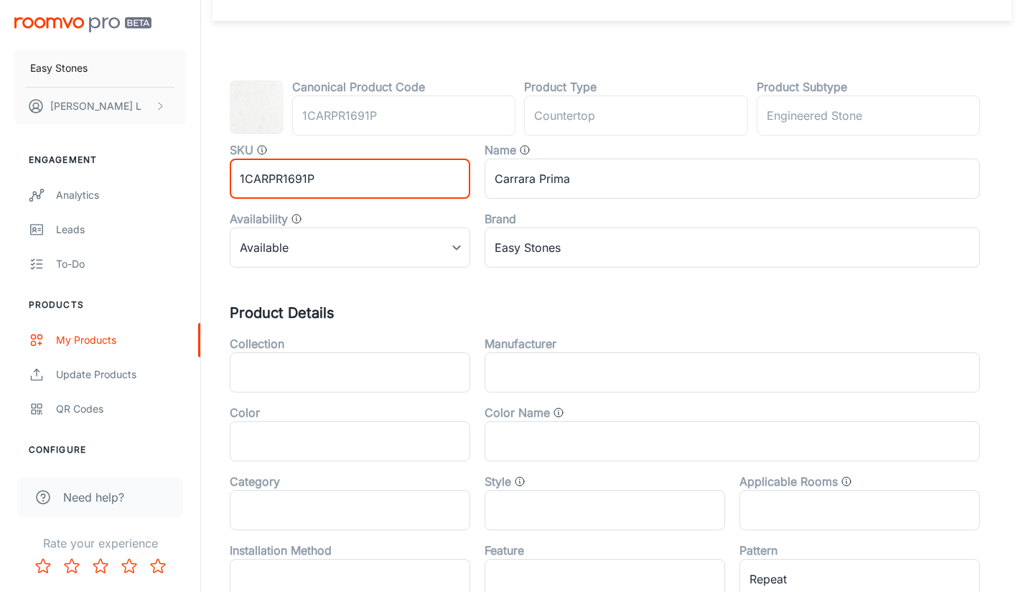
drag, startPoint x: 375, startPoint y: 184, endPoint x: 392, endPoint y: 179, distance: 17.1
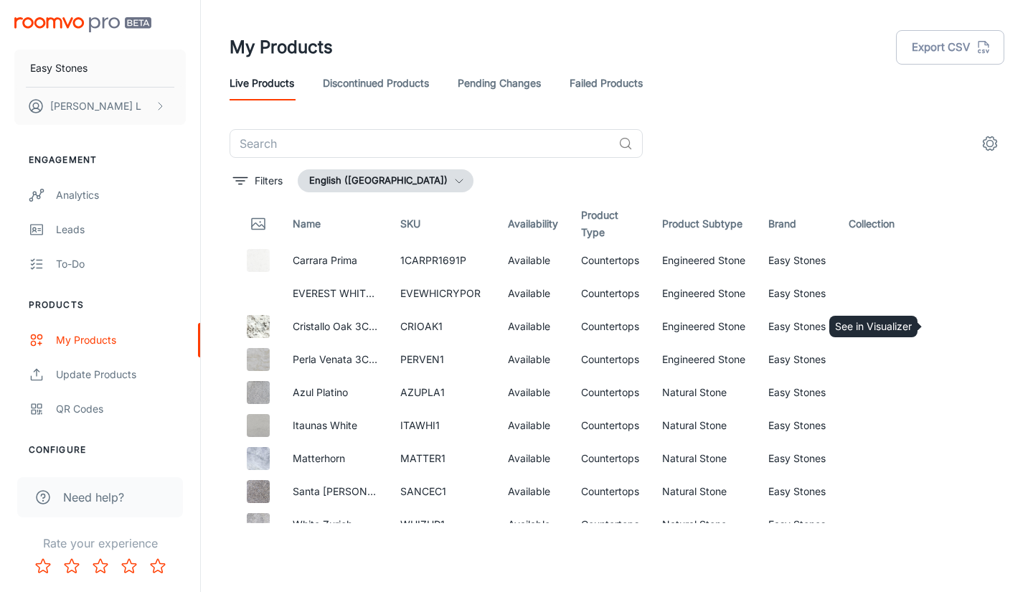
click at [942, 323] on icon "See in Visualizer" at bounding box center [950, 326] width 17 height 17
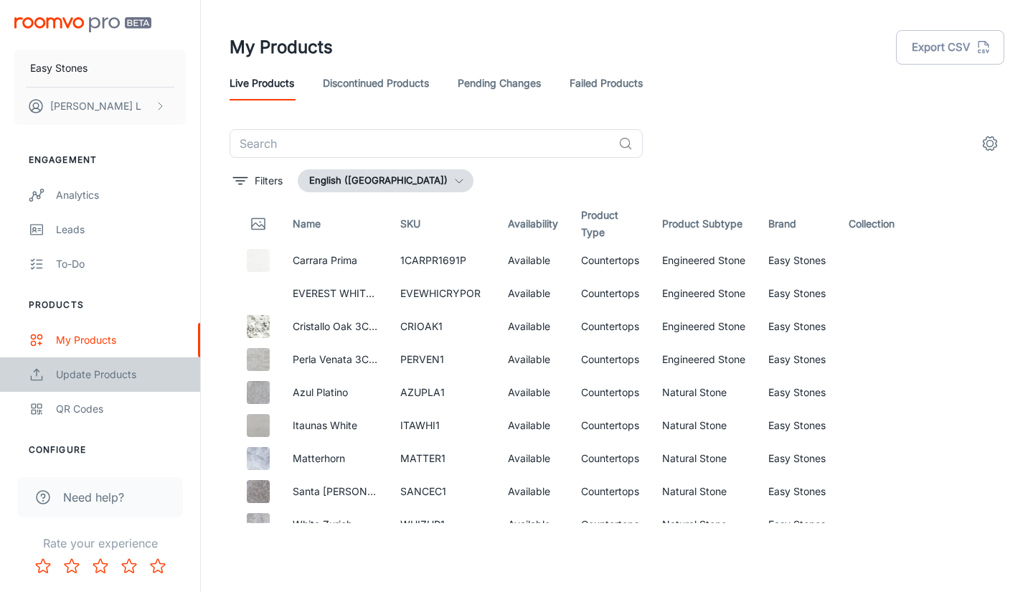
click at [127, 367] on div "Update Products" at bounding box center [121, 375] width 130 height 16
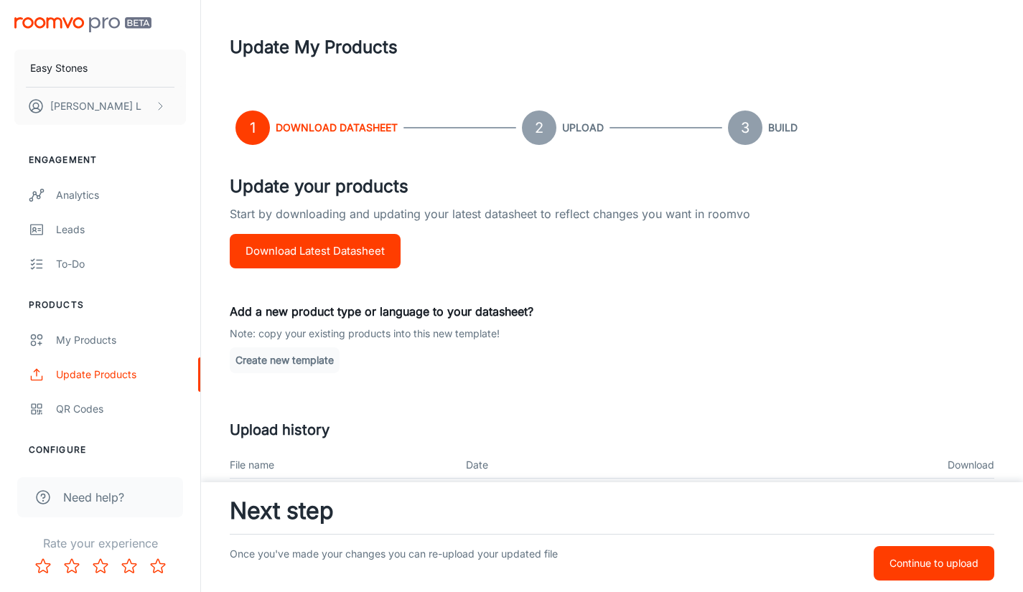
click at [721, 270] on div "Update your products Start by downloading and updating your latest datasheet to…" at bounding box center [612, 496] width 764 height 644
click at [83, 410] on div "QR Codes" at bounding box center [121, 409] width 130 height 16
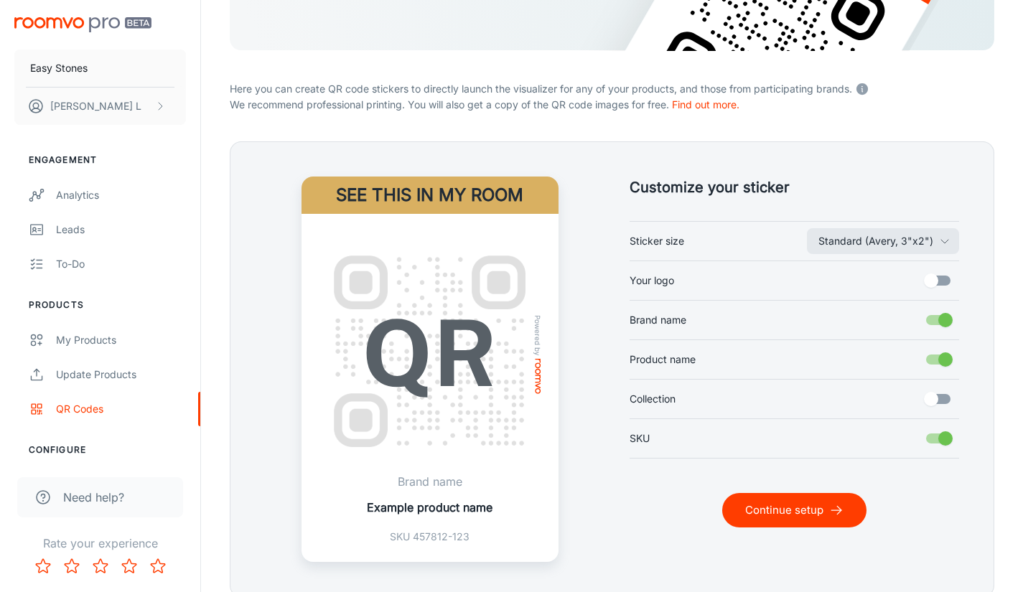
scroll to position [277, 0]
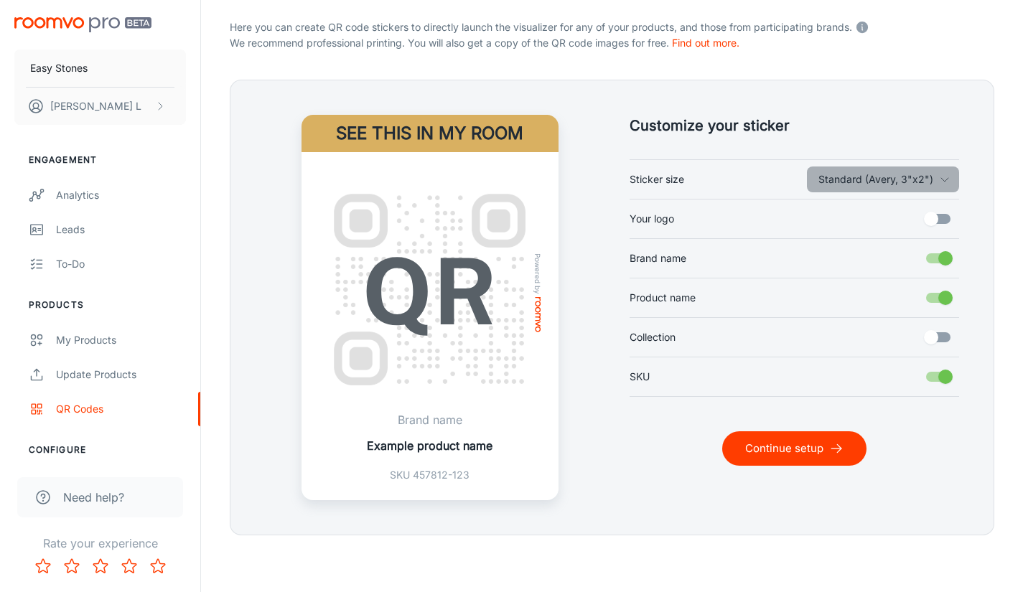
click at [923, 174] on button "Standard (Avery, 3"x2")" at bounding box center [883, 179] width 152 height 26
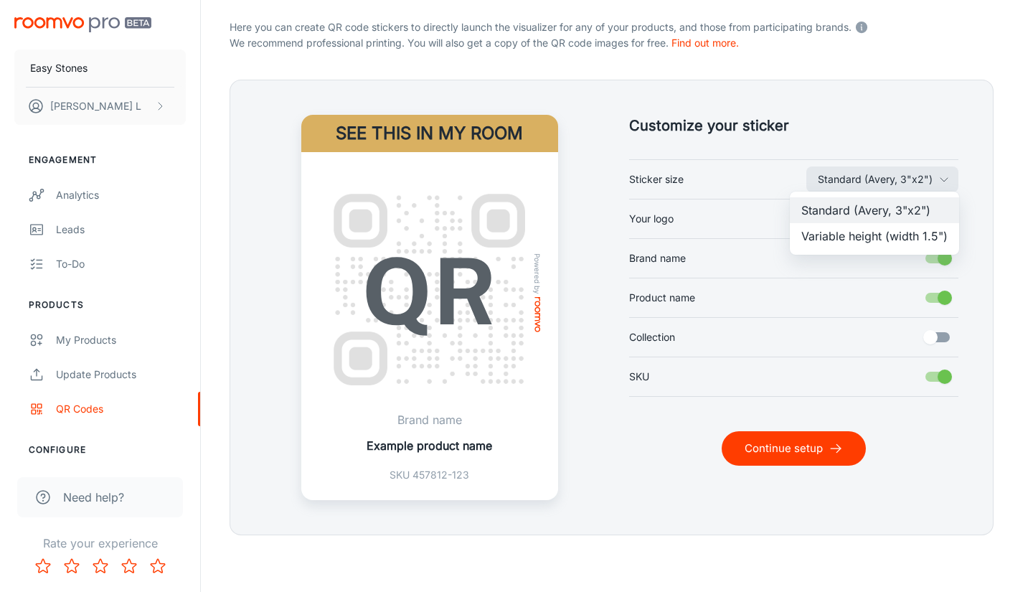
click at [923, 174] on div at bounding box center [516, 296] width 1033 height 592
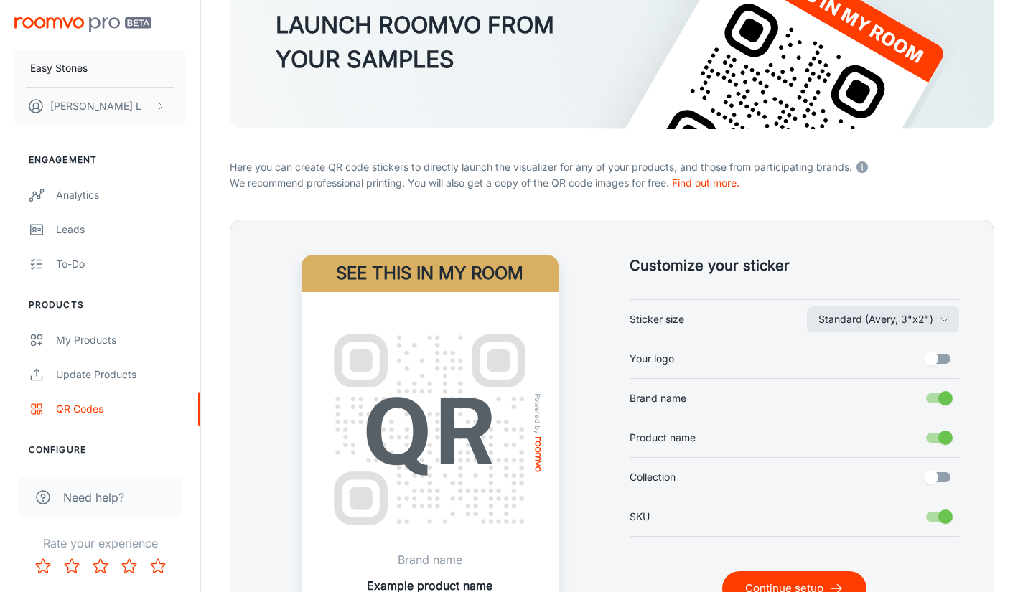
scroll to position [133, 0]
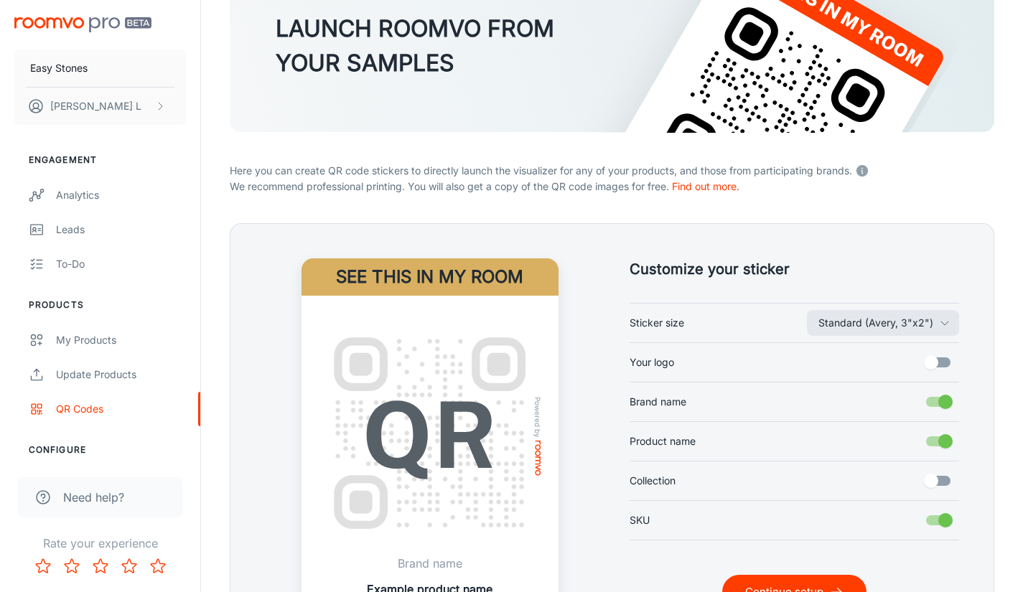
click at [553, 179] on p "We recommend professional printing. You will also get a copy of the QR code ima…" at bounding box center [612, 187] width 764 height 16
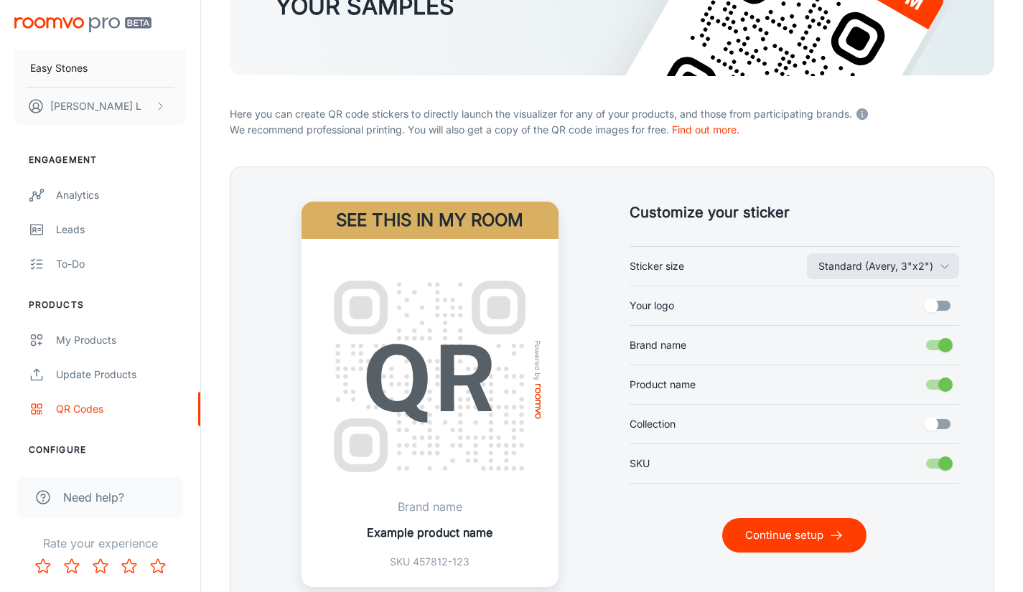
scroll to position [205, 0]
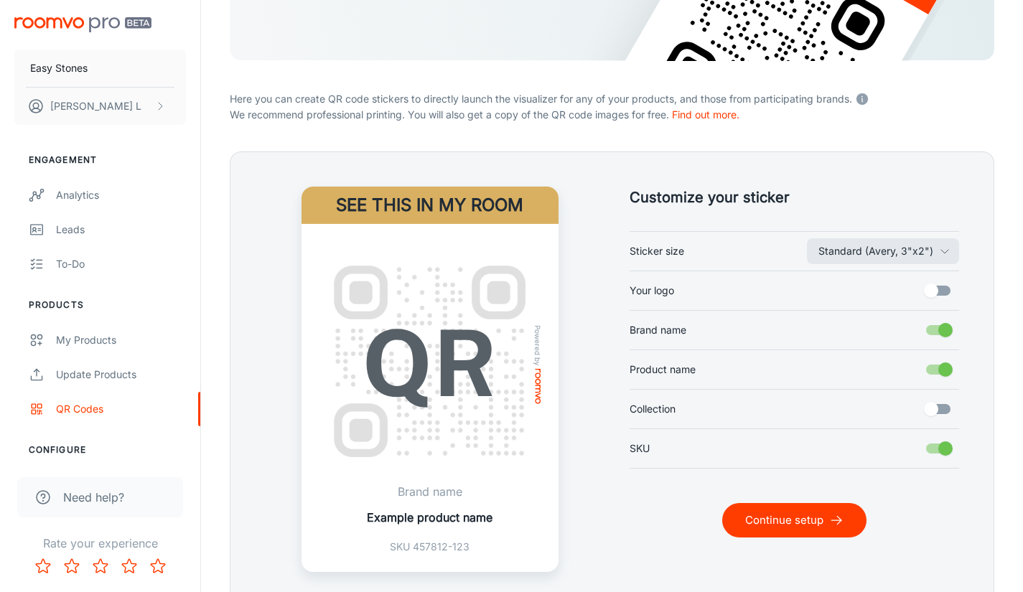
click at [585, 124] on form "LAUNCH ROOMVO FROM YOUR SAMPLES Here you can create QR code stickers to directl…" at bounding box center [612, 248] width 764 height 718
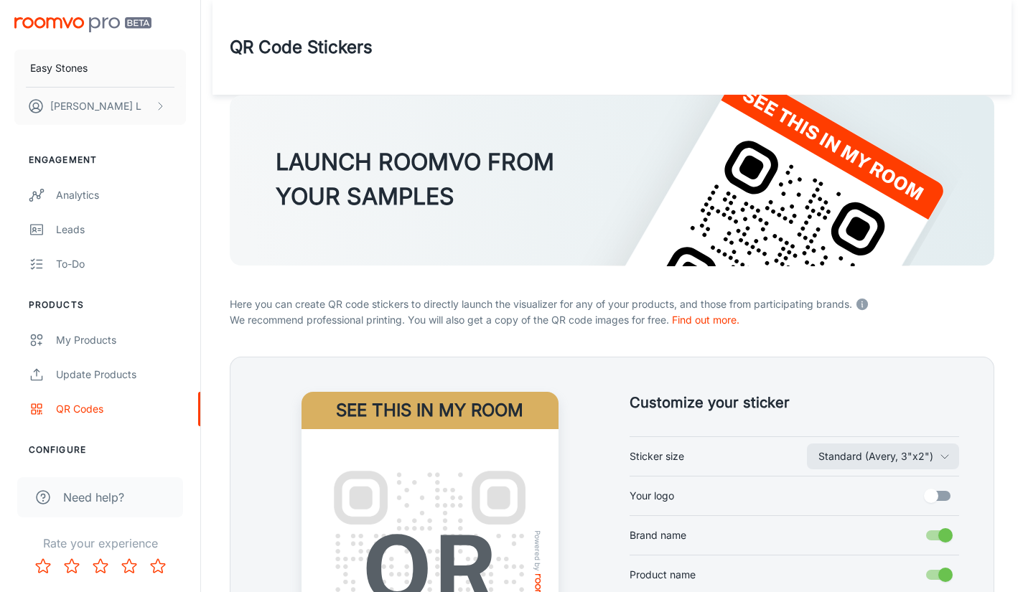
scroll to position [277, 0]
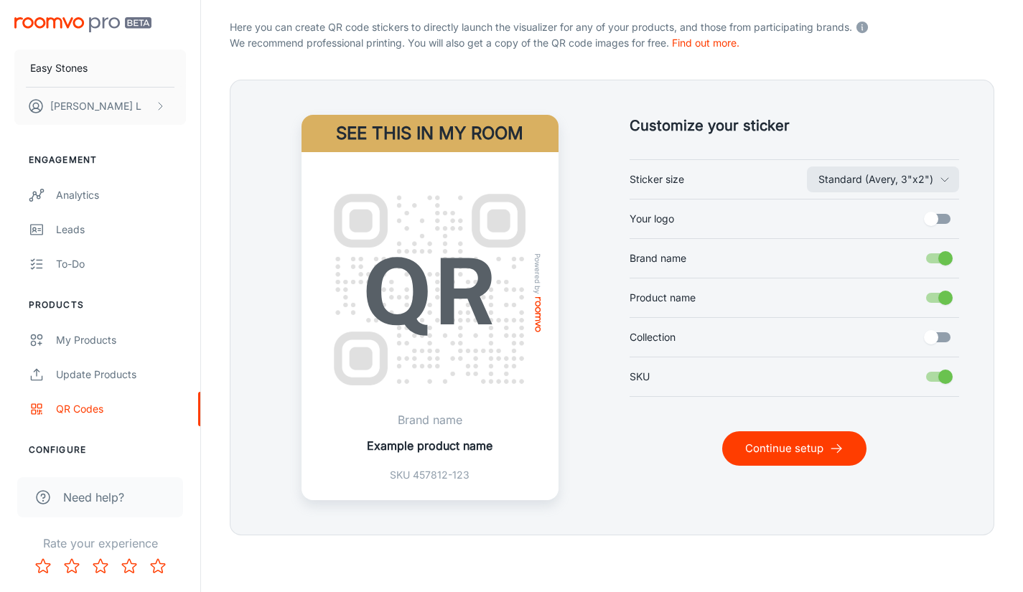
click at [645, 99] on div "Customize your sticker Standard (Avery, 3"x2") Sticker size Your logo Brand nam…" at bounding box center [777, 290] width 365 height 420
click at [86, 261] on div "To-do" at bounding box center [121, 264] width 130 height 16
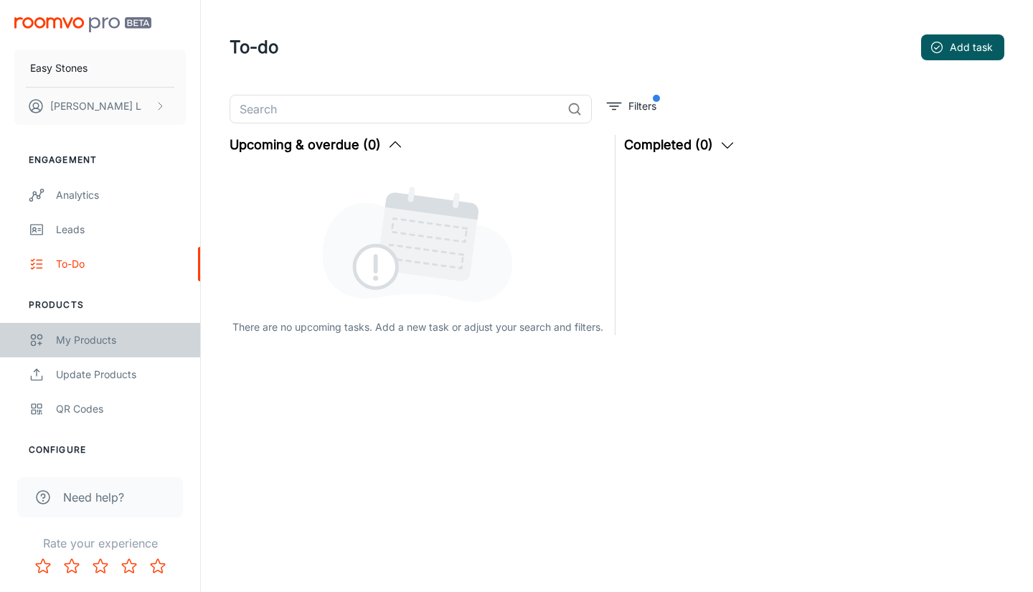
click at [89, 347] on div "My Products" at bounding box center [121, 340] width 130 height 16
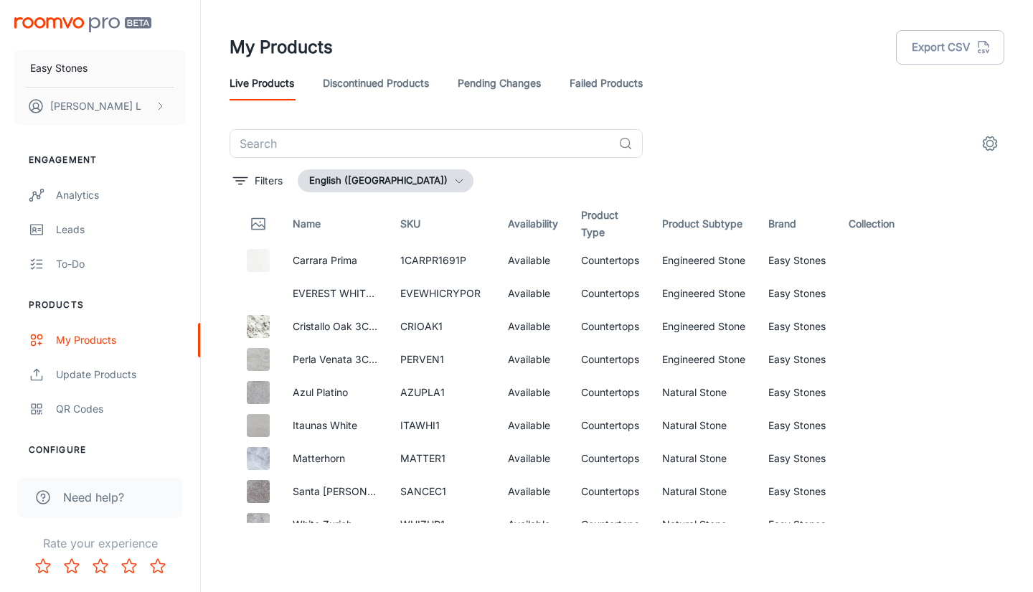
click at [517, 84] on link "Pending Changes" at bounding box center [499, 83] width 83 height 34
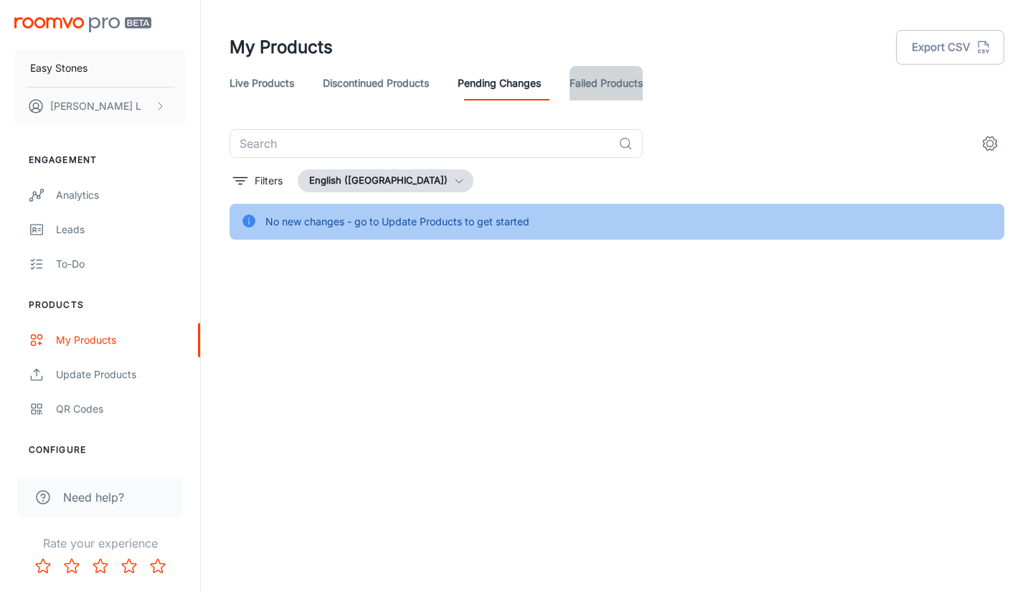
click at [619, 82] on link "Failed Products" at bounding box center [606, 83] width 73 height 34
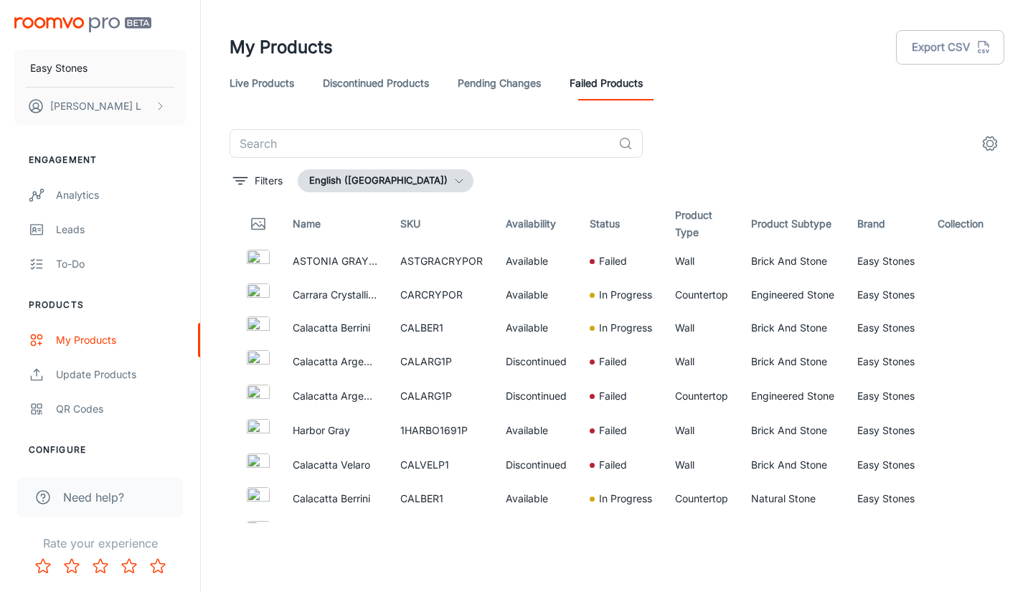
click at [975, 268] on button "Details" at bounding box center [967, 261] width 57 height 26
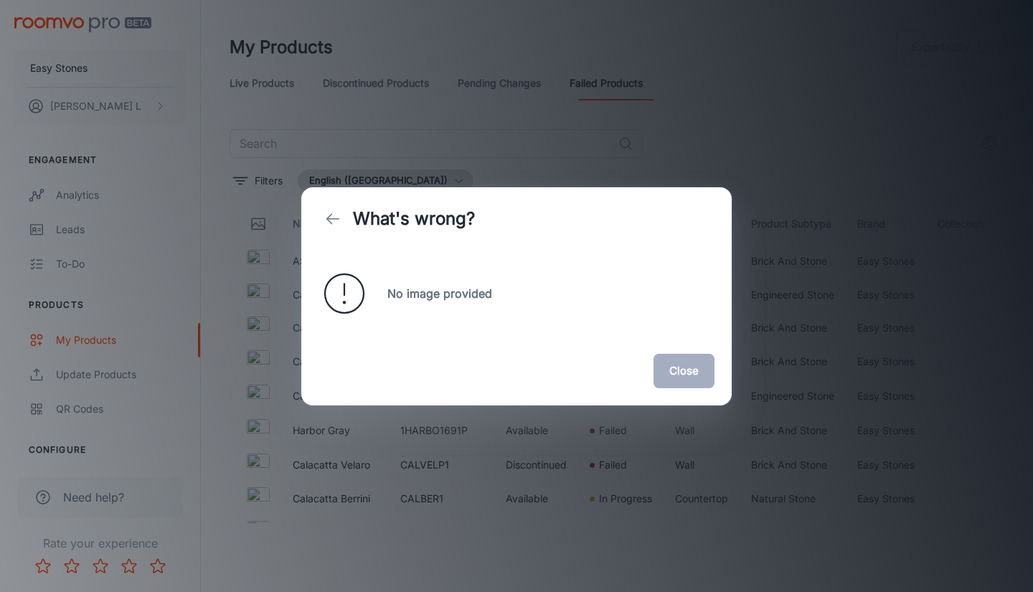
click at [690, 377] on button "Close" at bounding box center [684, 371] width 61 height 34
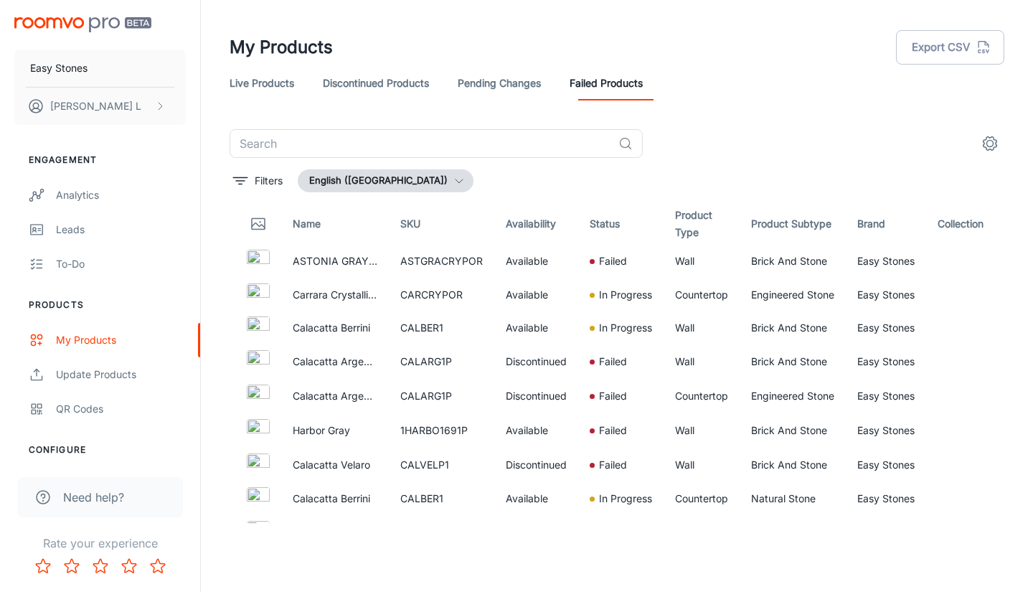
click at [253, 256] on img at bounding box center [258, 261] width 23 height 23
click at [952, 360] on button "Details" at bounding box center [967, 362] width 57 height 26
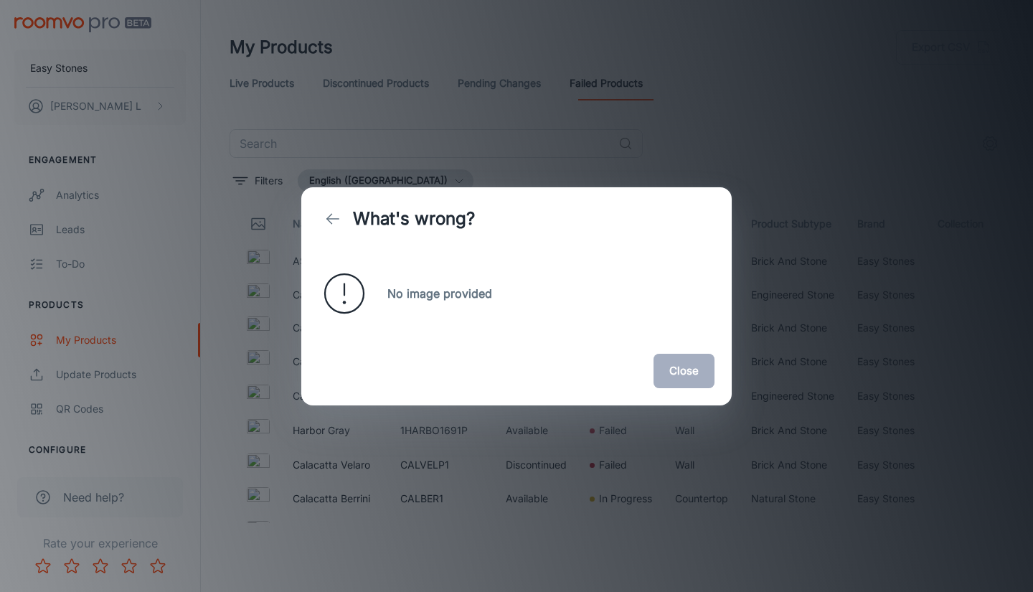
click at [685, 364] on button "Close" at bounding box center [684, 371] width 61 height 34
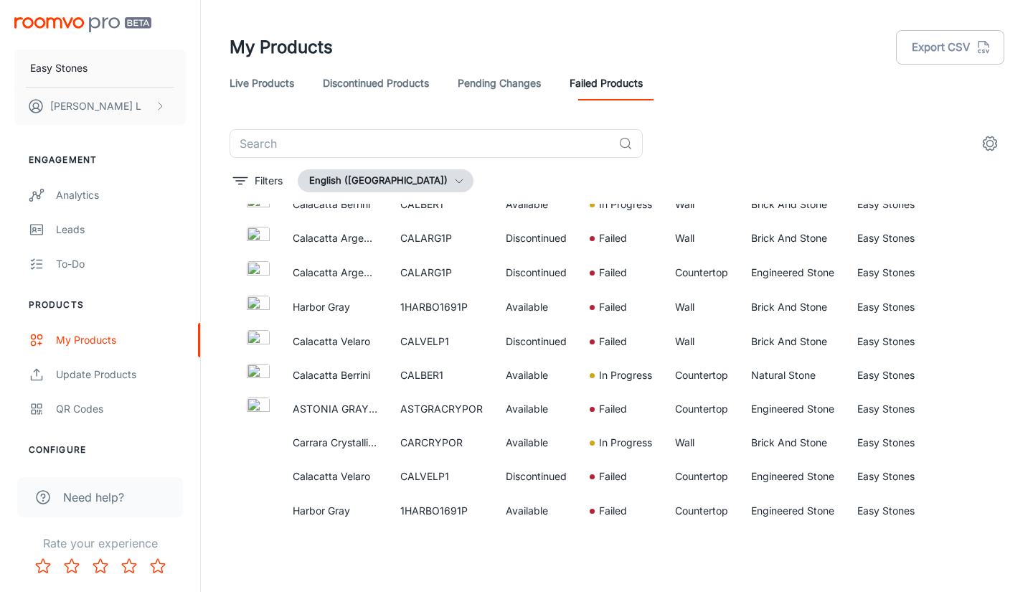
scroll to position [139, 0]
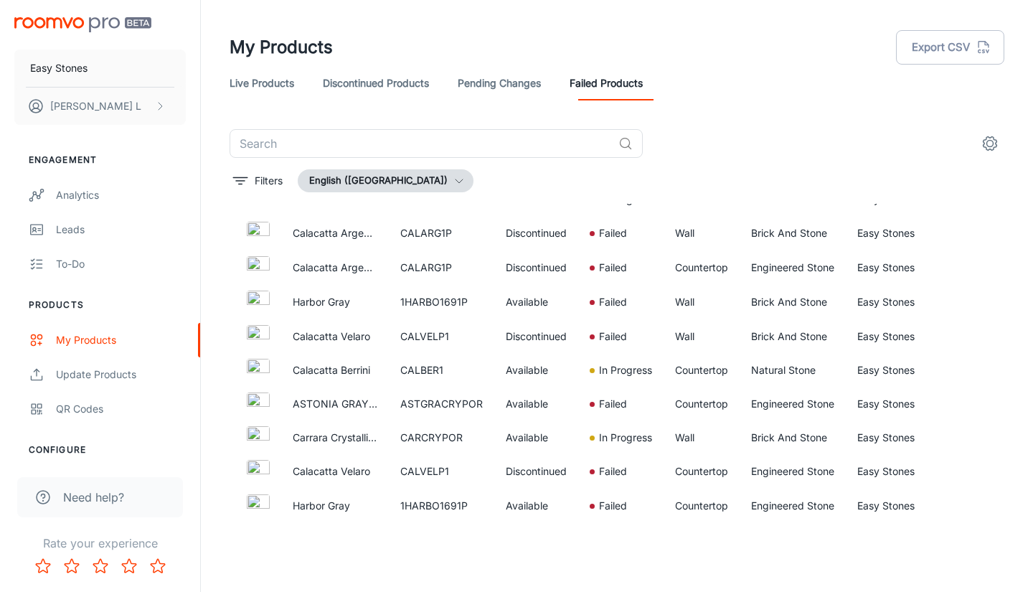
click at [596, 399] on div "Failed" at bounding box center [621, 404] width 62 height 16
click at [601, 396] on p "Failed" at bounding box center [613, 404] width 28 height 16
click at [751, 166] on div "​ Filters English (United States) Name SKU Availability Status Product Type Pro…" at bounding box center [617, 326] width 775 height 394
click at [497, 80] on link "Pending Changes" at bounding box center [499, 83] width 83 height 34
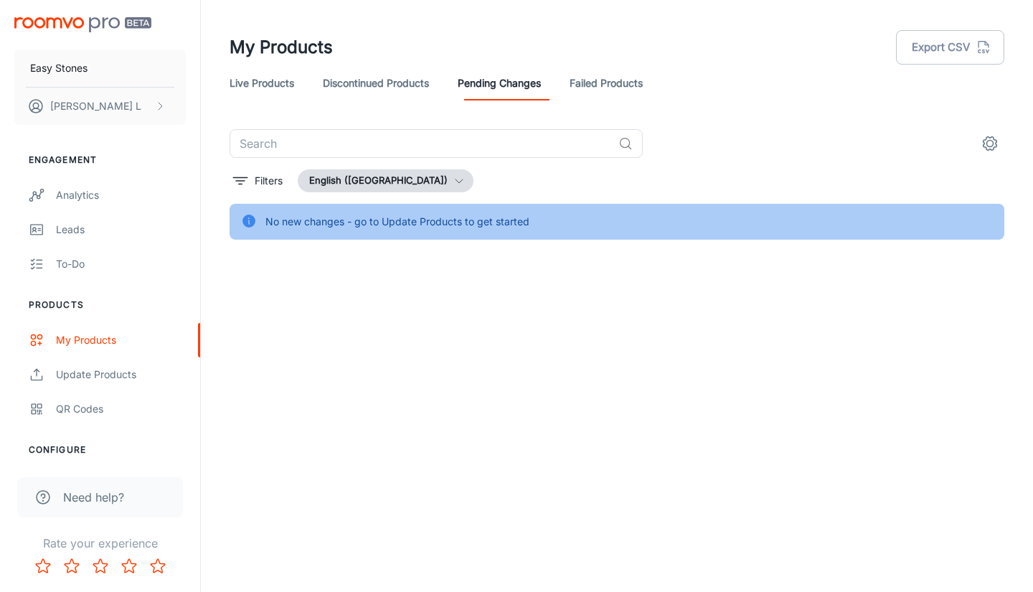
click at [643, 76] on link "Failed Products" at bounding box center [606, 83] width 73 height 34
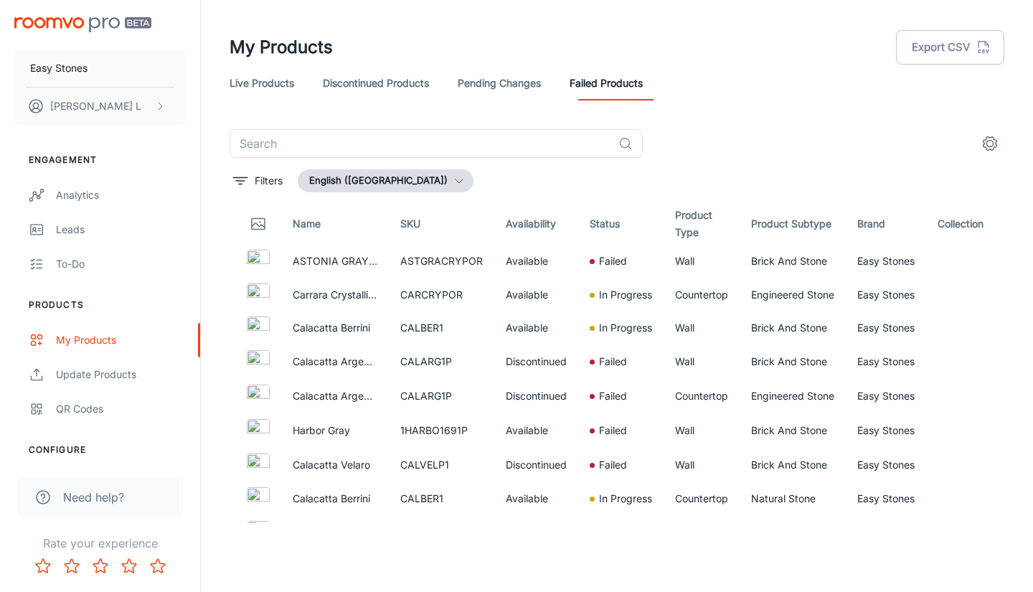
click at [397, 79] on link "Discontinued Products" at bounding box center [376, 83] width 106 height 34
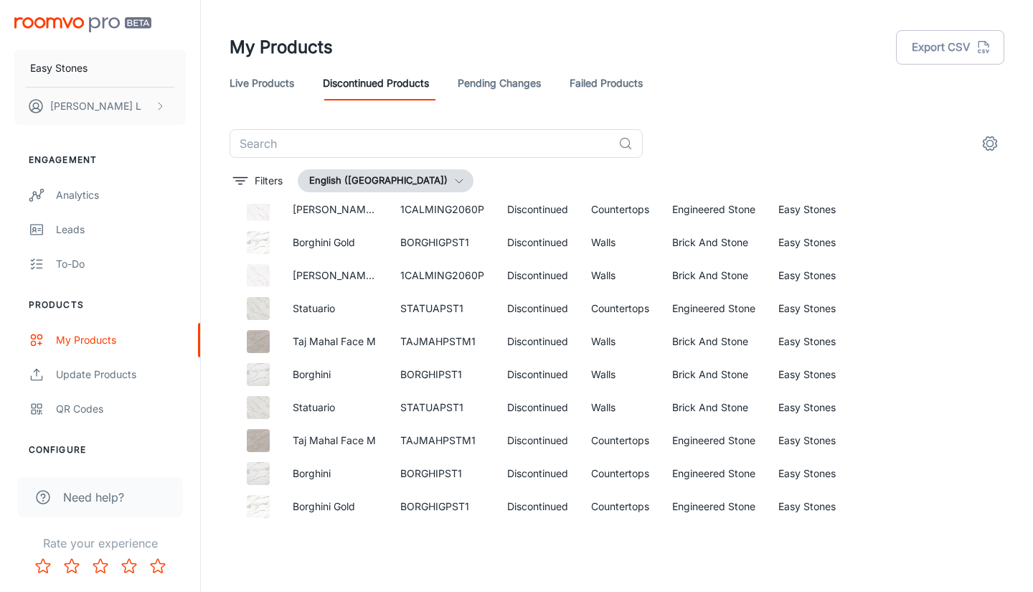
scroll to position [62, 0]
click at [265, 91] on link "Live Products" at bounding box center [262, 83] width 65 height 34
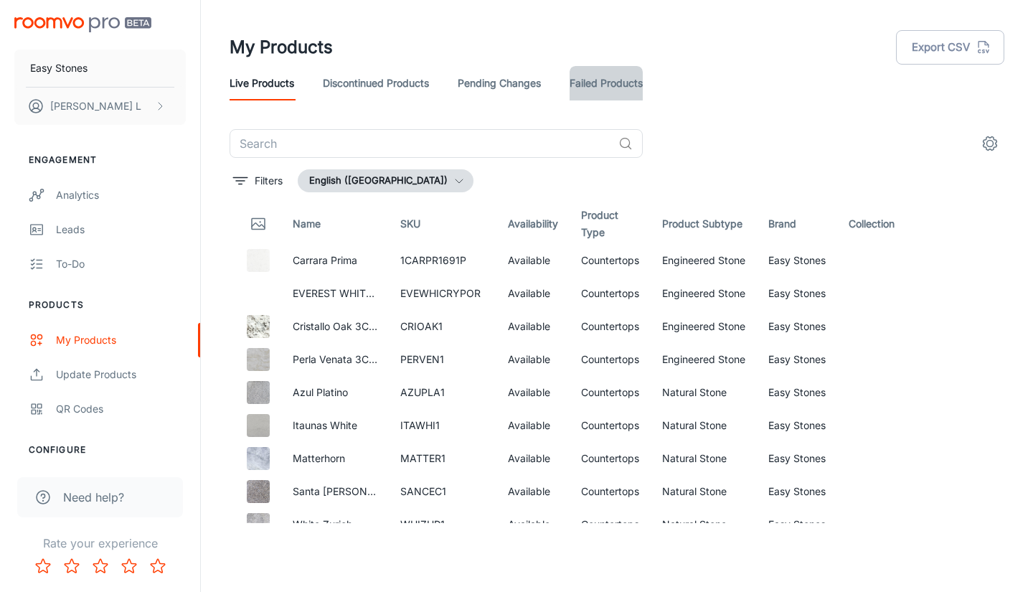
click at [593, 78] on link "Failed Products" at bounding box center [606, 83] width 73 height 34
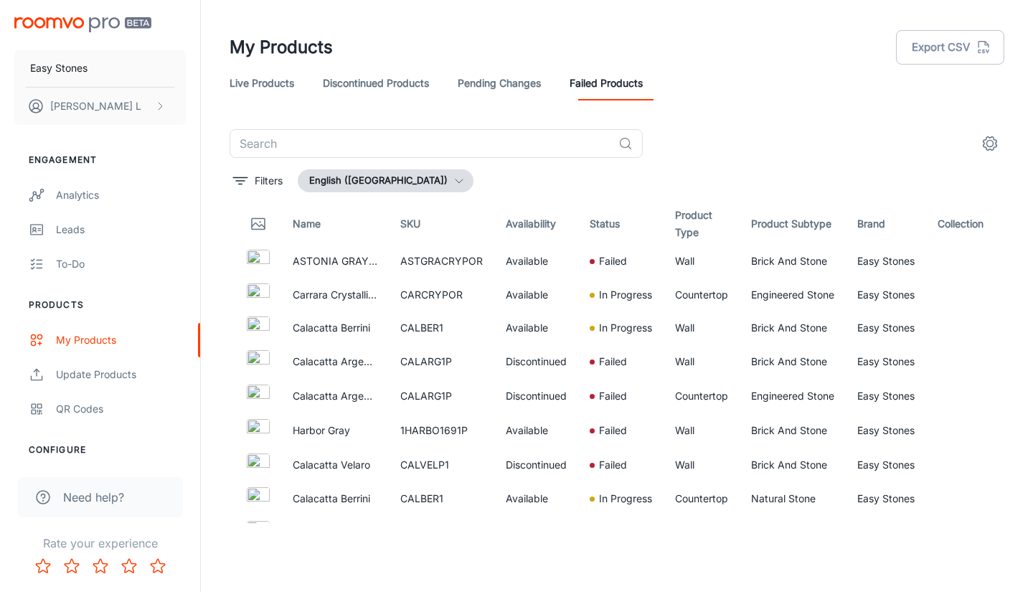
click at [726, 88] on div "Live Products Discontinued Products Pending Changes Failed Products" at bounding box center [617, 83] width 775 height 34
click at [700, 95] on div "Live Products Discontinued Products Pending Changes Failed Products" at bounding box center [617, 83] width 775 height 34
click at [700, 106] on header "My Products Export CSV Live Products Discontinued Products Pending Changes Fail…" at bounding box center [617, 64] width 810 height 129
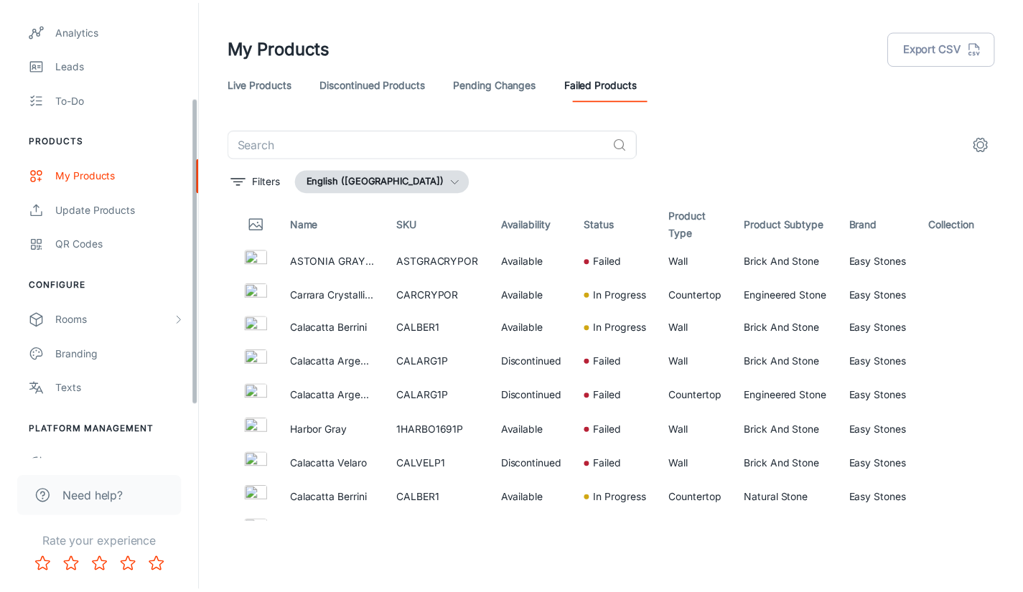
scroll to position [215, 0]
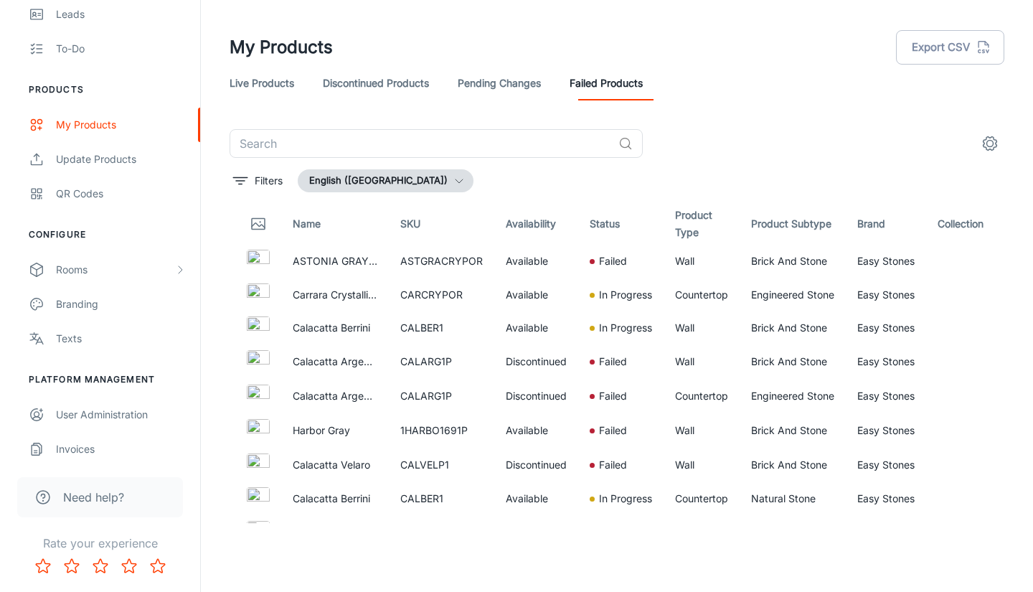
click at [104, 270] on div "Rooms" at bounding box center [115, 270] width 118 height 16
click at [736, 156] on div "​" at bounding box center [617, 143] width 775 height 29
click at [822, 125] on header "My Products Export CSV Live Products Discontinued Products Pending Changes Fail…" at bounding box center [617, 64] width 810 height 129
click at [520, 44] on div "My Products Export CSV" at bounding box center [617, 47] width 775 height 37
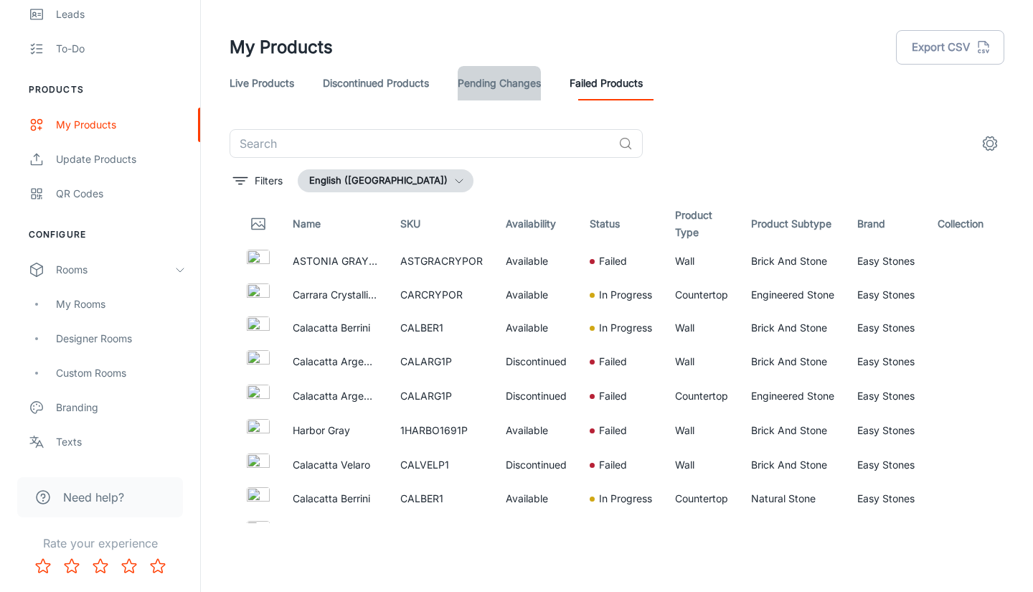
click at [502, 93] on link "Pending Changes" at bounding box center [499, 83] width 83 height 34
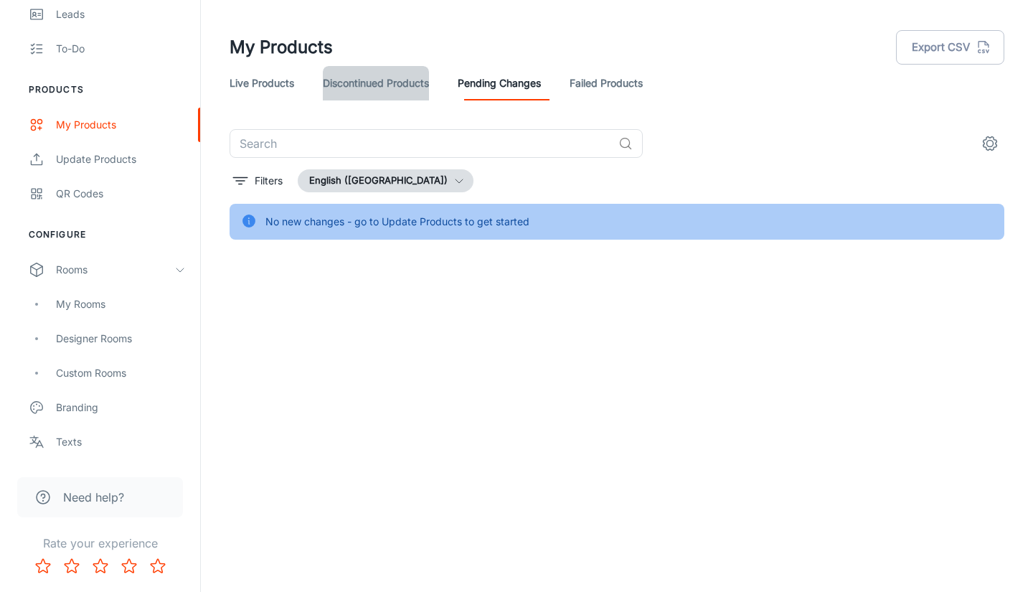
click at [400, 79] on link "Discontinued Products" at bounding box center [376, 83] width 106 height 34
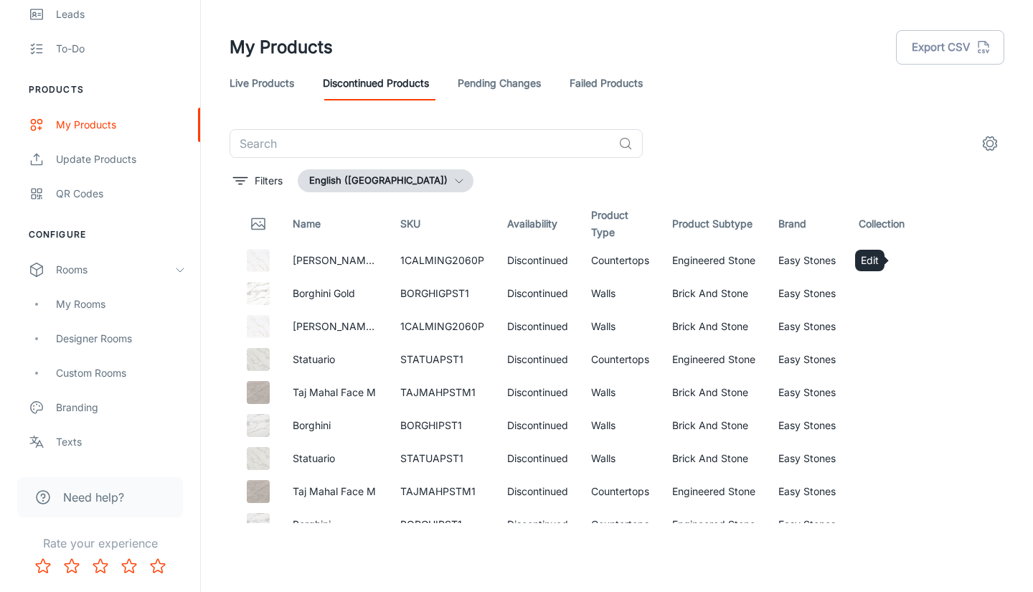
click at [916, 258] on link "Edit" at bounding box center [918, 260] width 24 height 24
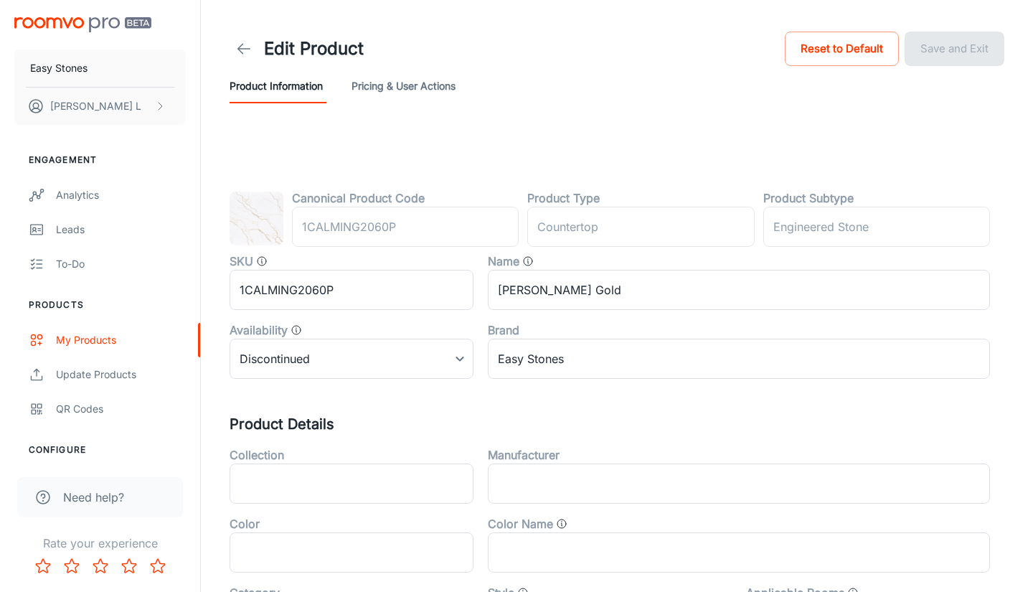
click at [436, 365] on body "Easy Stones Wes L Engagement Analytics Leads To-do Products My Products Update …" at bounding box center [516, 296] width 1033 height 592
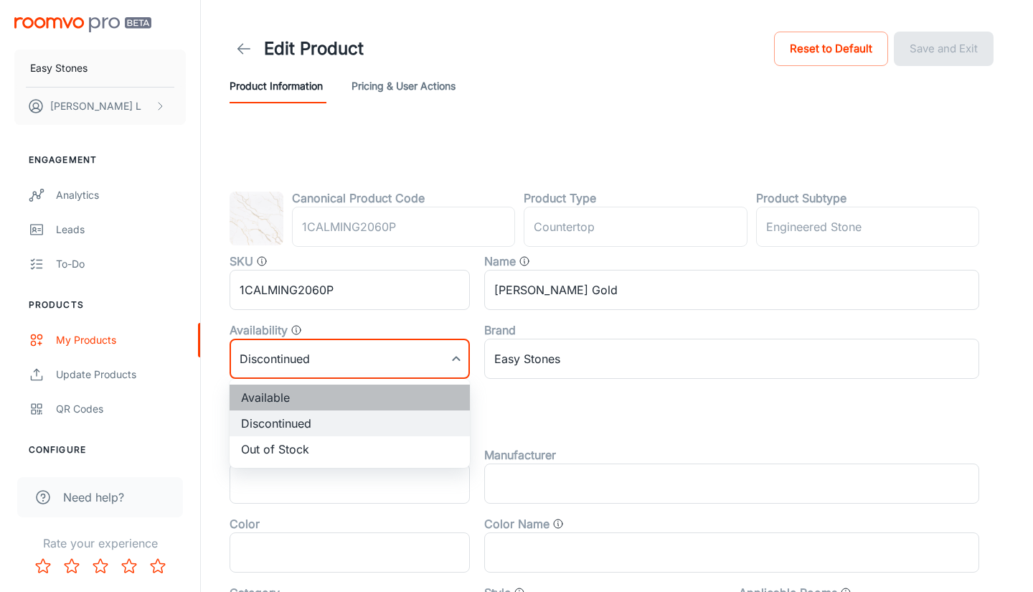
click at [408, 400] on li "Available" at bounding box center [350, 398] width 240 height 26
type input "0"
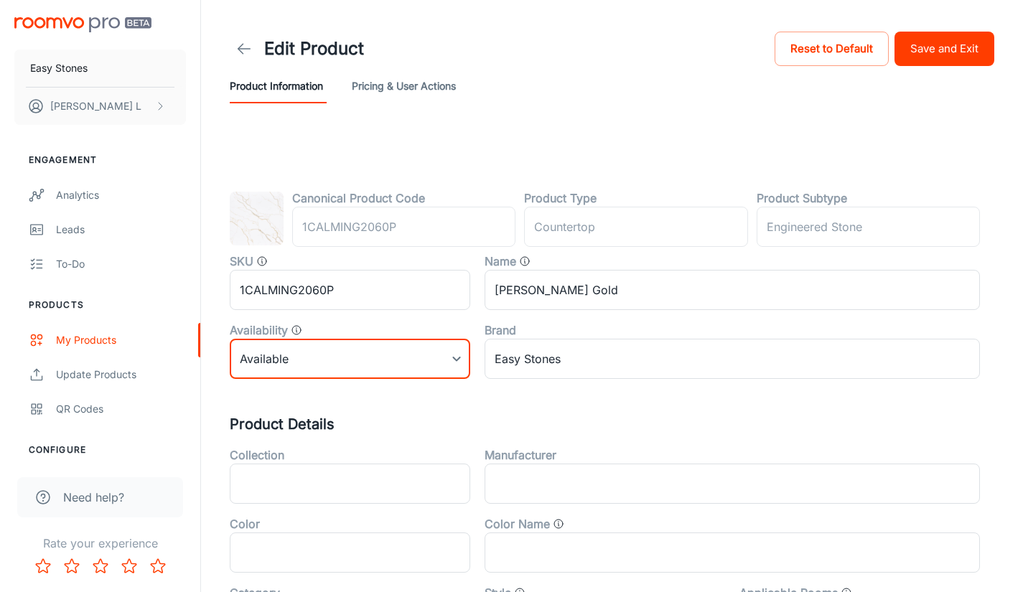
click at [243, 51] on icon at bounding box center [243, 48] width 17 height 17
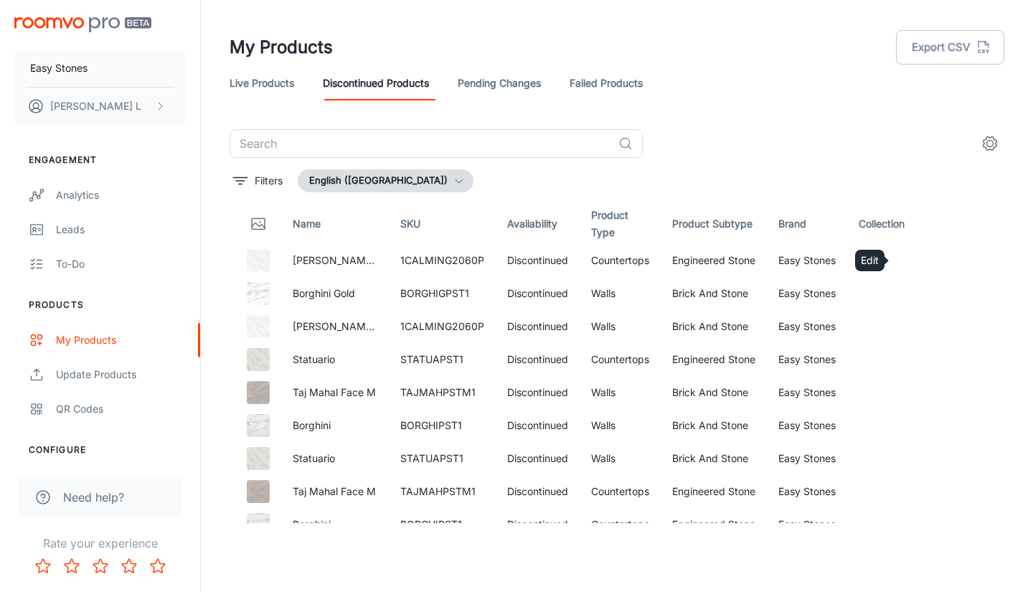
click at [909, 265] on icon "Edit" at bounding box center [917, 260] width 17 height 17
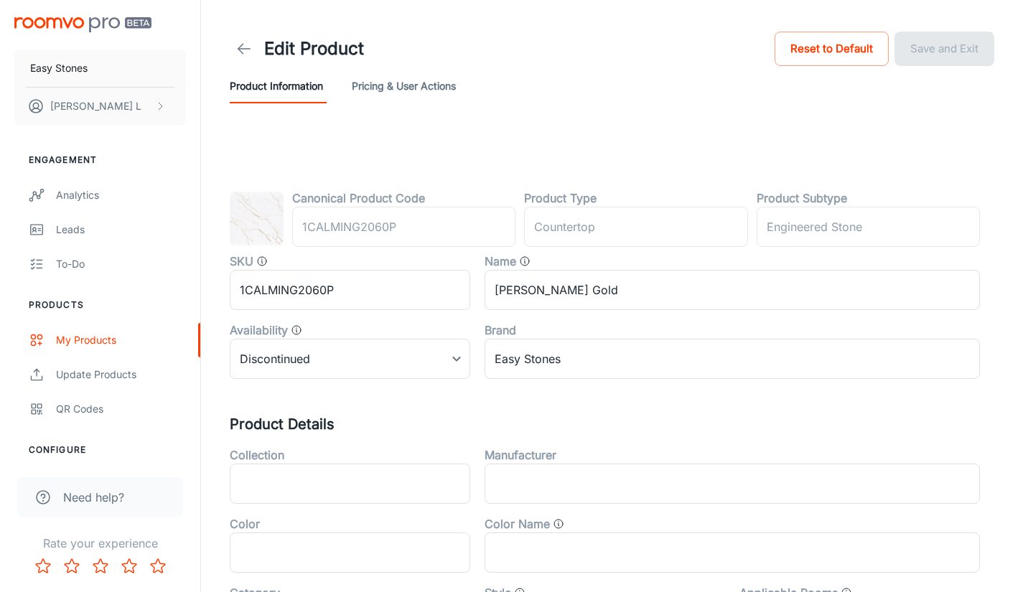
click at [248, 55] on icon at bounding box center [243, 48] width 17 height 17
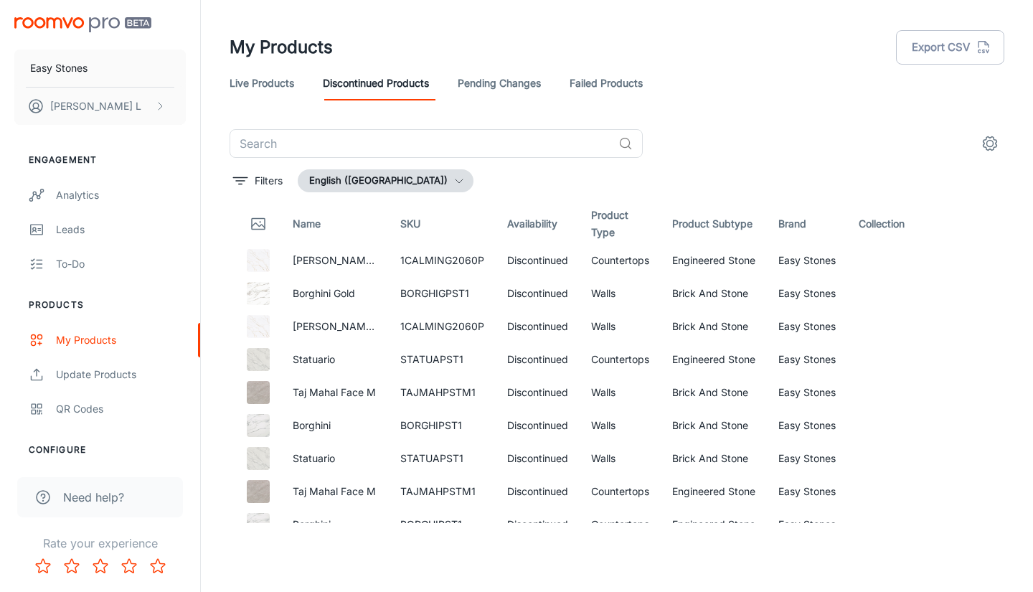
click at [296, 90] on div "Live Products Discontinued Products Pending Changes Failed Products" at bounding box center [617, 83] width 775 height 34
click at [290, 90] on link "Live Products" at bounding box center [262, 83] width 65 height 34
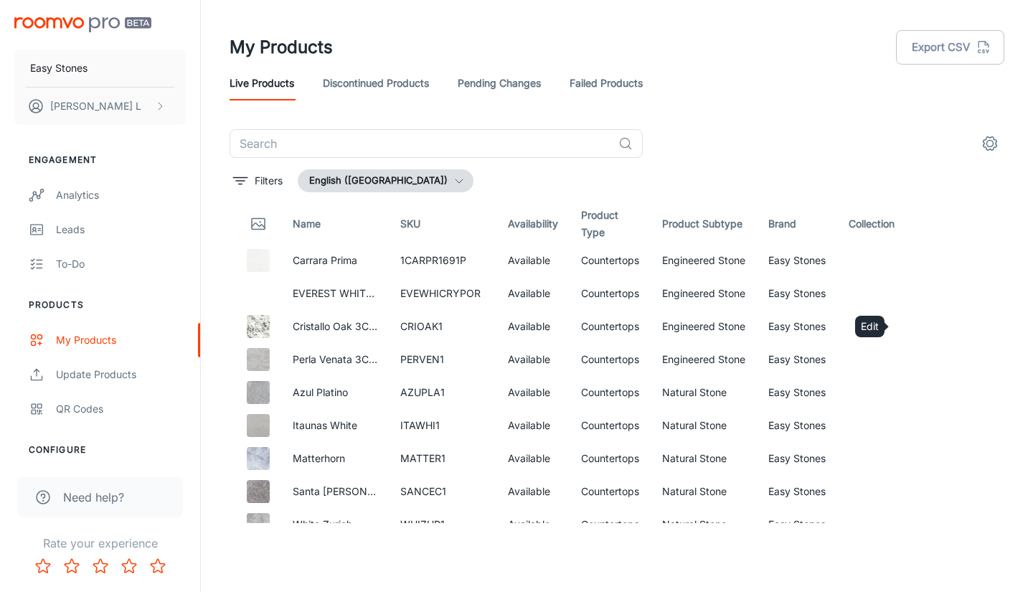
click at [912, 329] on icon "Edit" at bounding box center [918, 326] width 12 height 12
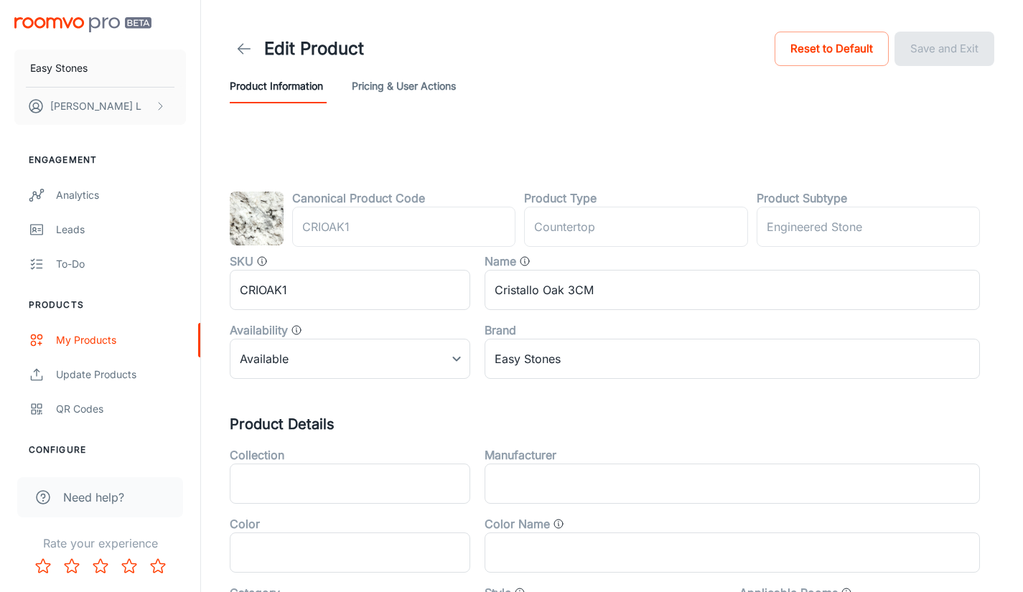
click at [573, 111] on header "Edit Product Reset to Default Save and Exit Product Information Pricing & User …" at bounding box center [611, 66] width 799 height 132
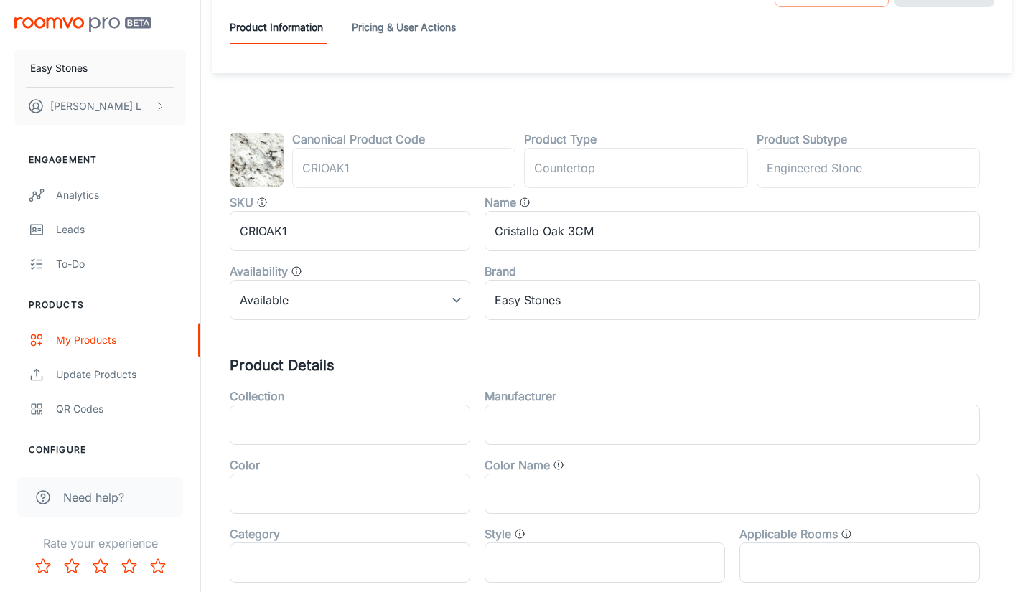
scroll to position [72, 0]
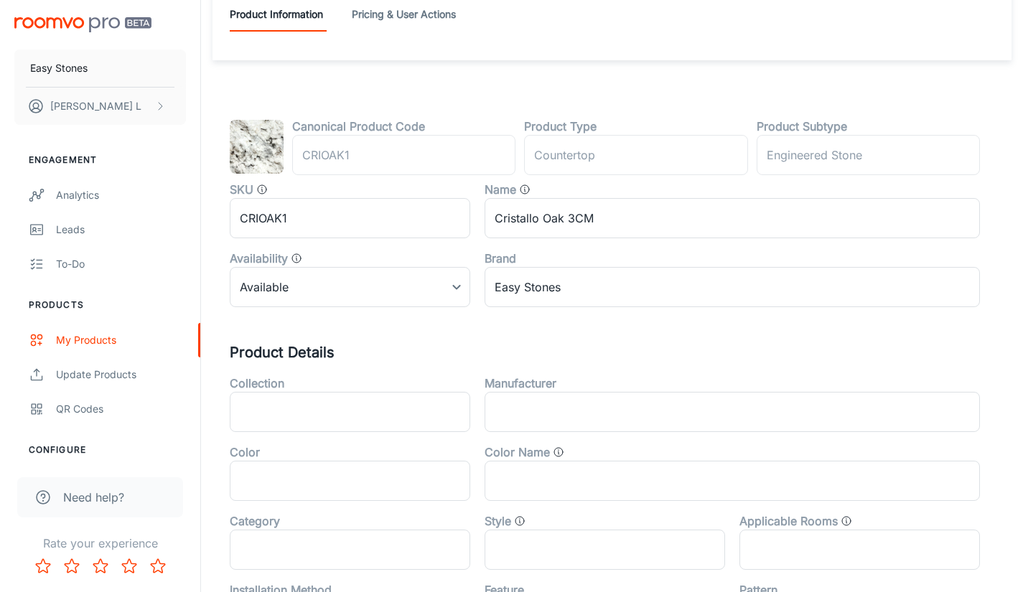
click at [715, 251] on div "Brand" at bounding box center [731, 258] width 495 height 17
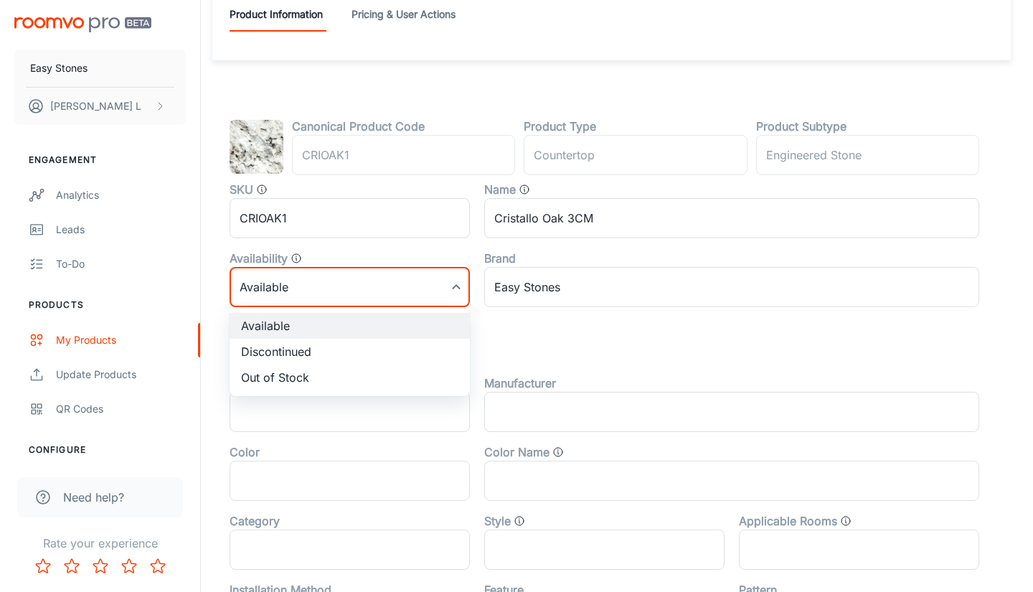
click at [335, 304] on body "Easy Stones Wes L Engagement Analytics Leads To-do Products My Products Update …" at bounding box center [516, 224] width 1033 height 592
click at [601, 334] on div at bounding box center [516, 296] width 1033 height 592
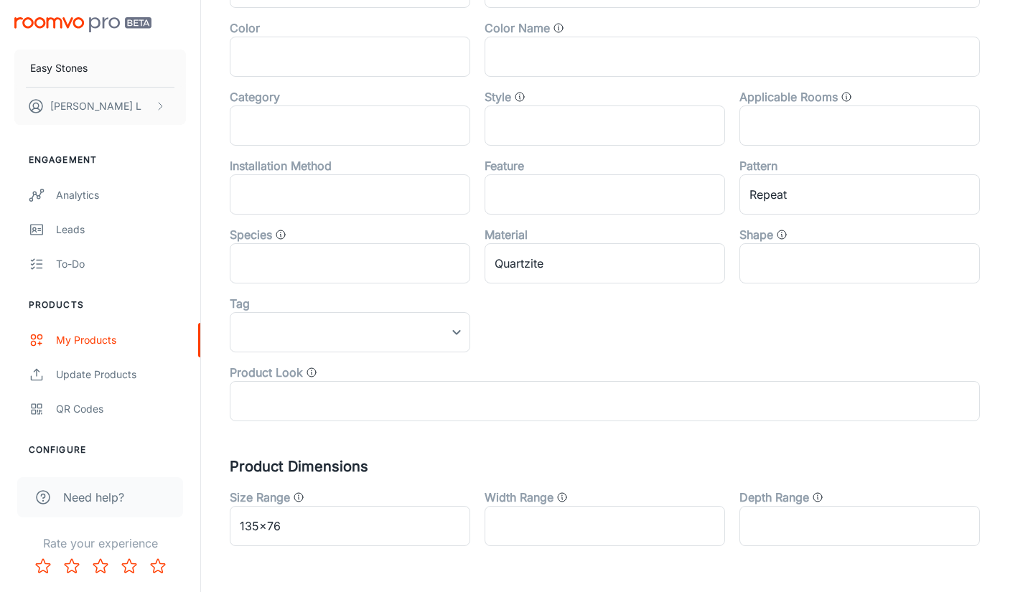
scroll to position [502, 0]
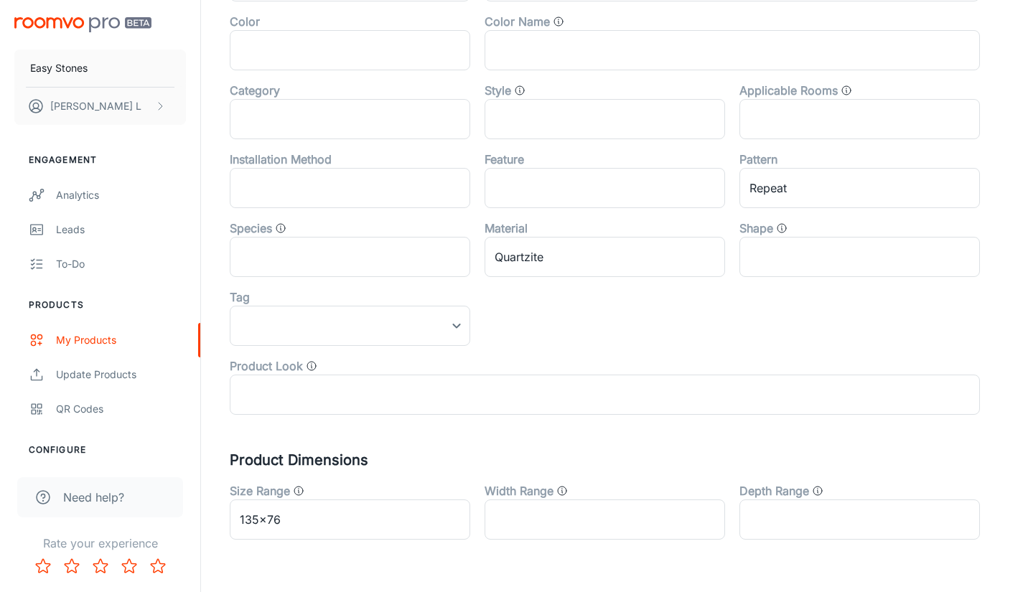
click at [544, 342] on div "Collection ​ Manufacturer ​ Color ​ Color Name ​ Category ​ Style ​ Applicable …" at bounding box center [597, 174] width 764 height 482
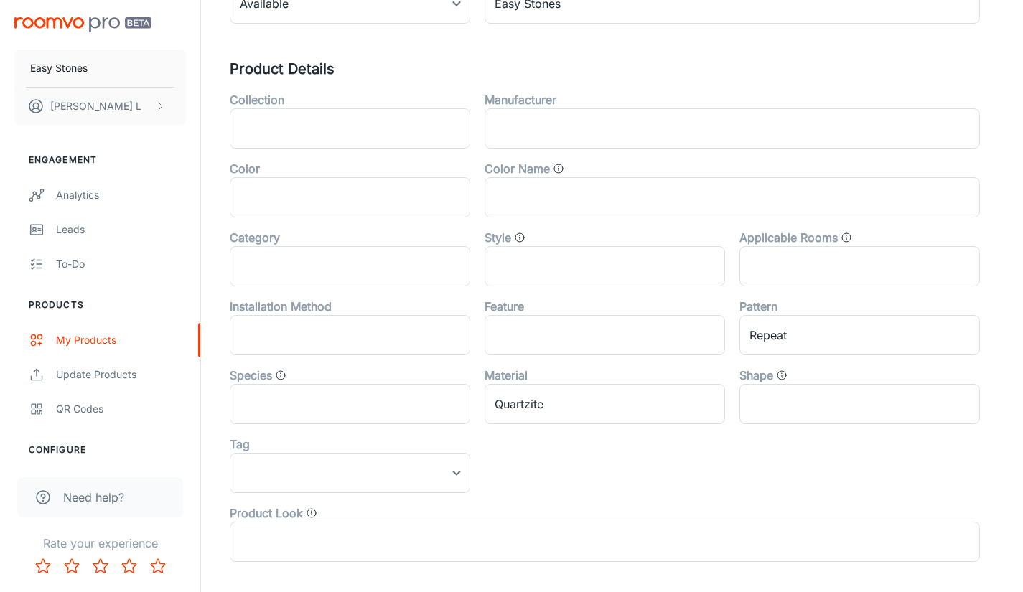
scroll to position [327, 0]
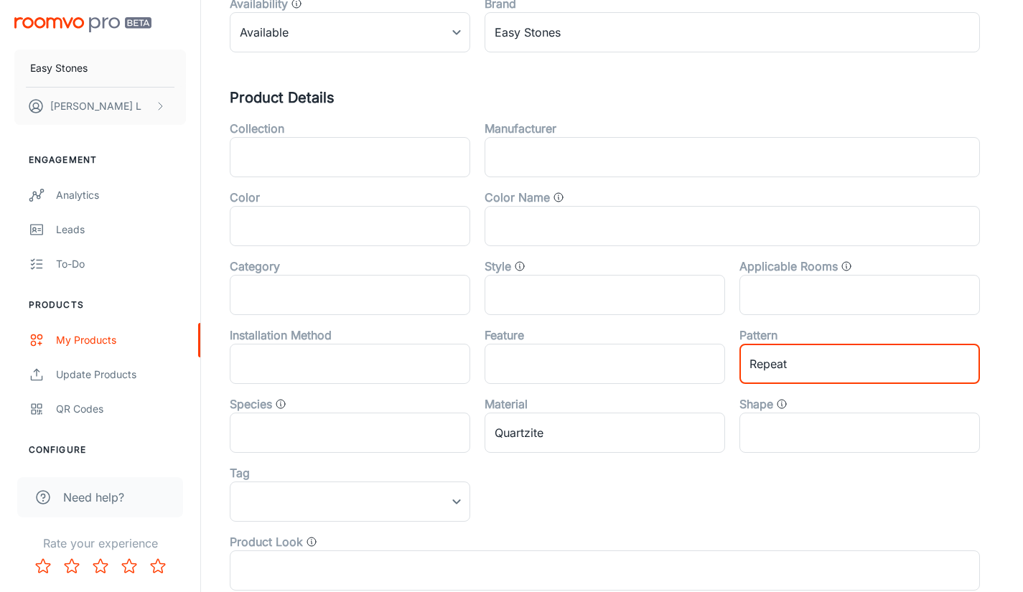
click at [855, 367] on input "Repeat" at bounding box center [859, 364] width 240 height 40
click at [559, 354] on input "text" at bounding box center [604, 364] width 240 height 40
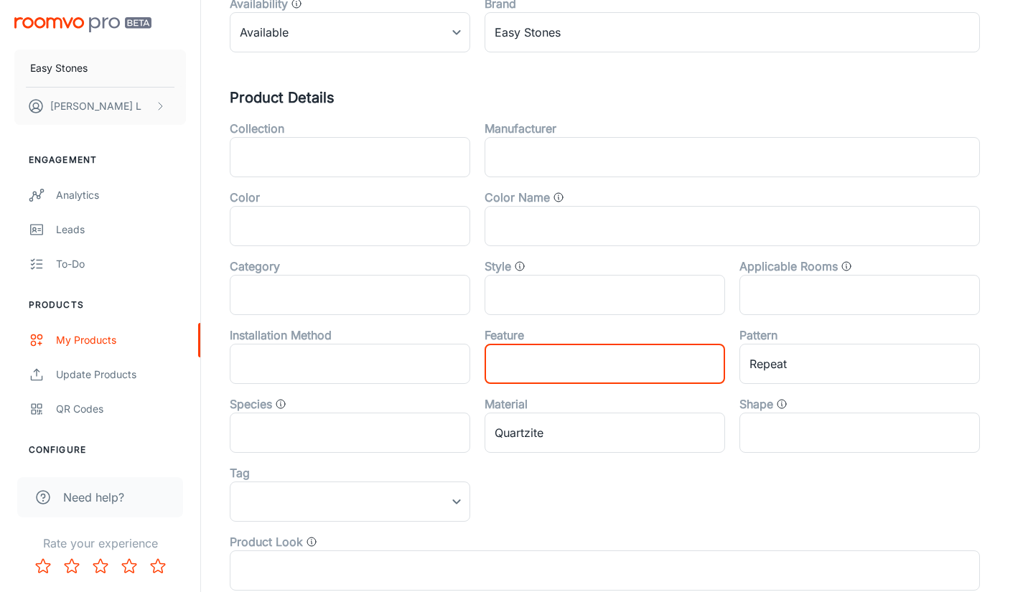
click at [352, 370] on input "text" at bounding box center [350, 364] width 240 height 40
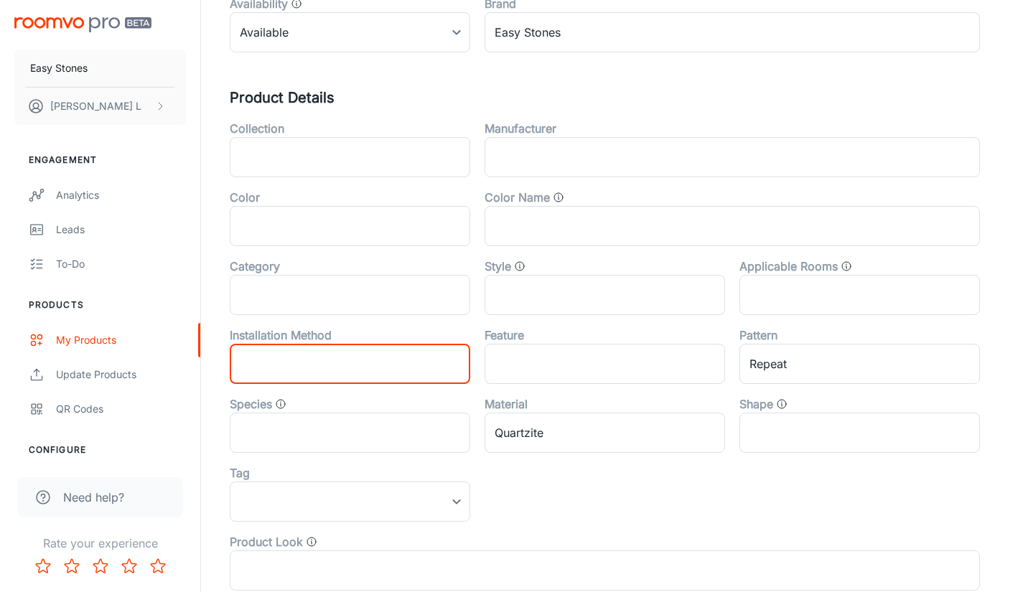
click at [364, 332] on div "Installation Method" at bounding box center [350, 335] width 240 height 17
click at [367, 307] on input "text" at bounding box center [350, 295] width 240 height 40
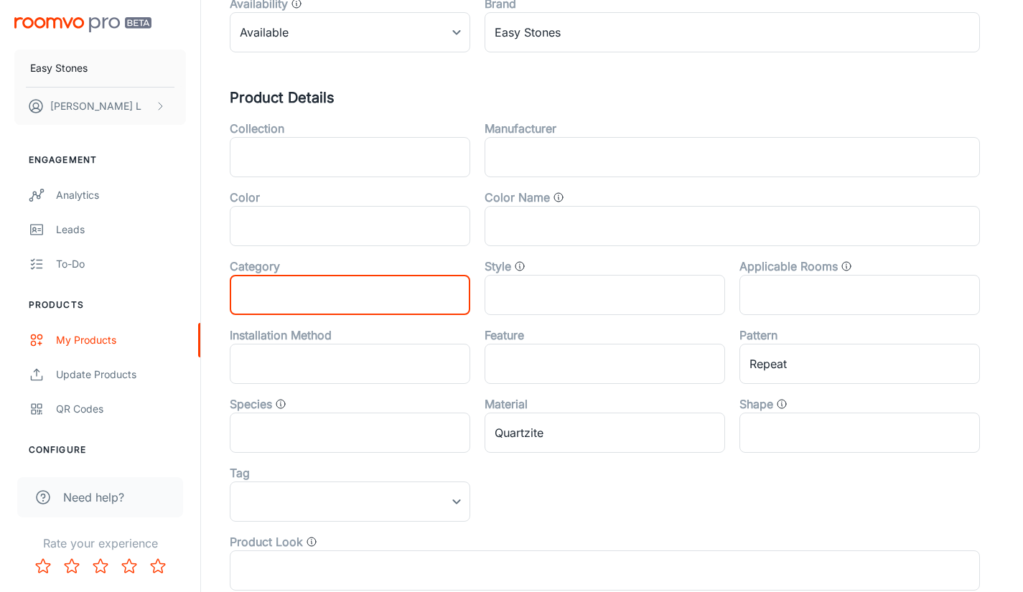
click at [367, 307] on input "text" at bounding box center [350, 295] width 240 height 40
click at [367, 276] on input "text" at bounding box center [350, 295] width 240 height 40
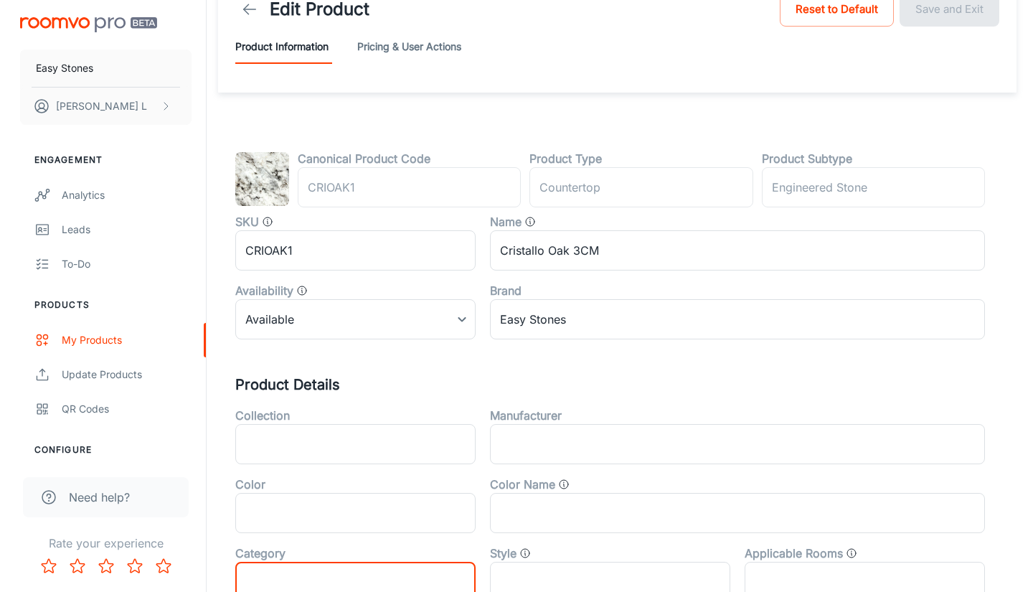
scroll to position [0, 0]
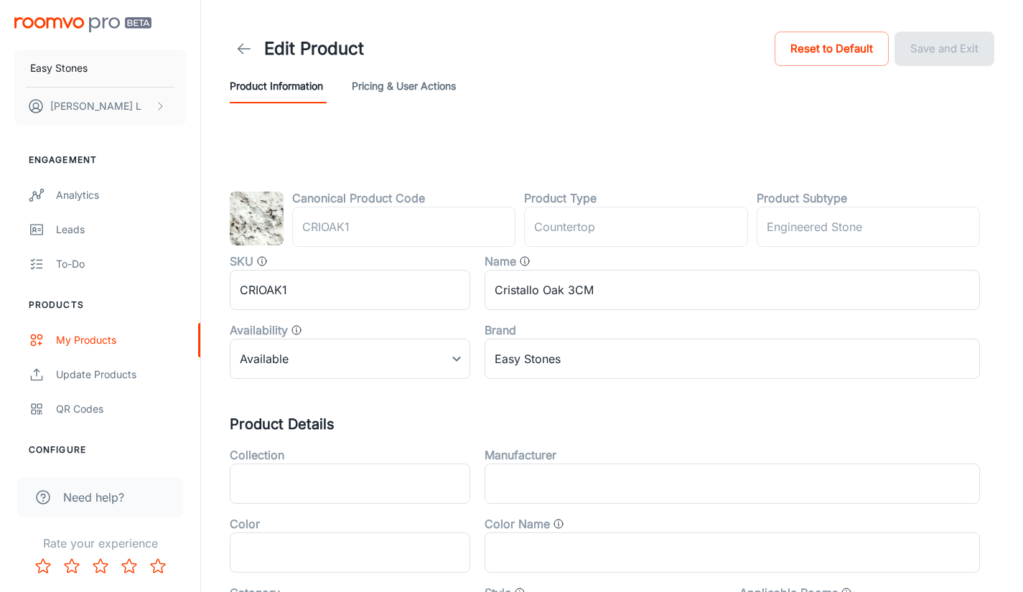
click at [543, 123] on header "Edit Product Reset to Default Save and Exit Product Information Pricing & User …" at bounding box center [611, 66] width 799 height 132
click at [422, 423] on h5 "Product Details" at bounding box center [612, 424] width 764 height 22
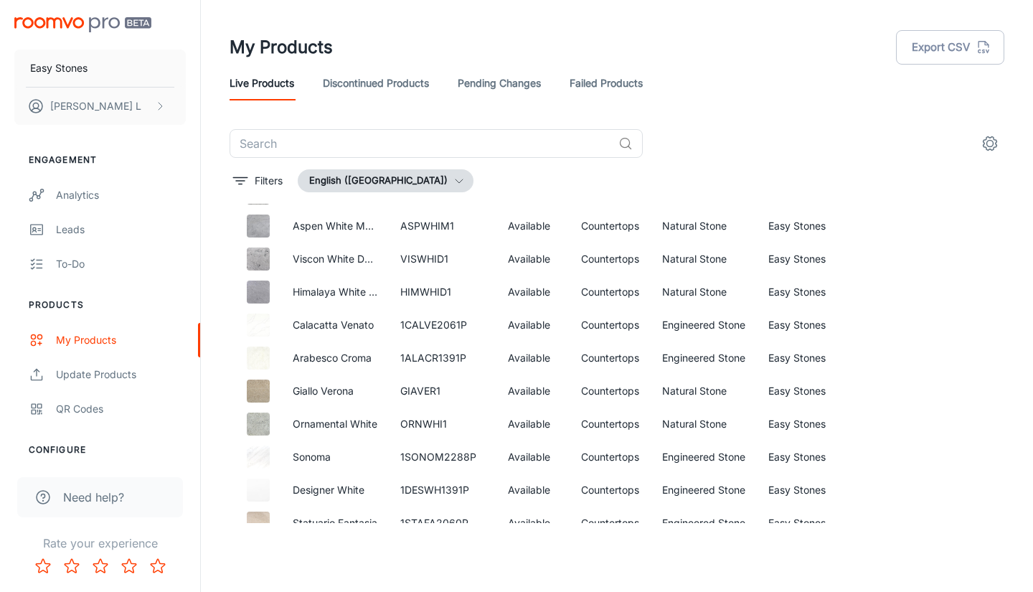
scroll to position [718, 0]
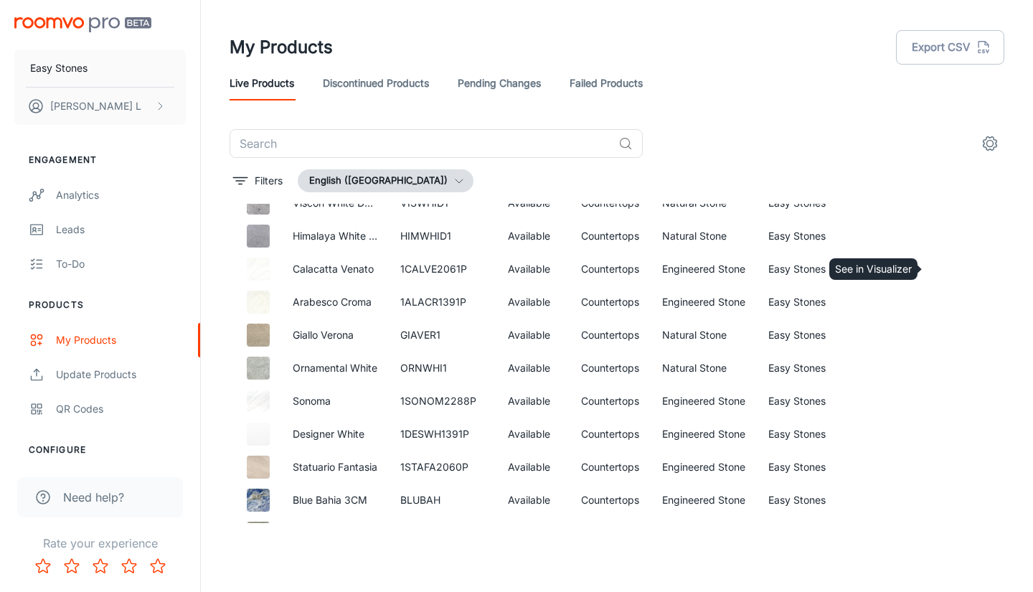
click at [942, 271] on icon "See in Visualizer" at bounding box center [950, 269] width 17 height 17
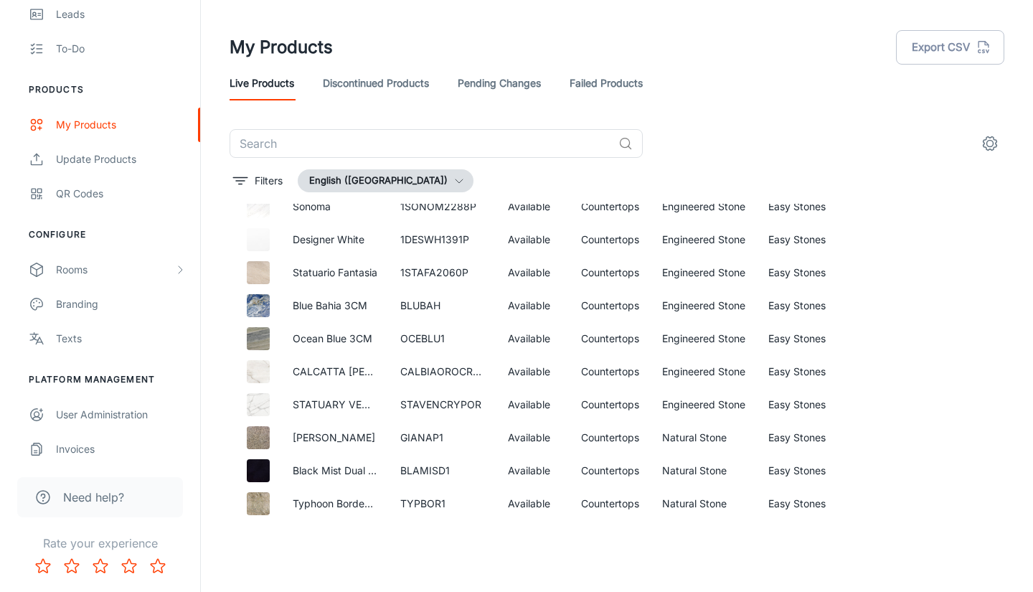
scroll to position [933, 0]
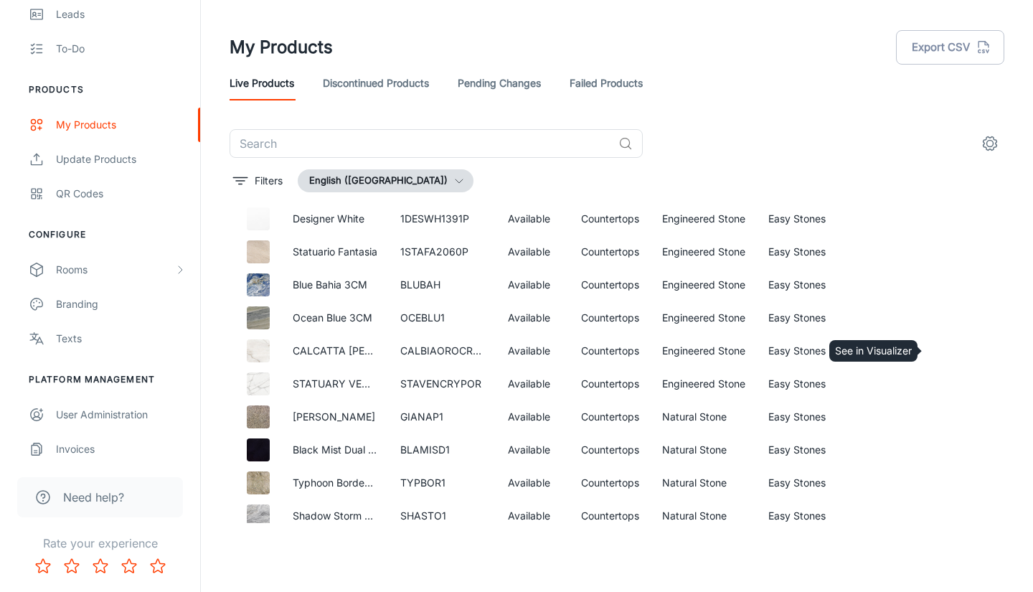
click at [942, 344] on icon "See in Visualizer" at bounding box center [950, 350] width 17 height 17
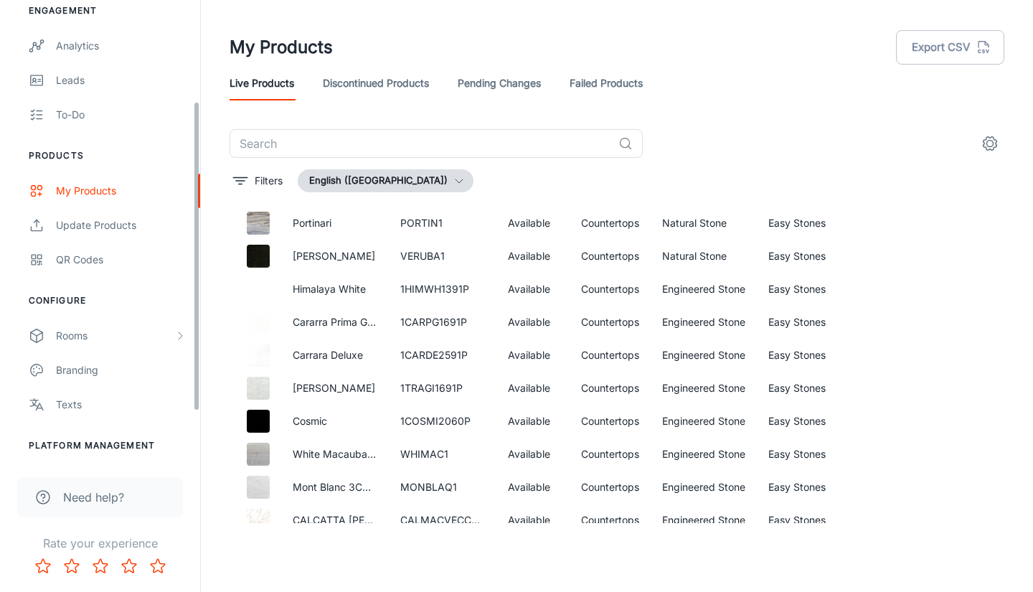
scroll to position [222, 0]
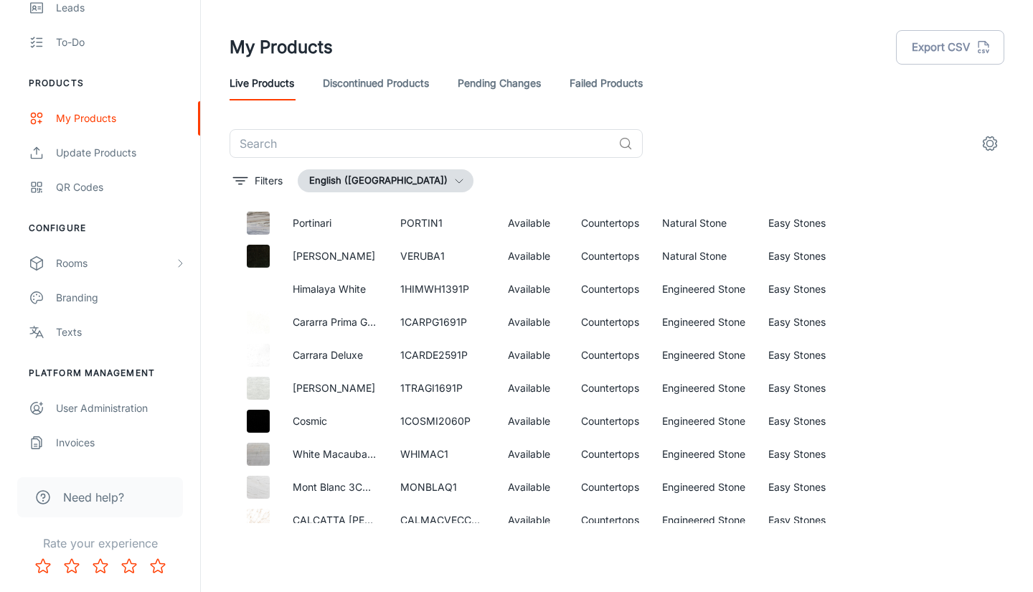
click at [112, 458] on link "Invoices" at bounding box center [100, 443] width 200 height 34
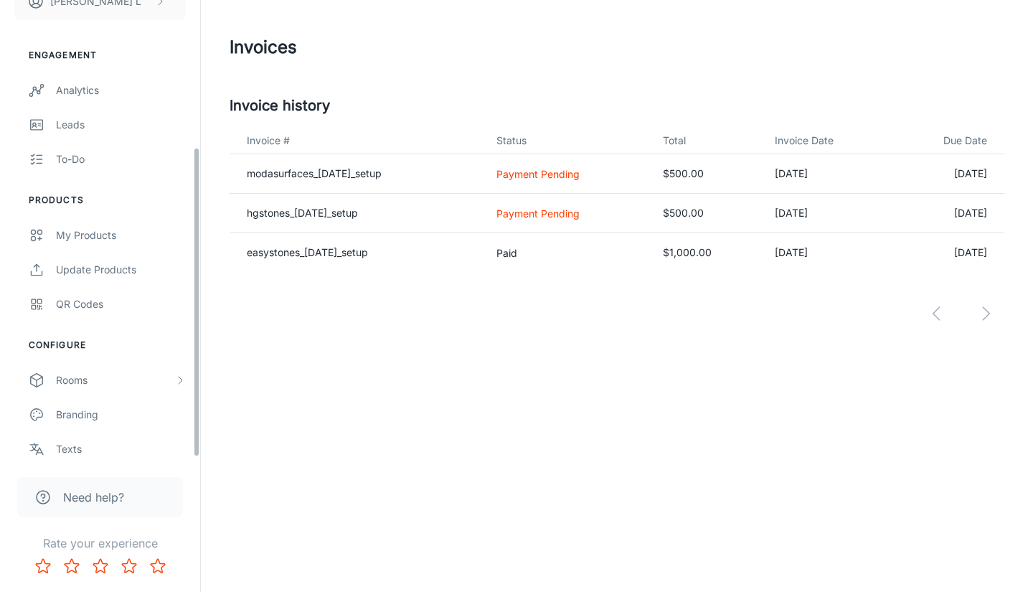
scroll to position [222, 0]
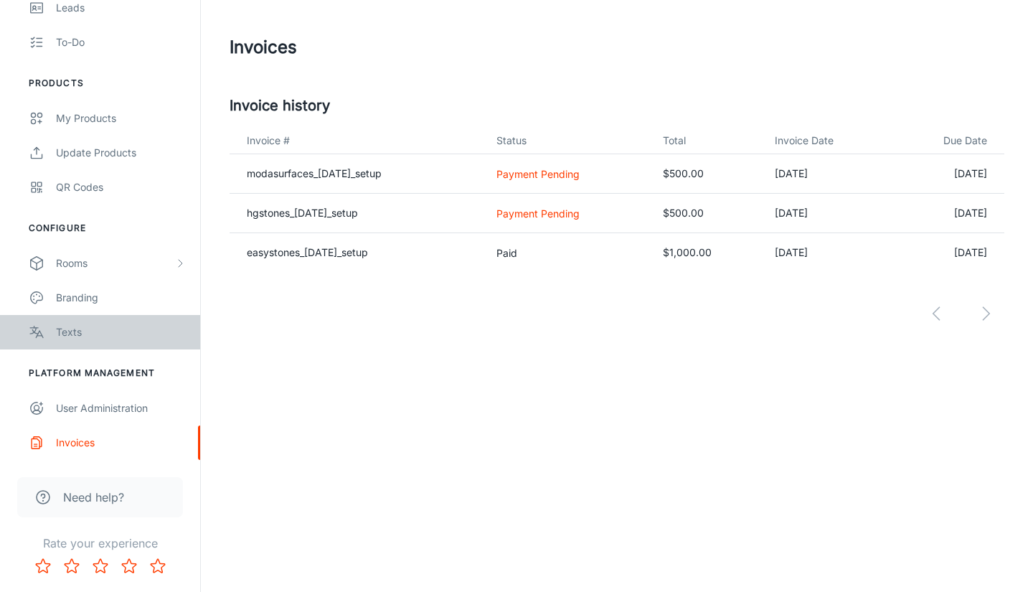
click at [113, 333] on div "Texts" at bounding box center [121, 332] width 130 height 16
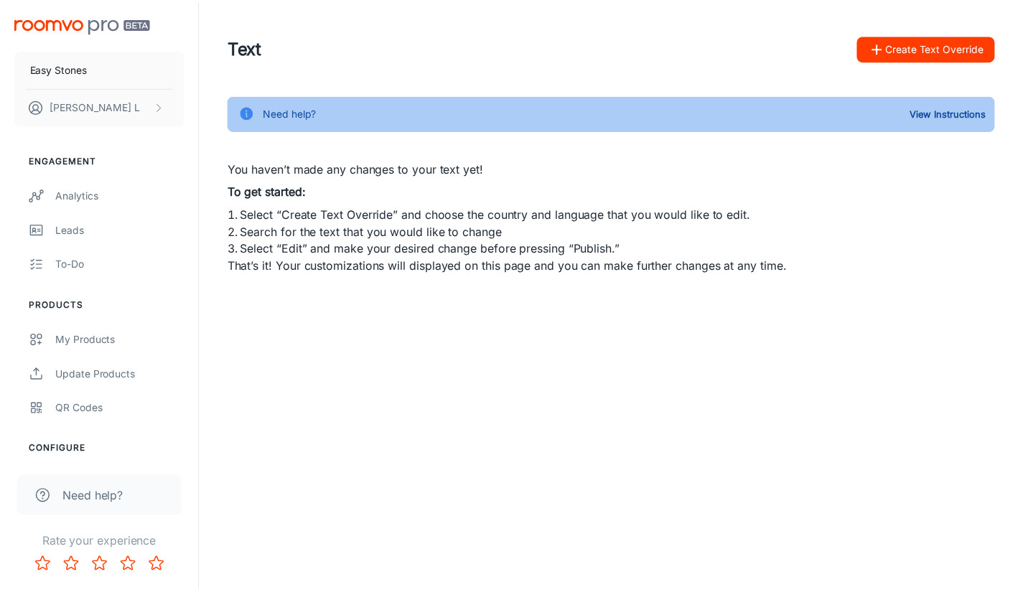
scroll to position [222, 0]
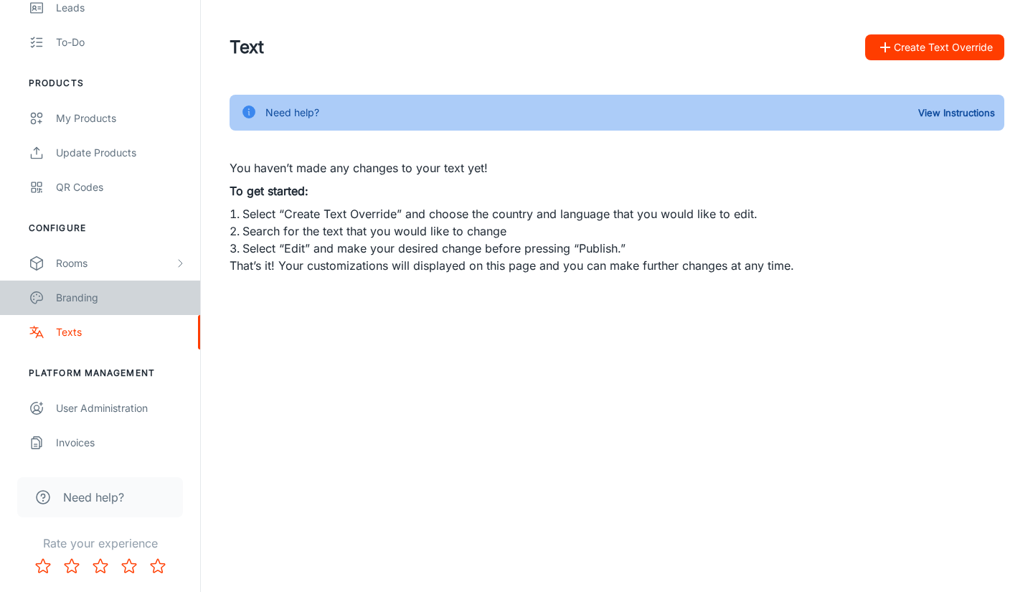
click at [84, 293] on div "Branding" at bounding box center [121, 298] width 130 height 16
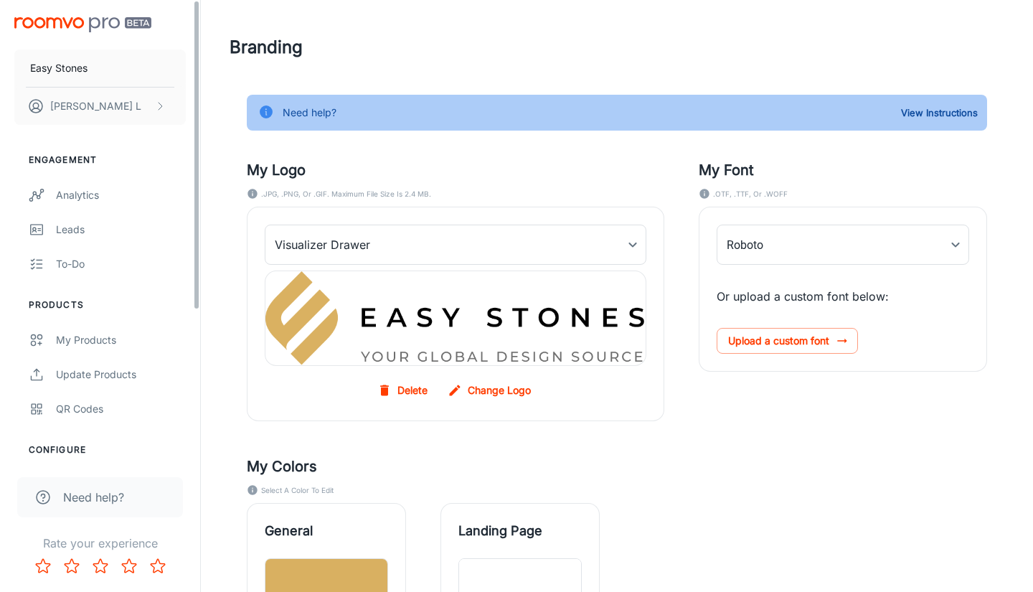
type input "Montserrat"
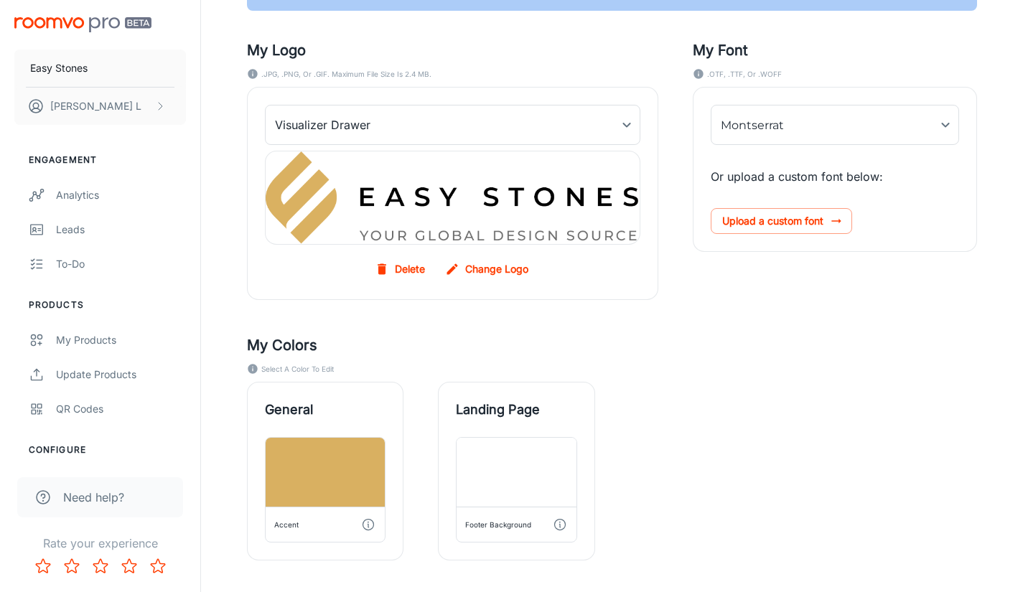
scroll to position [144, 0]
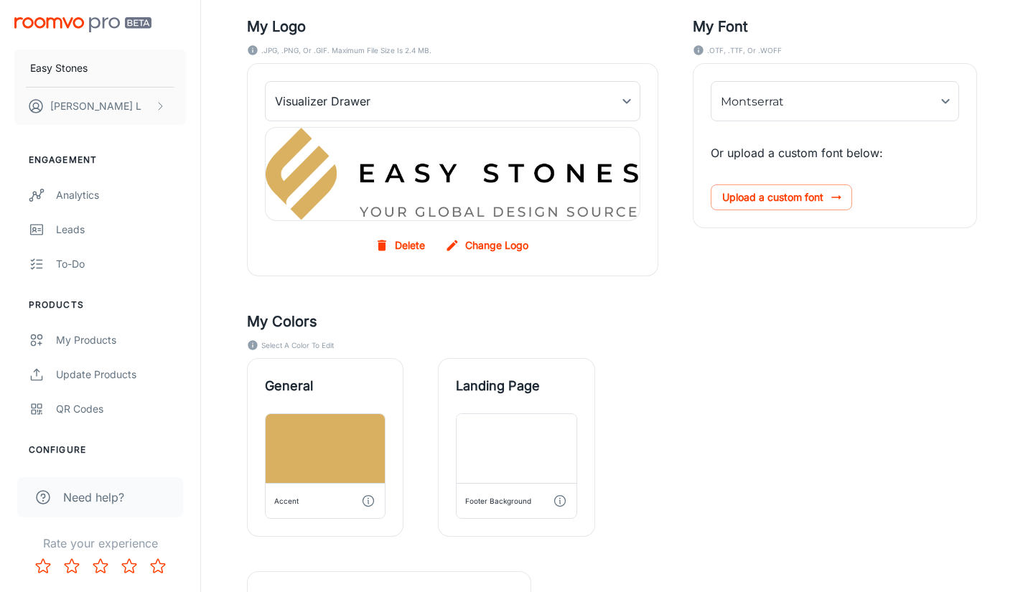
click at [699, 345] on div "General Accent Landing Page Footer Background" at bounding box center [594, 430] width 764 height 213
click at [698, 325] on div "General Accent Landing Page Footer Background" at bounding box center [594, 430] width 764 height 213
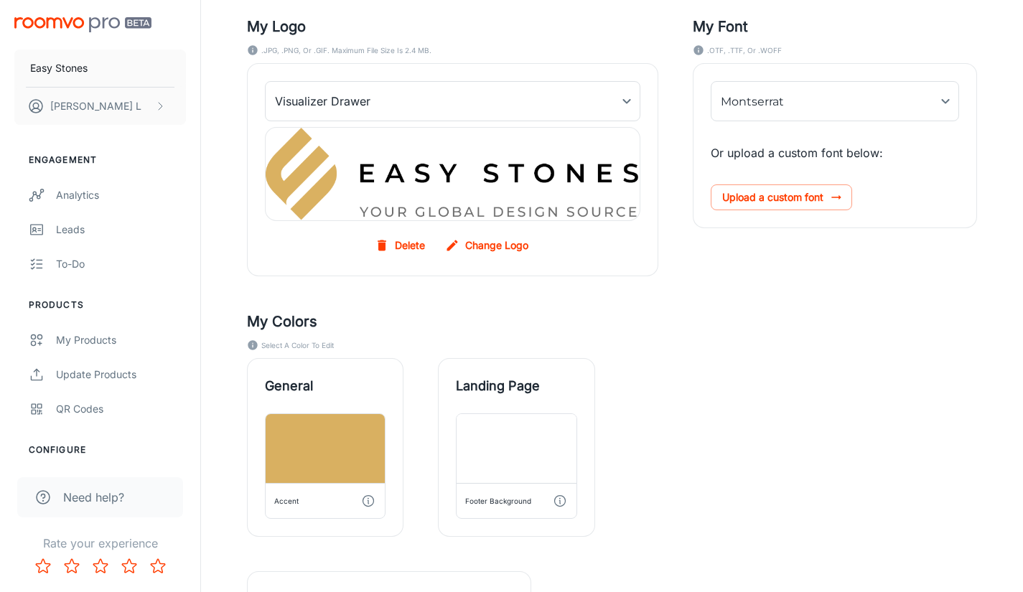
click at [221, 450] on div "General Accent" at bounding box center [307, 430] width 191 height 213
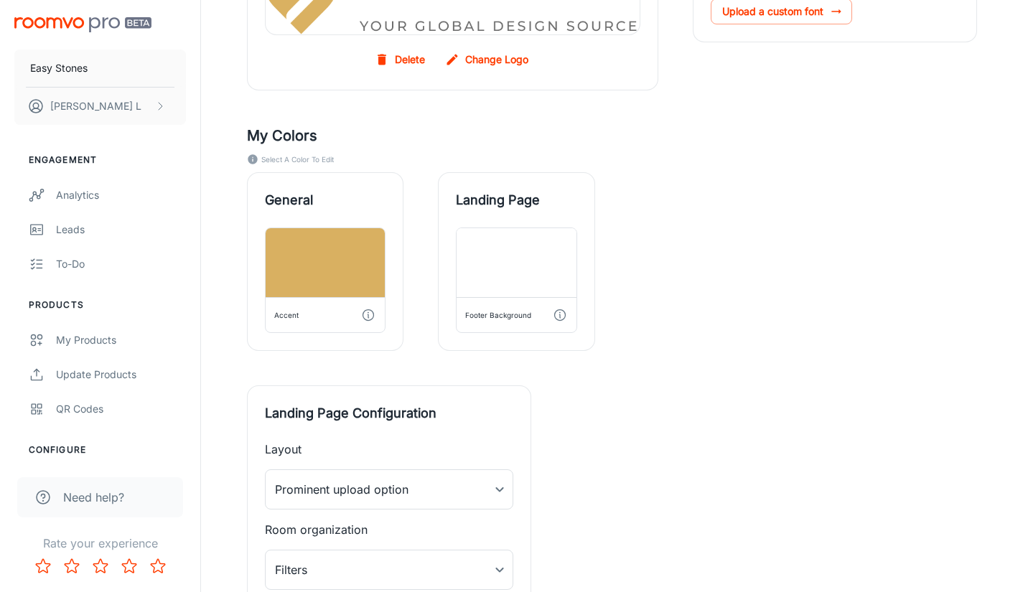
scroll to position [302, 0]
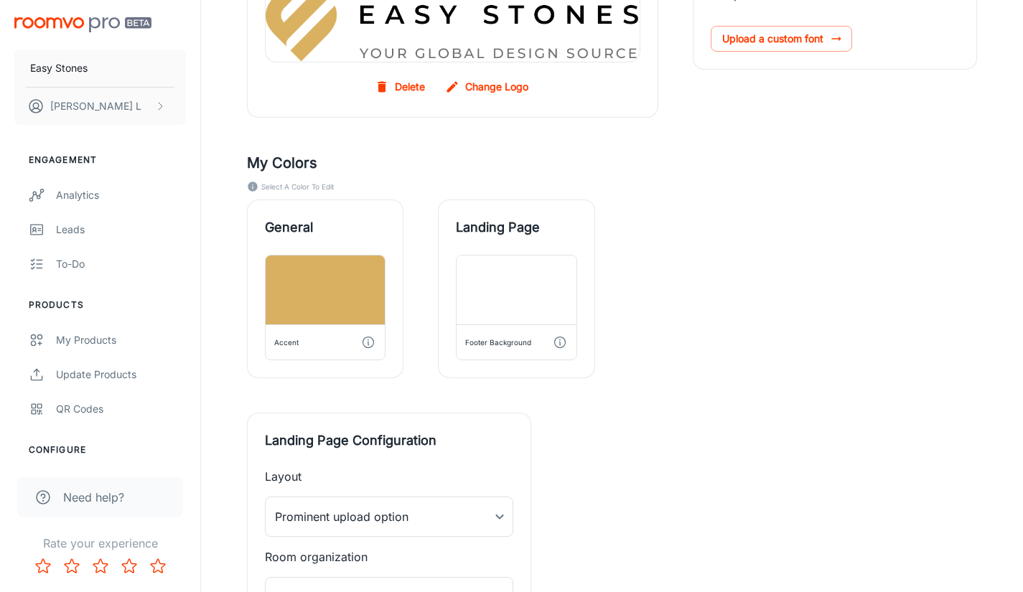
click at [223, 202] on div "General Accent" at bounding box center [307, 271] width 191 height 213
click at [80, 369] on div "Update Products" at bounding box center [121, 375] width 130 height 16
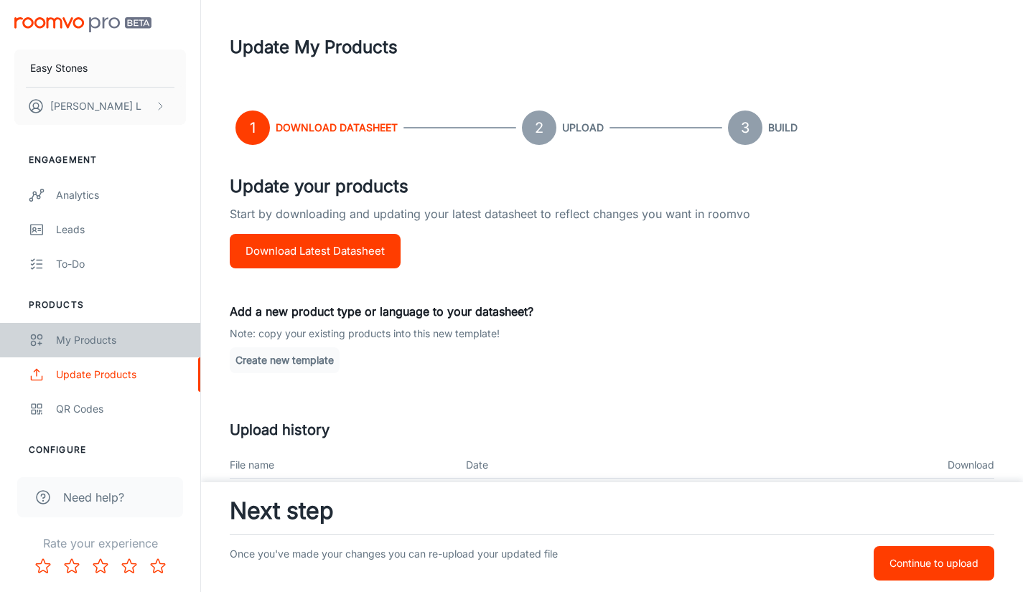
click at [96, 345] on div "My Products" at bounding box center [121, 340] width 130 height 16
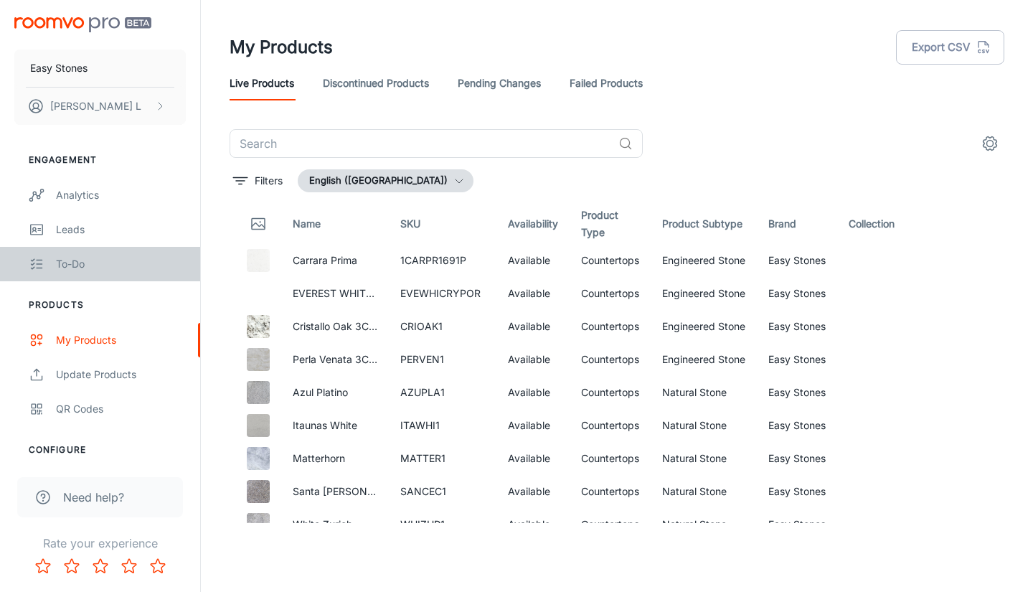
click at [111, 273] on link "To-do" at bounding box center [100, 264] width 200 height 34
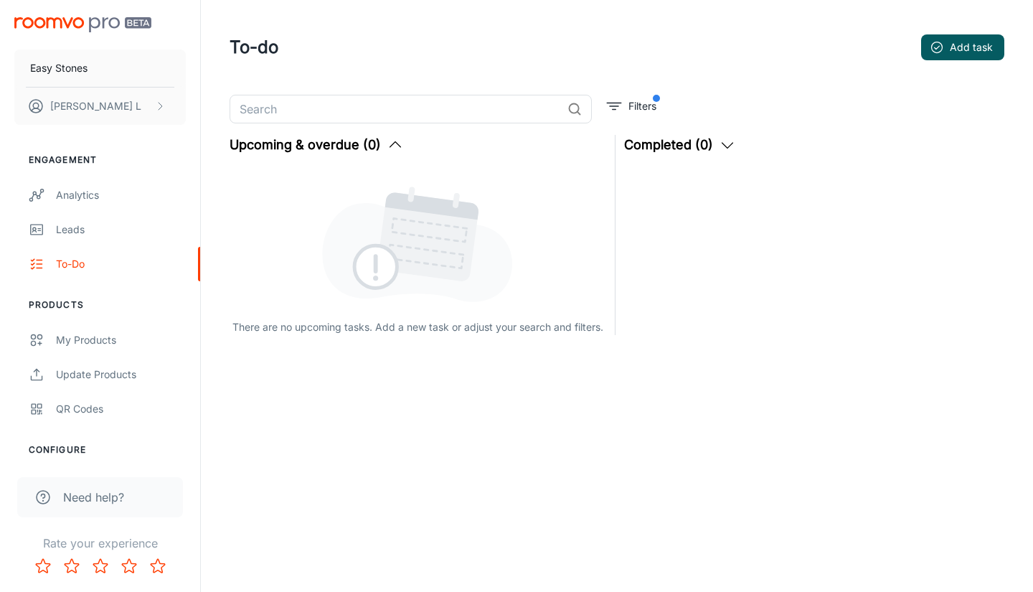
click at [108, 239] on link "Leads" at bounding box center [100, 229] width 200 height 34
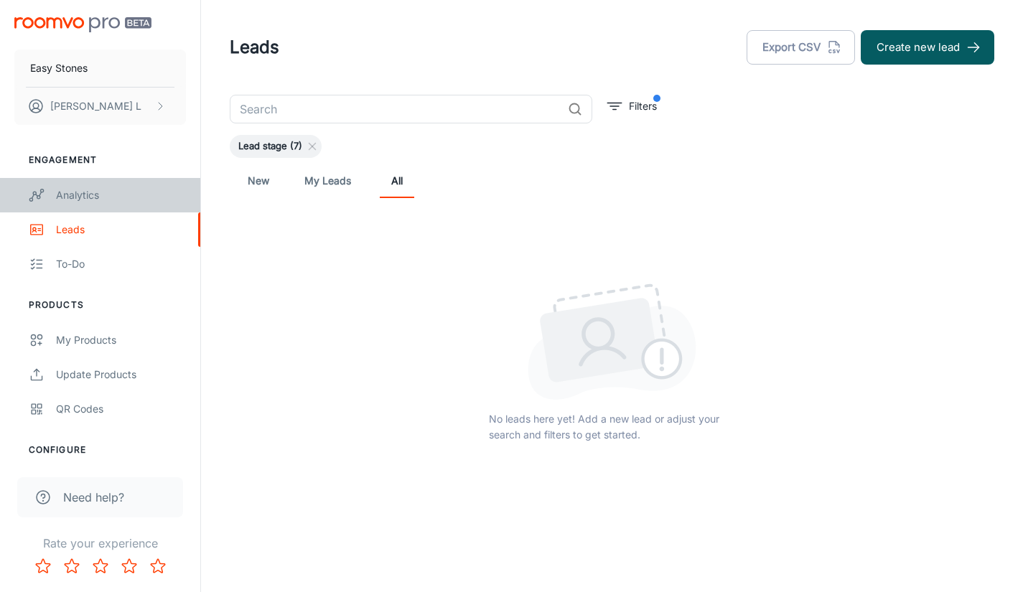
click at [108, 206] on link "Analytics" at bounding box center [100, 195] width 200 height 34
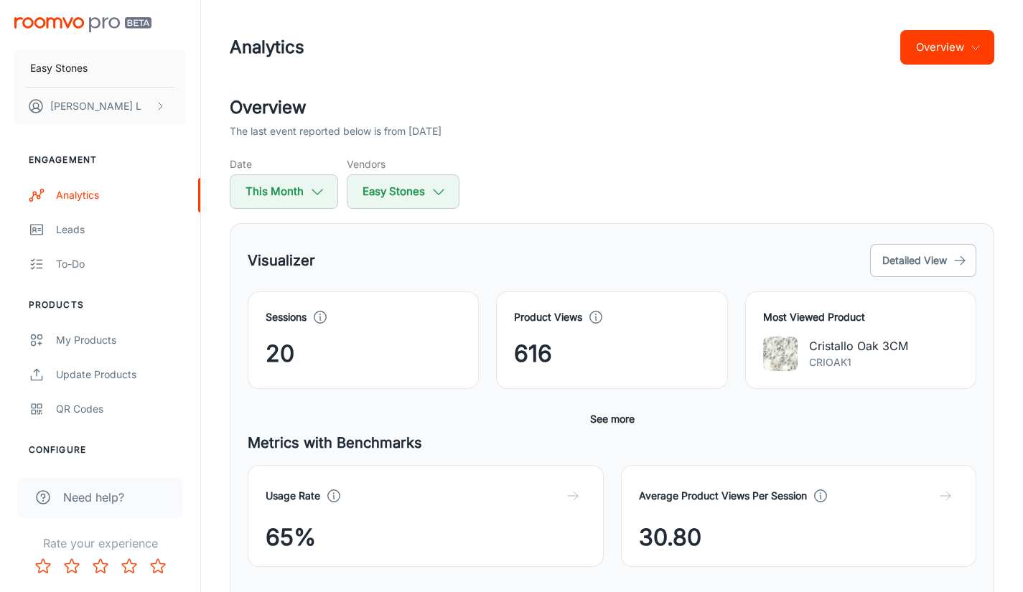
click at [594, 184] on div "Date This Month Vendors Easy Stones" at bounding box center [612, 182] width 764 height 52
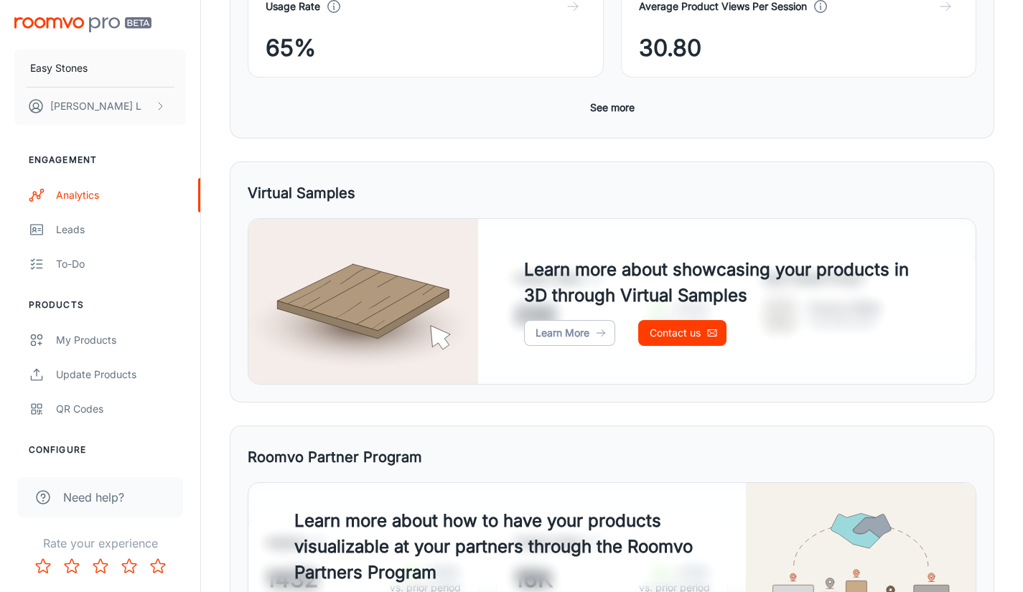
scroll to position [502, 0]
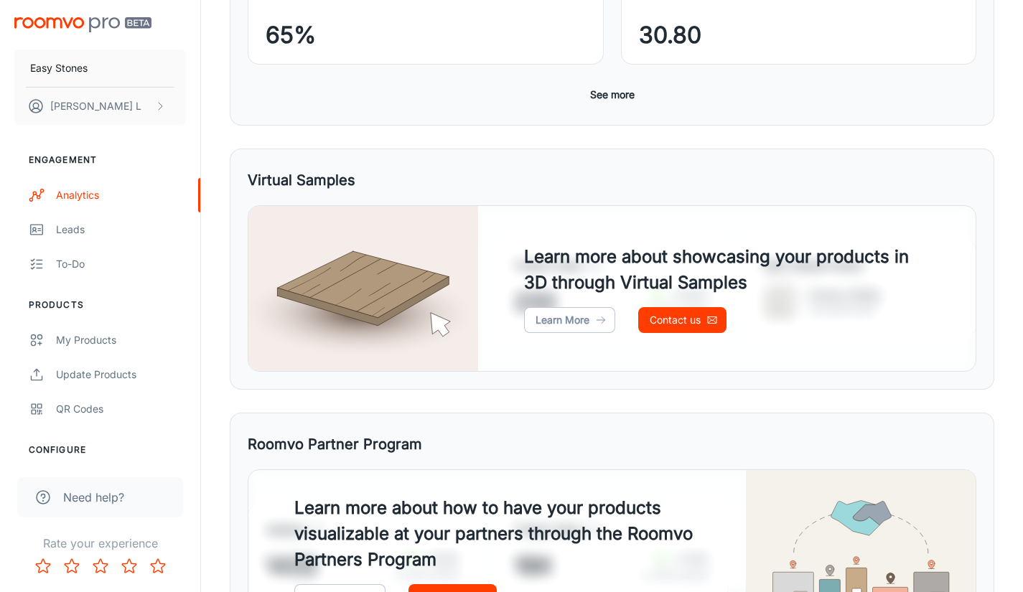
click at [637, 280] on h4 "Learn more about showcasing your products in 3D through Virtual Samples" at bounding box center [726, 270] width 405 height 52
click at [593, 322] on link "Learn More" at bounding box center [569, 320] width 91 height 26
click at [736, 194] on div "Virtual Samples Usage Rate 4.32% +12.0% vs. prior period Product Views 232 +23.…" at bounding box center [612, 269] width 764 height 241
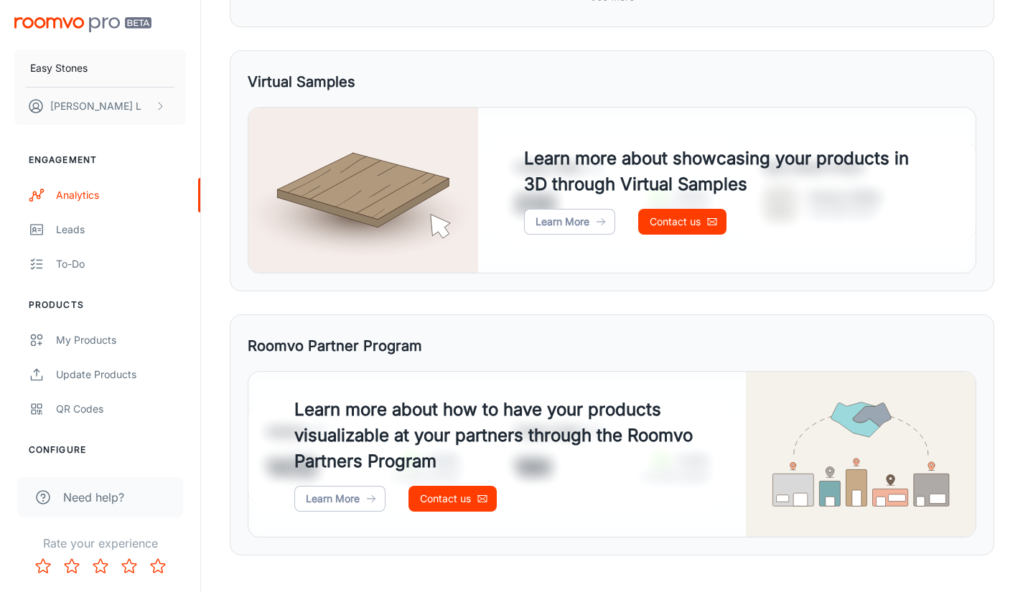
scroll to position [621, 0]
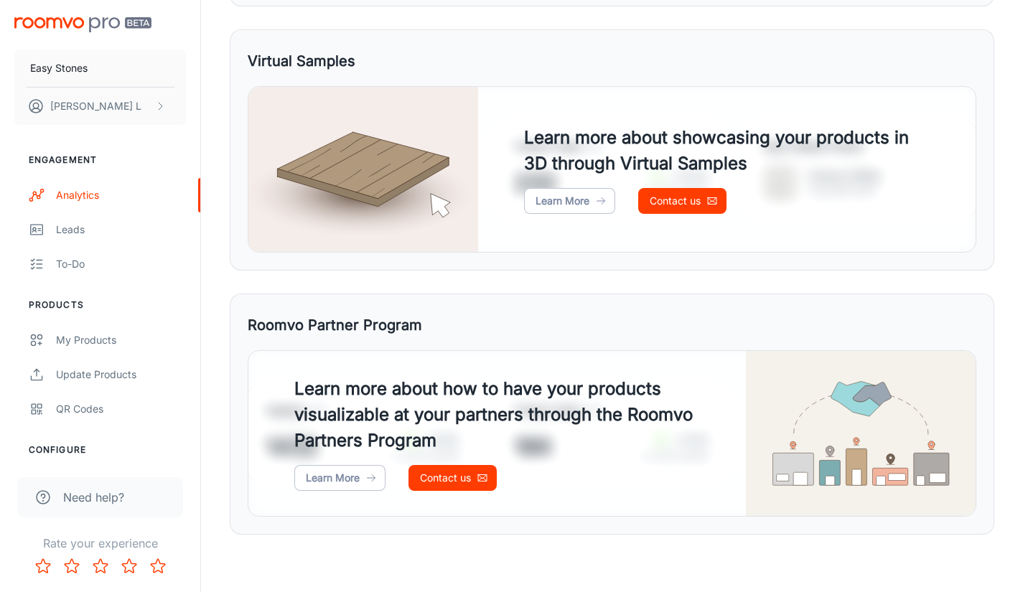
click at [547, 301] on div "Roomvo Partner Program Sessions 1432 +14.8% vs. prior period Product Views 16K …" at bounding box center [612, 414] width 764 height 241
click at [349, 476] on link "Learn More" at bounding box center [339, 478] width 91 height 26
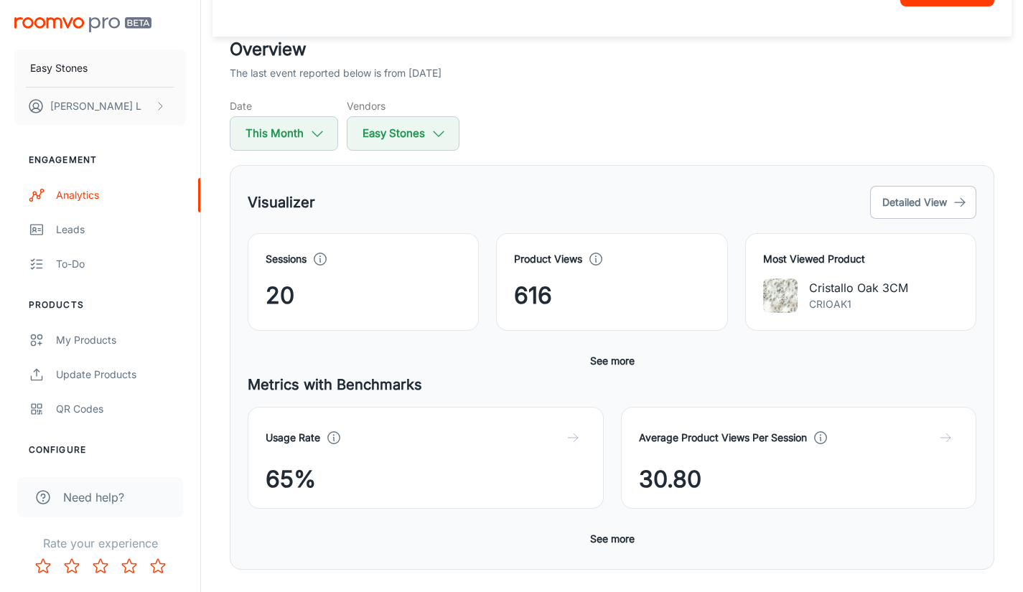
scroll to position [0, 0]
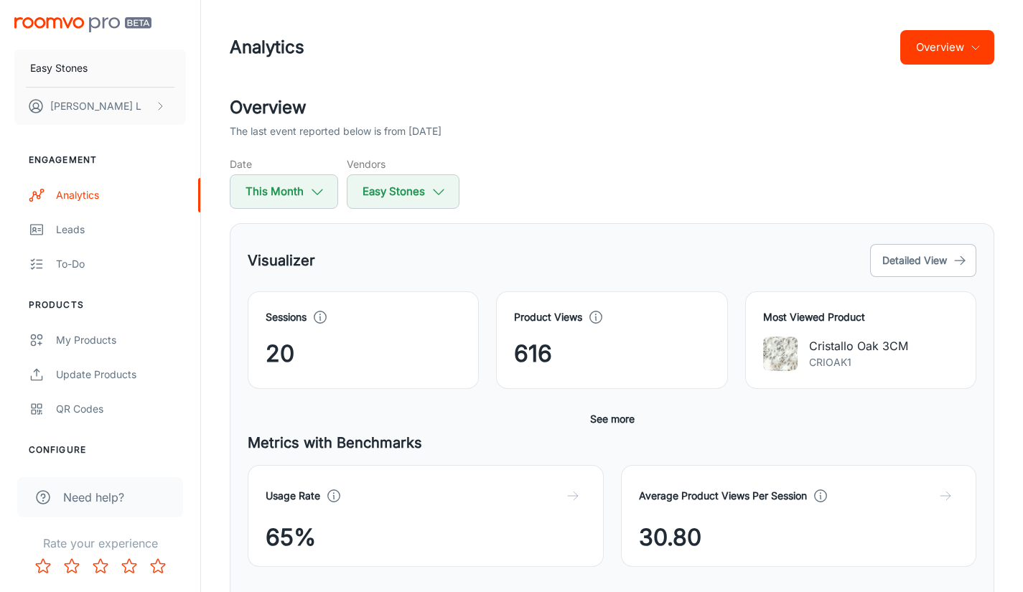
click at [645, 188] on div "Date This Month Vendors Easy Stones" at bounding box center [612, 182] width 764 height 52
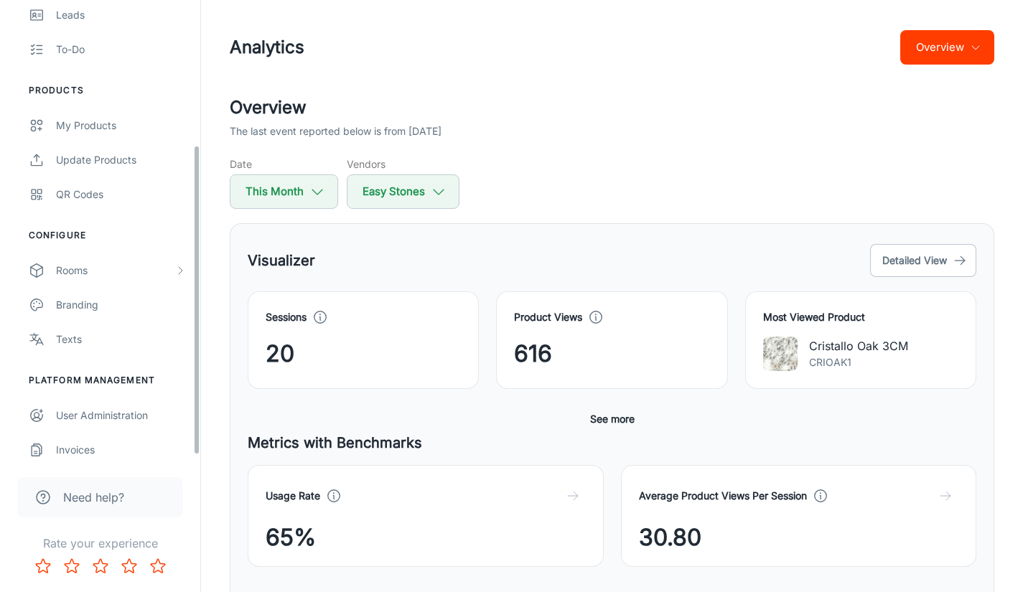
scroll to position [215, 0]
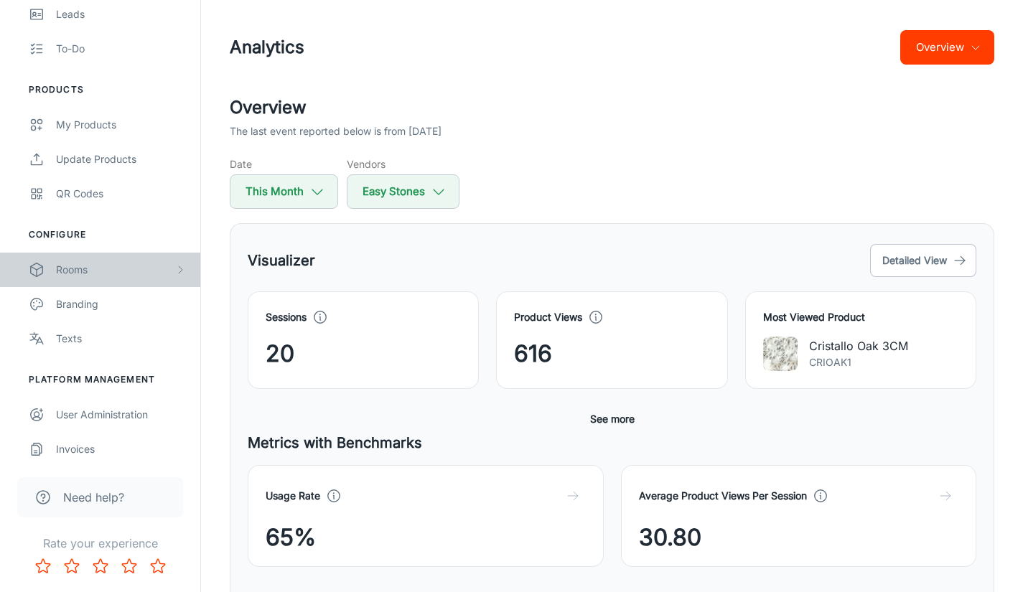
click at [91, 276] on div "Rooms" at bounding box center [115, 270] width 118 height 16
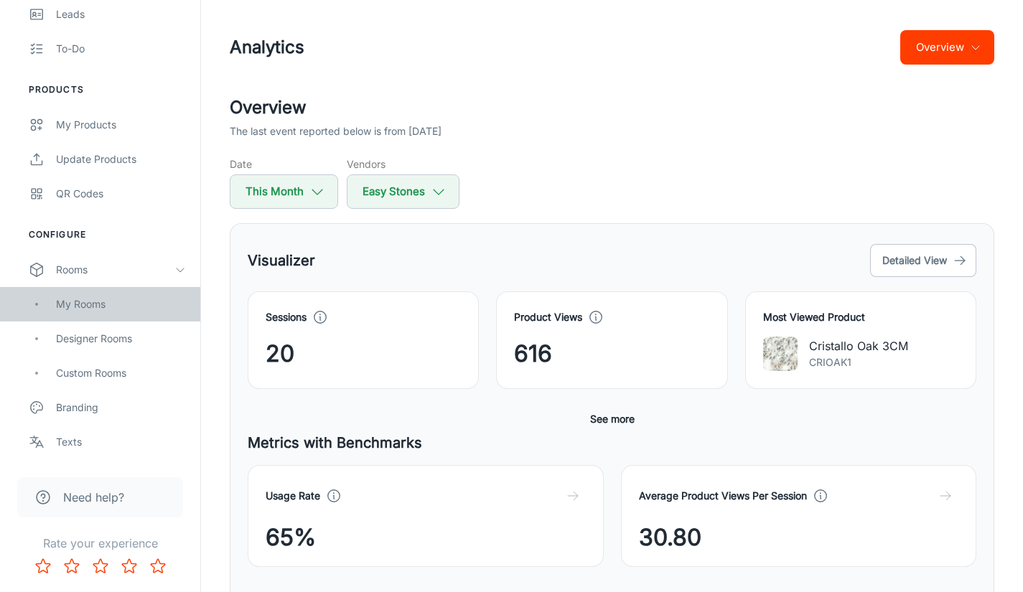
click at [81, 306] on div "My Rooms" at bounding box center [121, 304] width 130 height 16
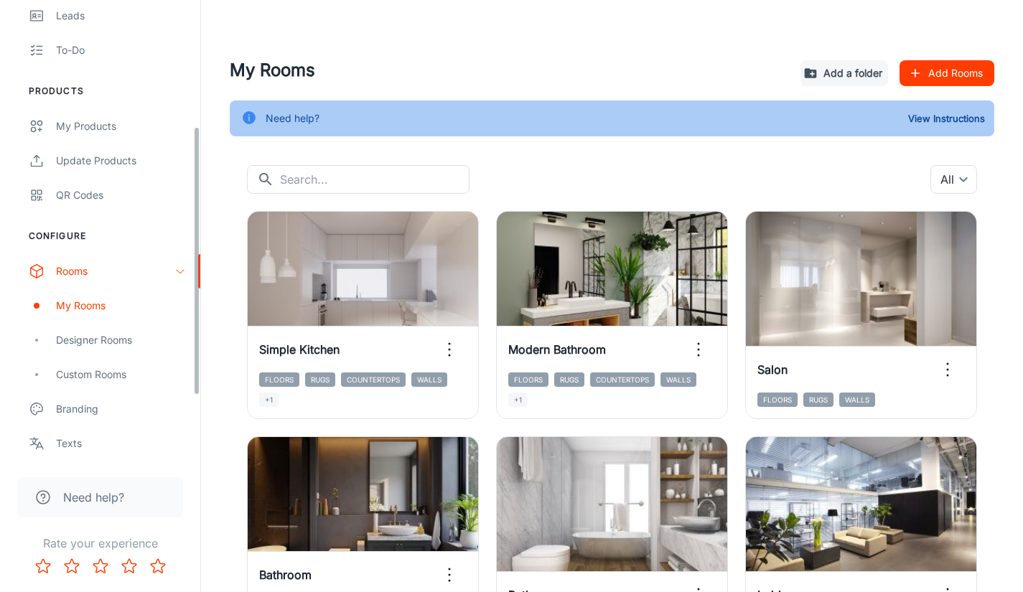
scroll to position [215, 0]
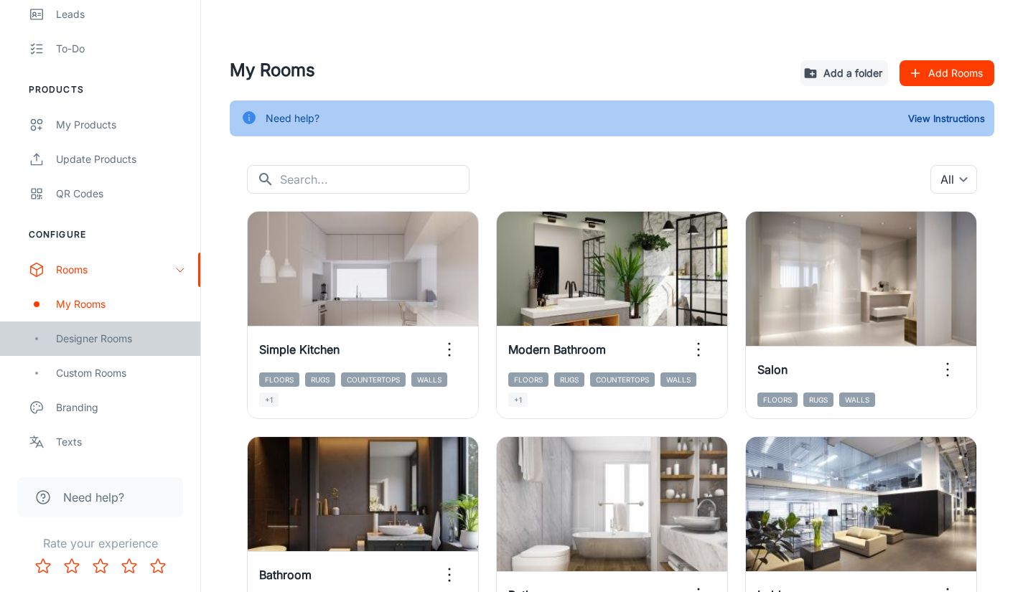
click at [103, 350] on div "Designer Rooms" at bounding box center [100, 339] width 200 height 34
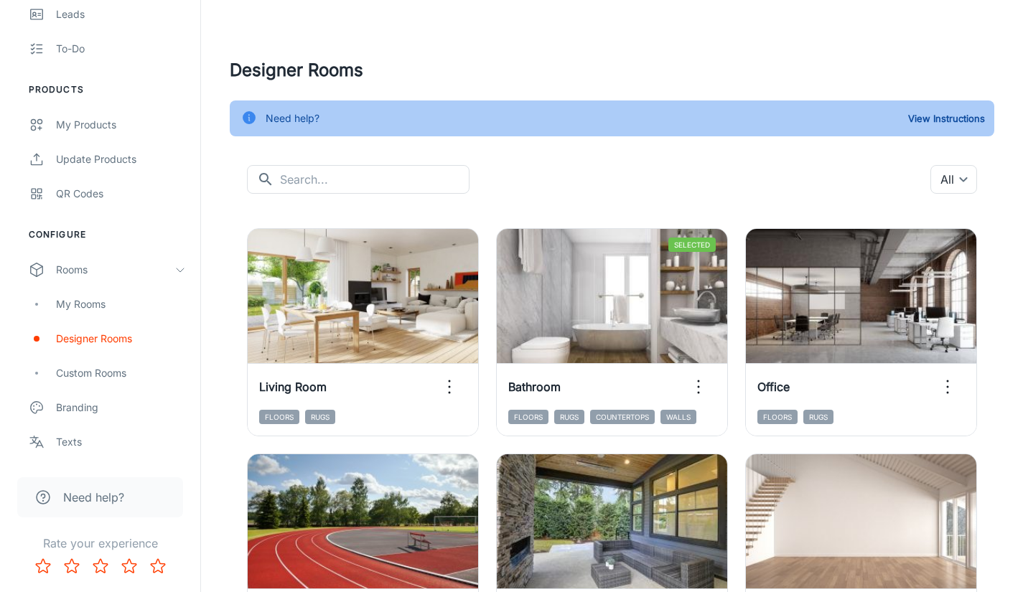
click at [567, 166] on div "​ ​ All ​" at bounding box center [612, 179] width 730 height 29
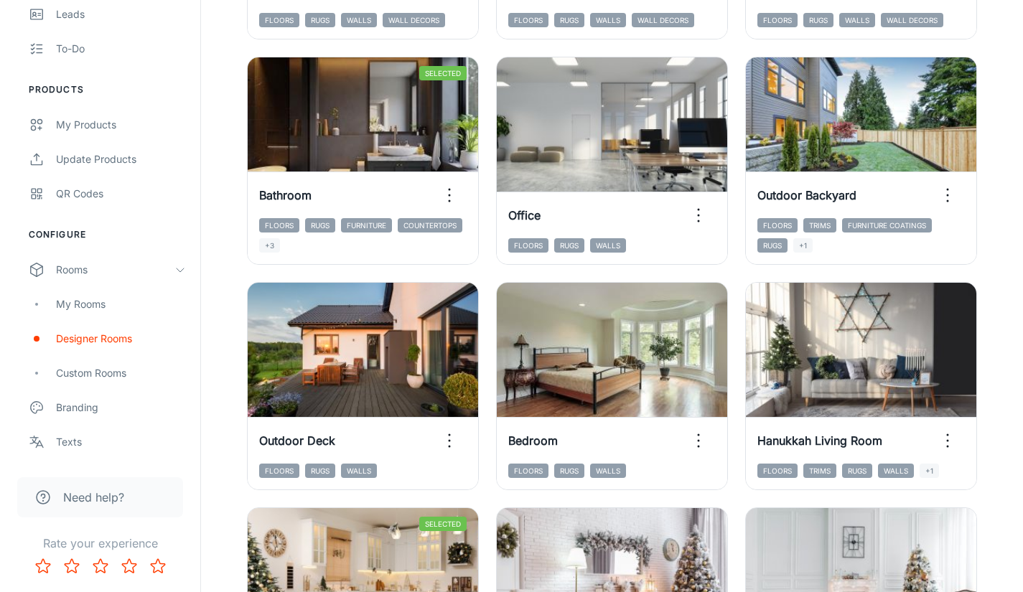
scroll to position [1076, 0]
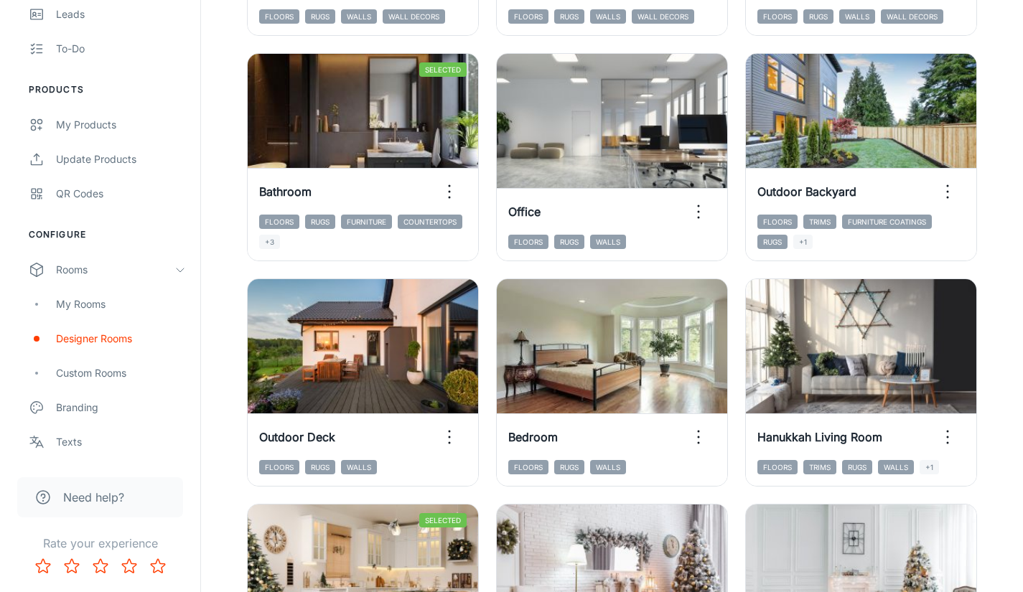
click at [984, 180] on div "Add to my rooms View in visualizer Living Room Floors Rugs Selected Remove room…" at bounding box center [603, 383] width 782 height 2496
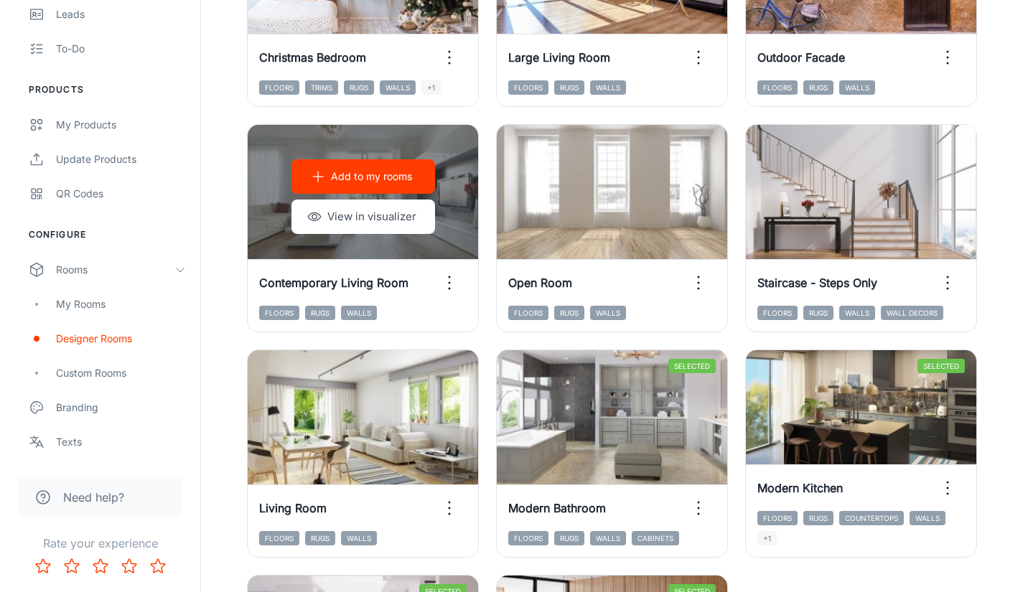
scroll to position [1938, 0]
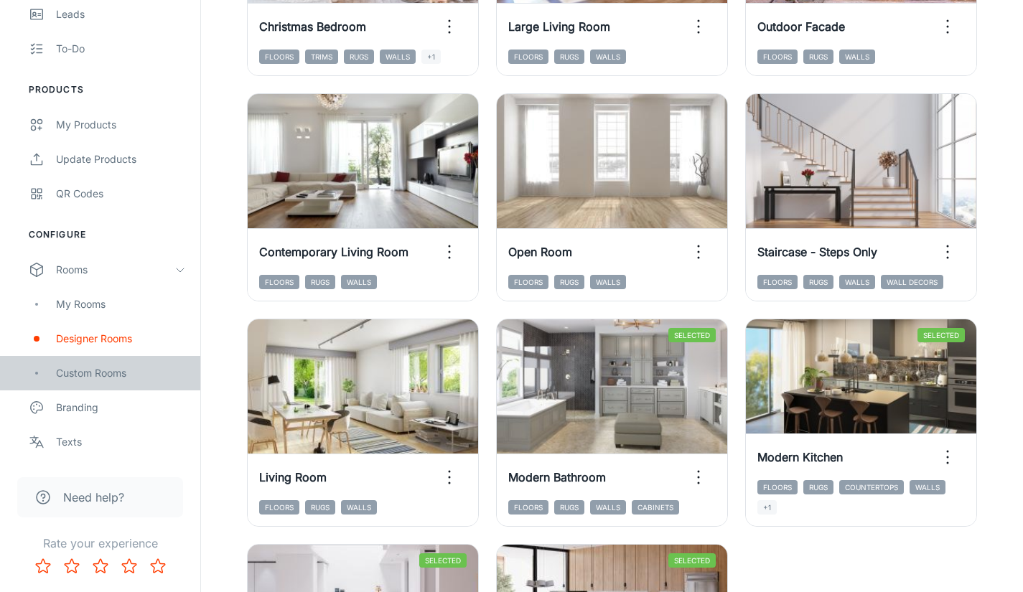
click at [98, 376] on div "Custom Rooms" at bounding box center [121, 373] width 130 height 16
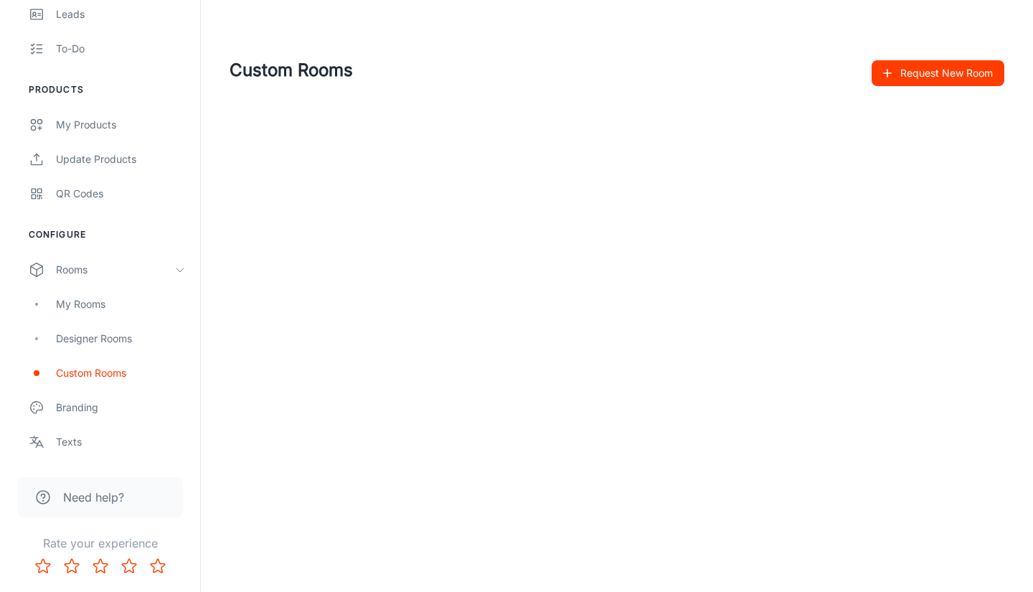
click at [957, 69] on button "Request New Room" at bounding box center [938, 73] width 133 height 26
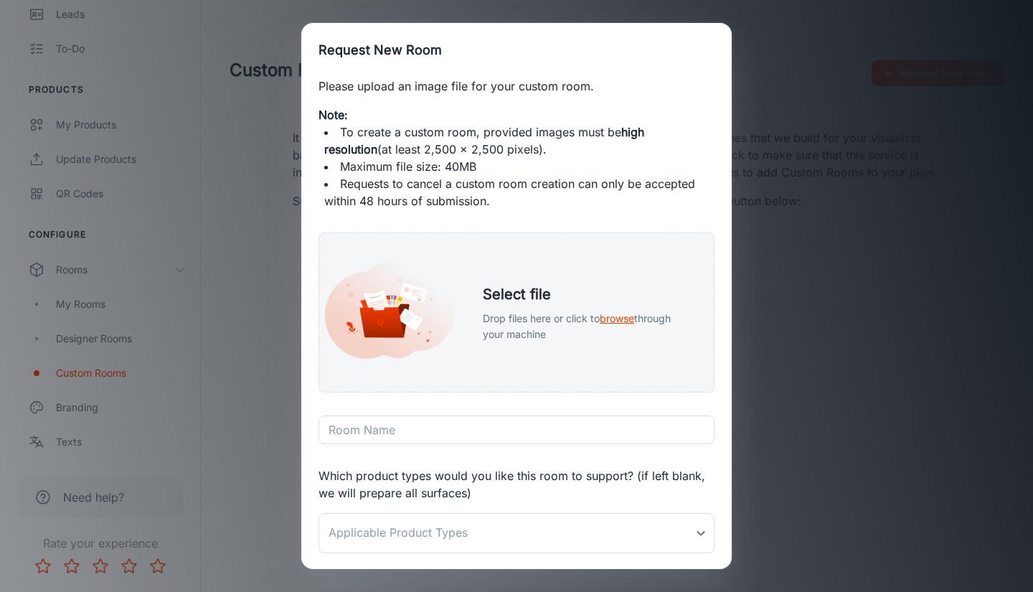
click at [498, 182] on li "Requests to cancel a custom room creation can only be accepted within 48 hours …" at bounding box center [516, 192] width 385 height 34
click at [581, 193] on li "Requests to cancel a custom room creation can only be accepted within 48 hours …" at bounding box center [516, 192] width 385 height 34
click at [380, 52] on h2 "Request New Room" at bounding box center [516, 50] width 431 height 55
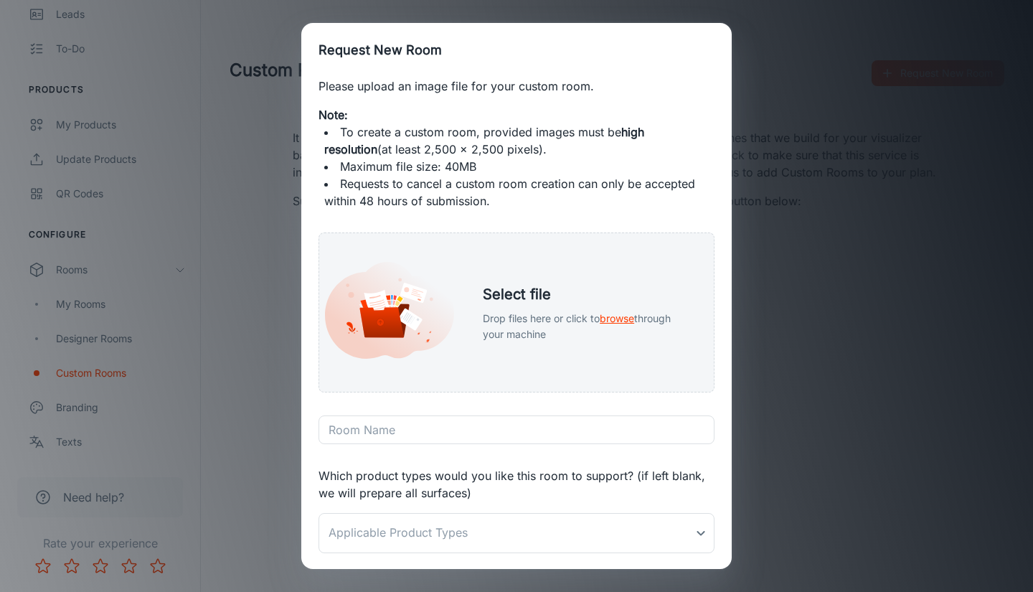
click at [445, 133] on li "To create a custom room, provided images must be high resolution (at least 2,50…" at bounding box center [516, 140] width 385 height 34
click at [403, 145] on li "To create a custom room, provided images must be high resolution (at least 2,50…" at bounding box center [516, 140] width 385 height 34
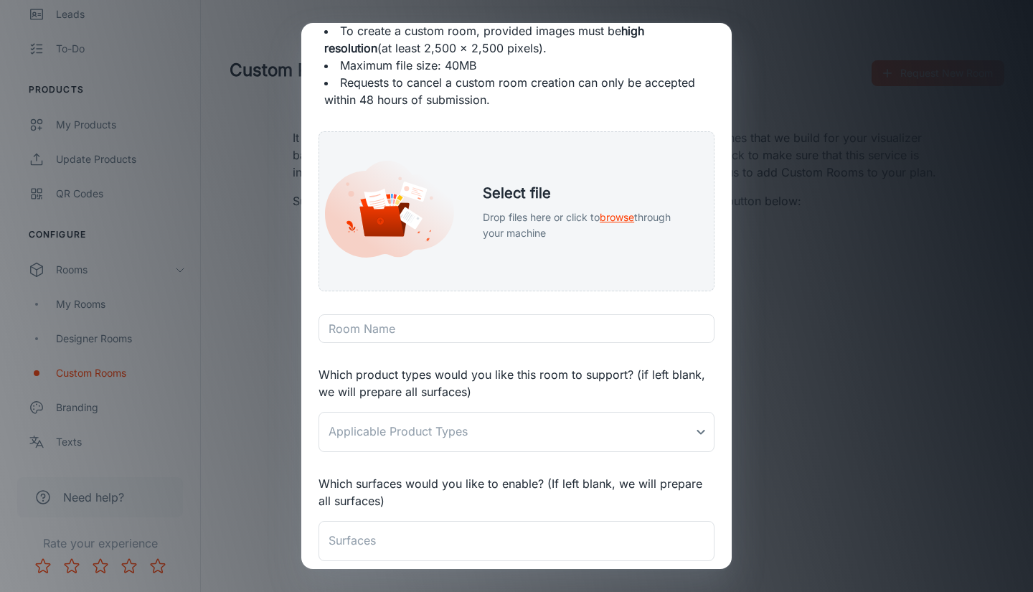
scroll to position [215, 0]
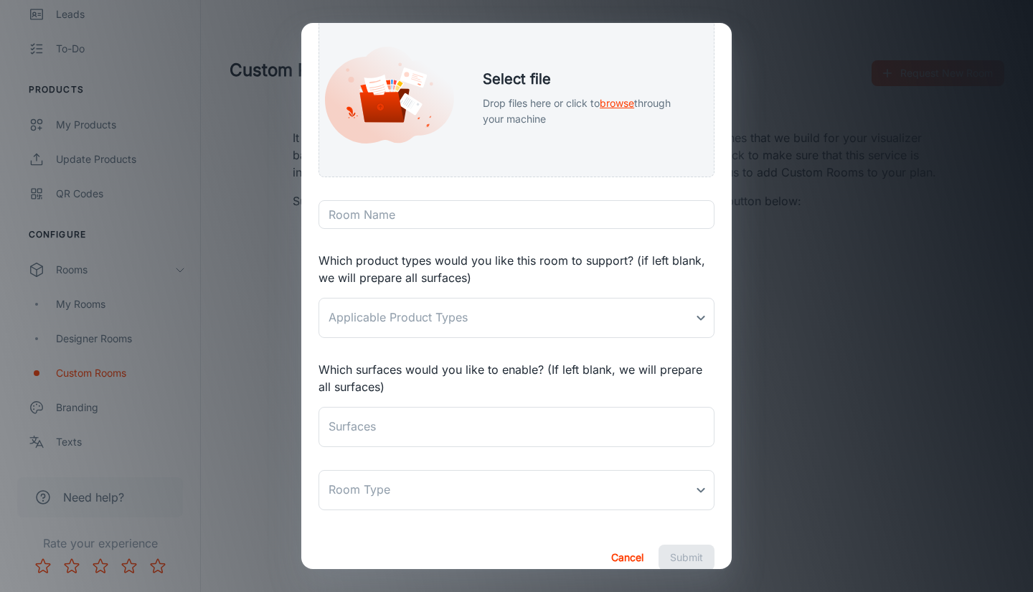
click at [566, 303] on body "Easy Stones Wes L Engagement Analytics Leads To-do Products My Products Update …" at bounding box center [516, 296] width 1033 height 592
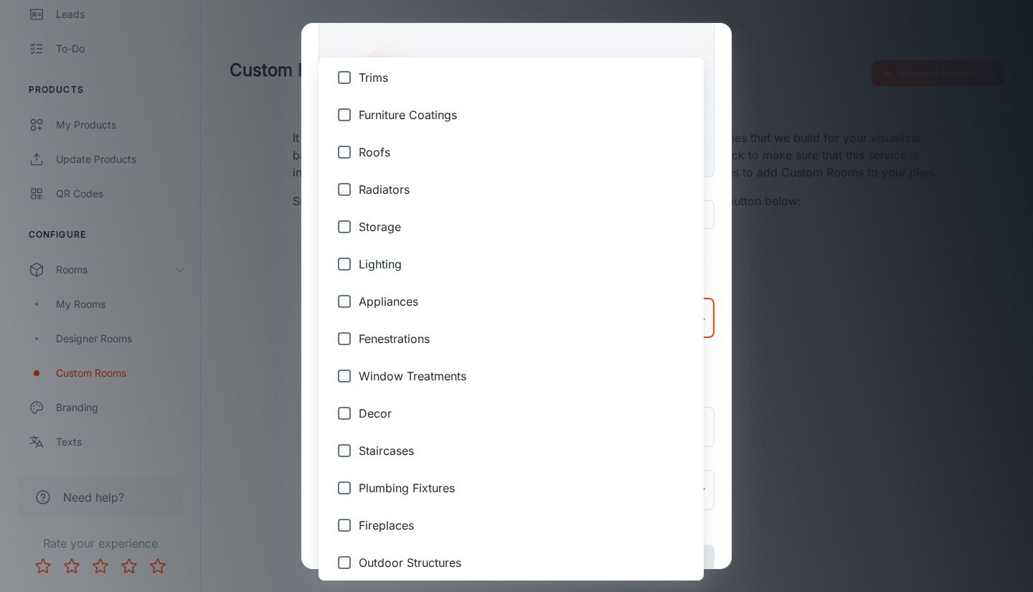
scroll to position [359, 0]
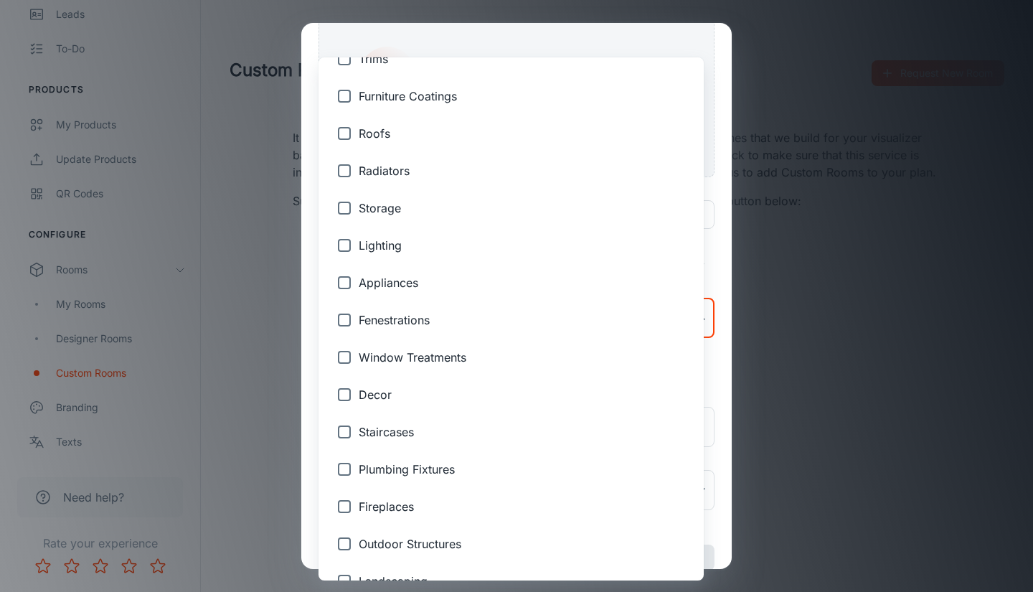
click at [726, 215] on div at bounding box center [516, 296] width 1033 height 592
